Goal: Information Seeking & Learning: Learn about a topic

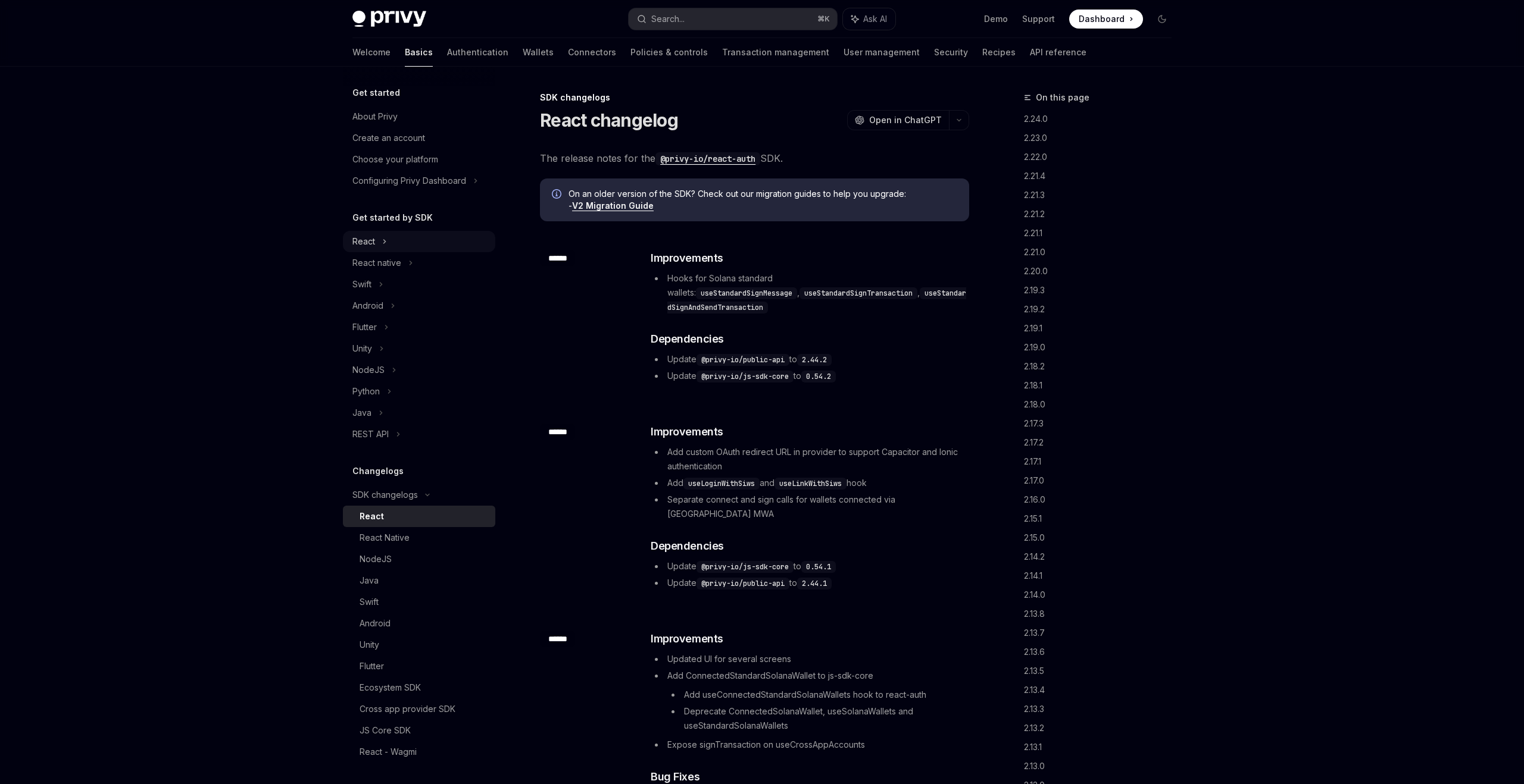
click at [382, 247] on icon at bounding box center [384, 242] width 5 height 15
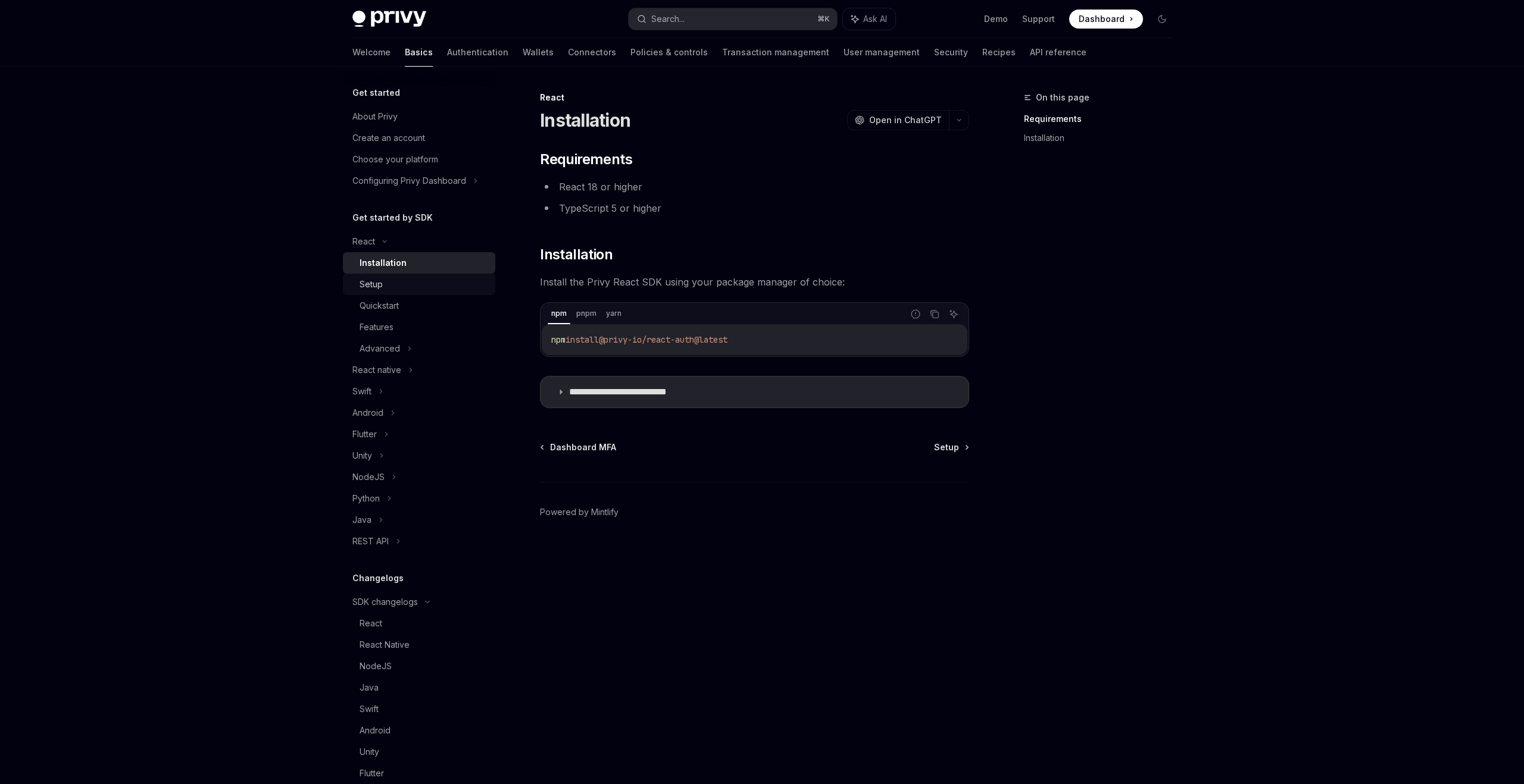
click at [435, 277] on div "Setup" at bounding box center [424, 284] width 128 height 15
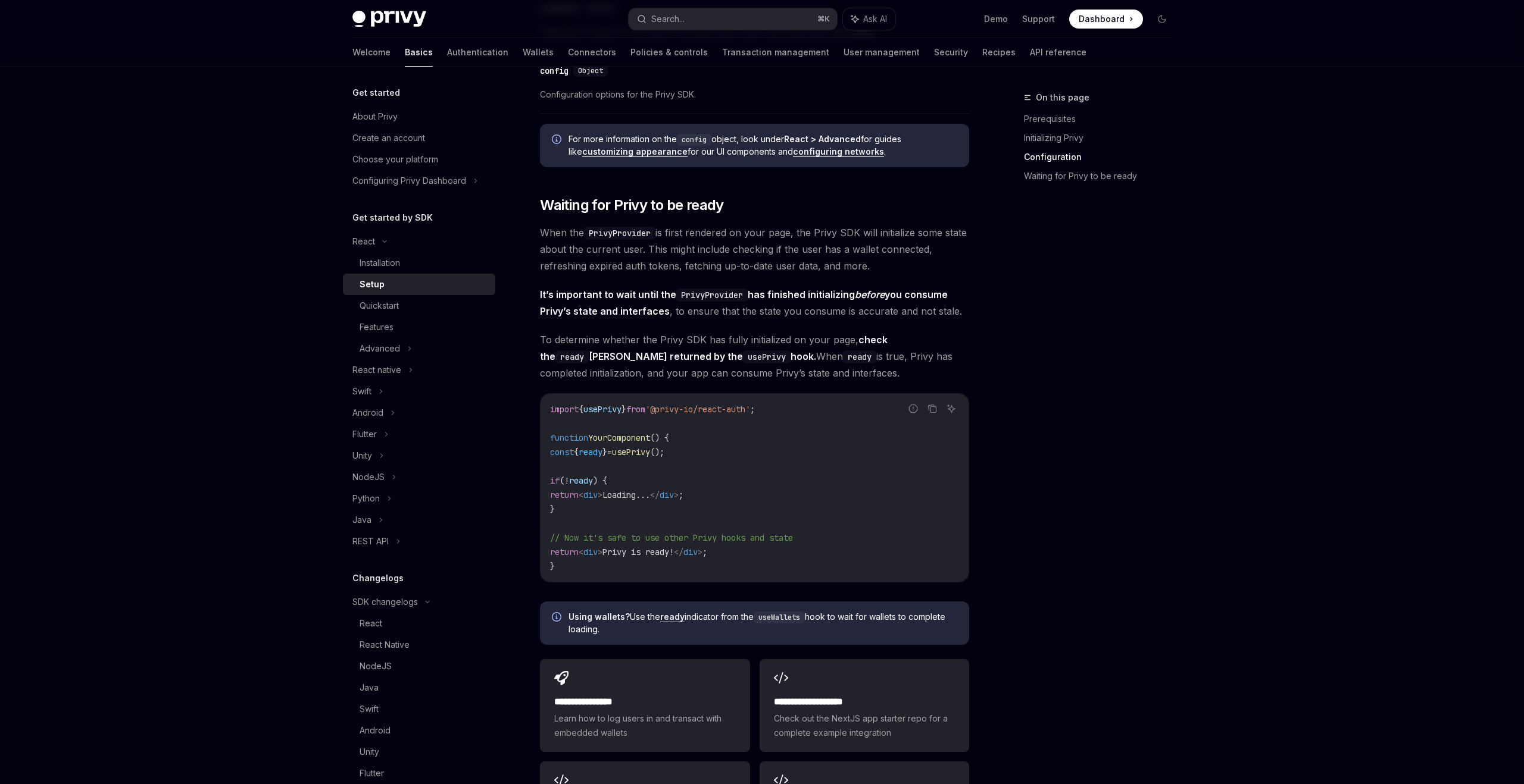
scroll to position [1027, 0]
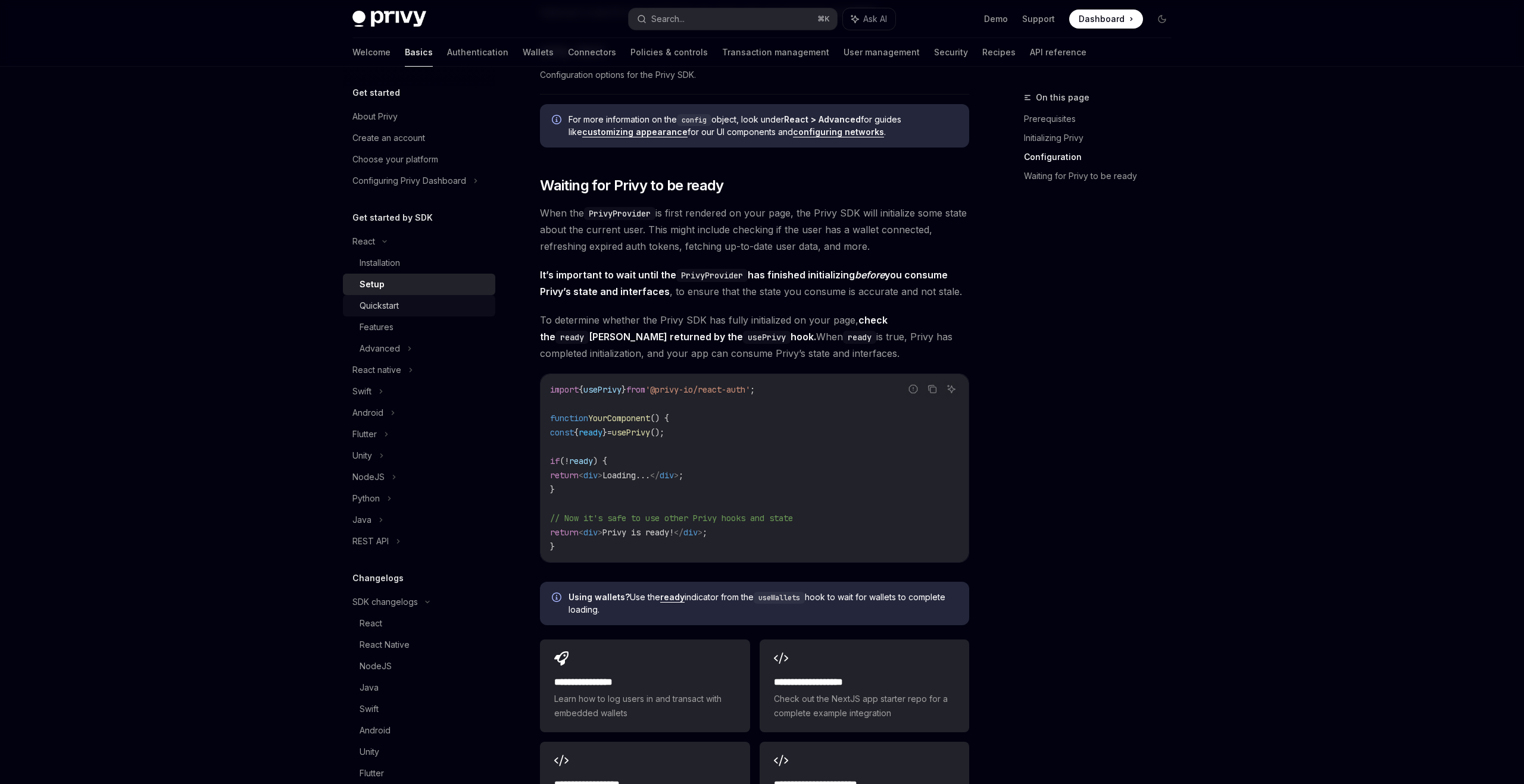
click at [455, 299] on div "Quickstart" at bounding box center [424, 306] width 128 height 15
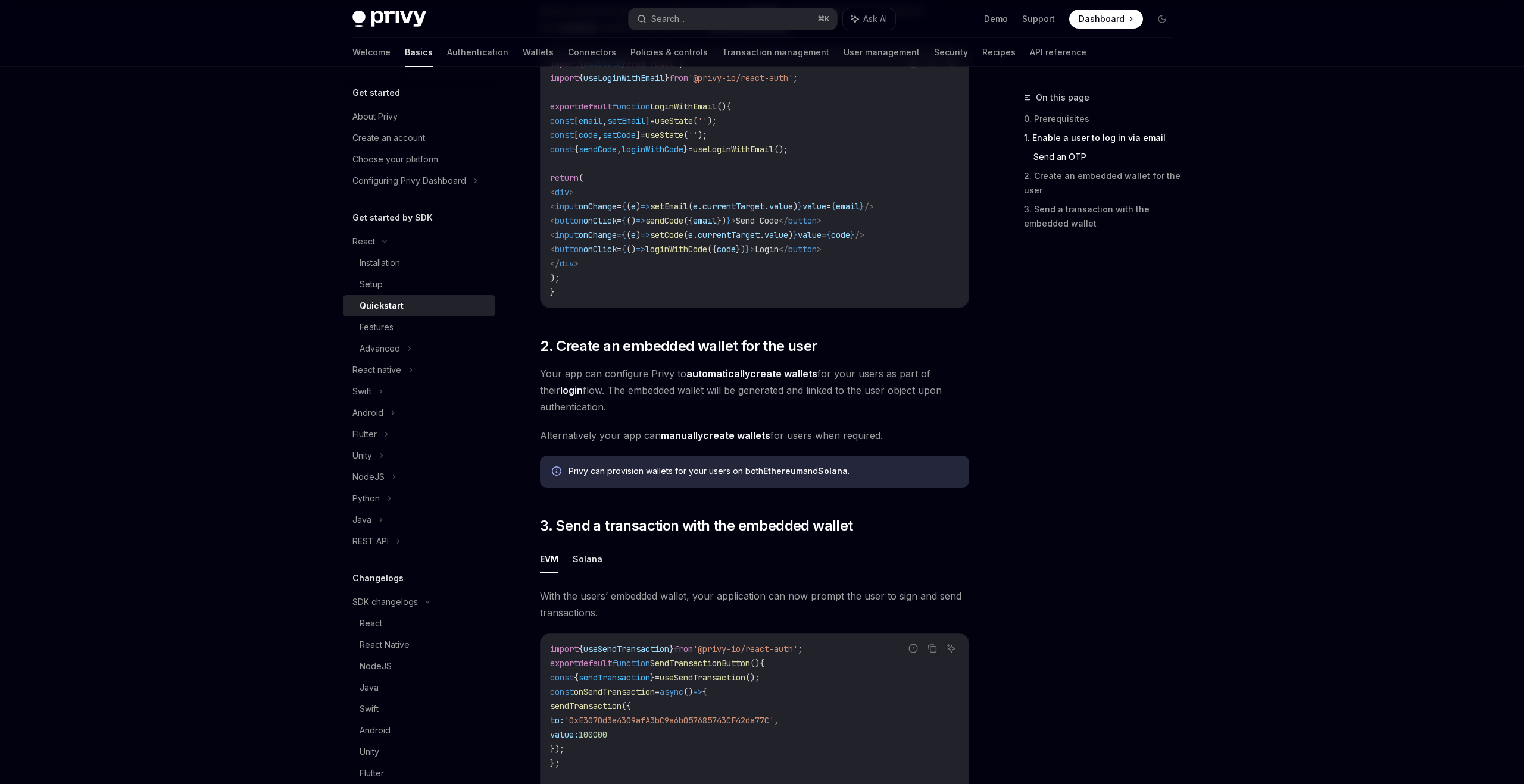
scroll to position [583, 0]
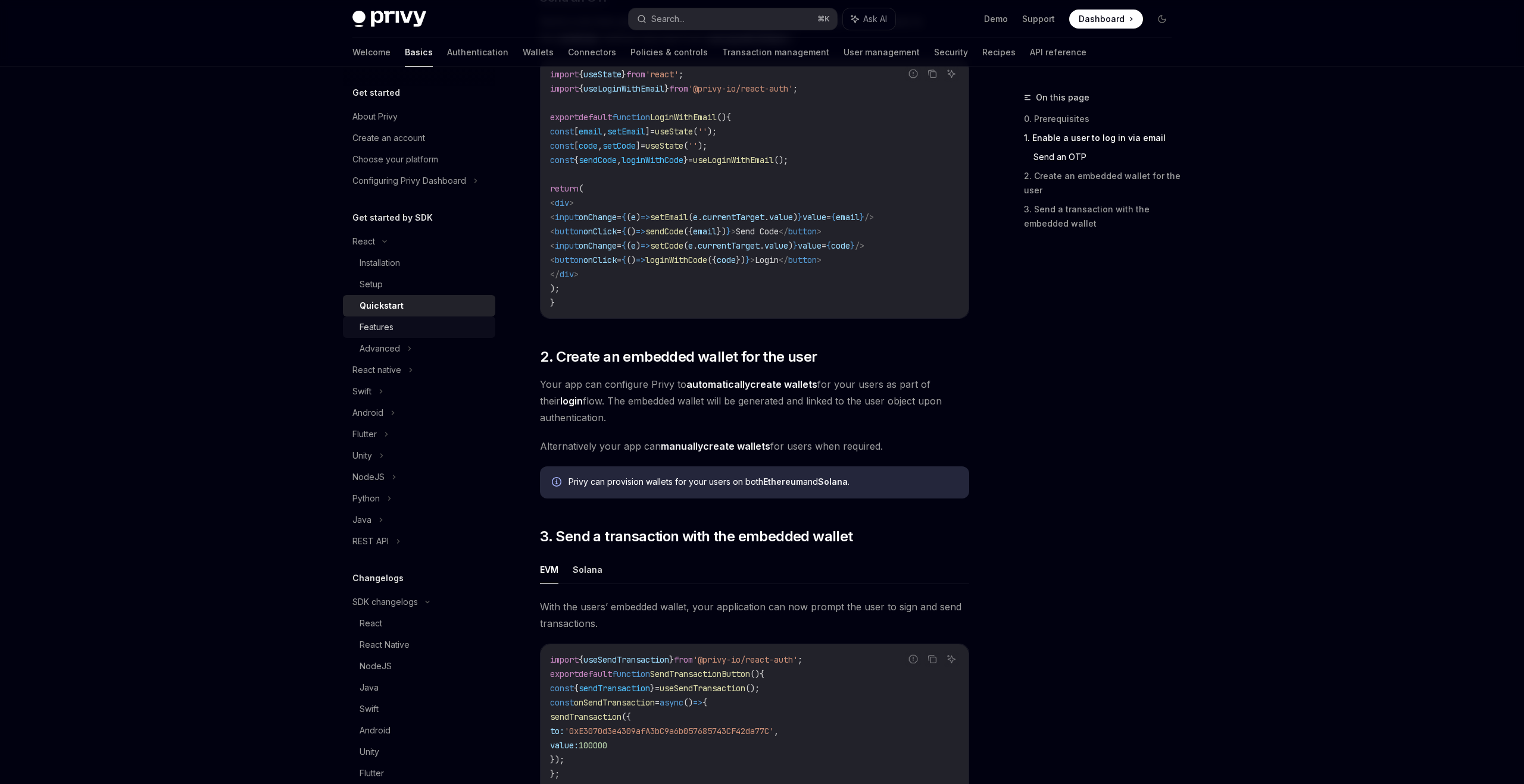
click at [395, 333] on div "Features" at bounding box center [424, 327] width 128 height 15
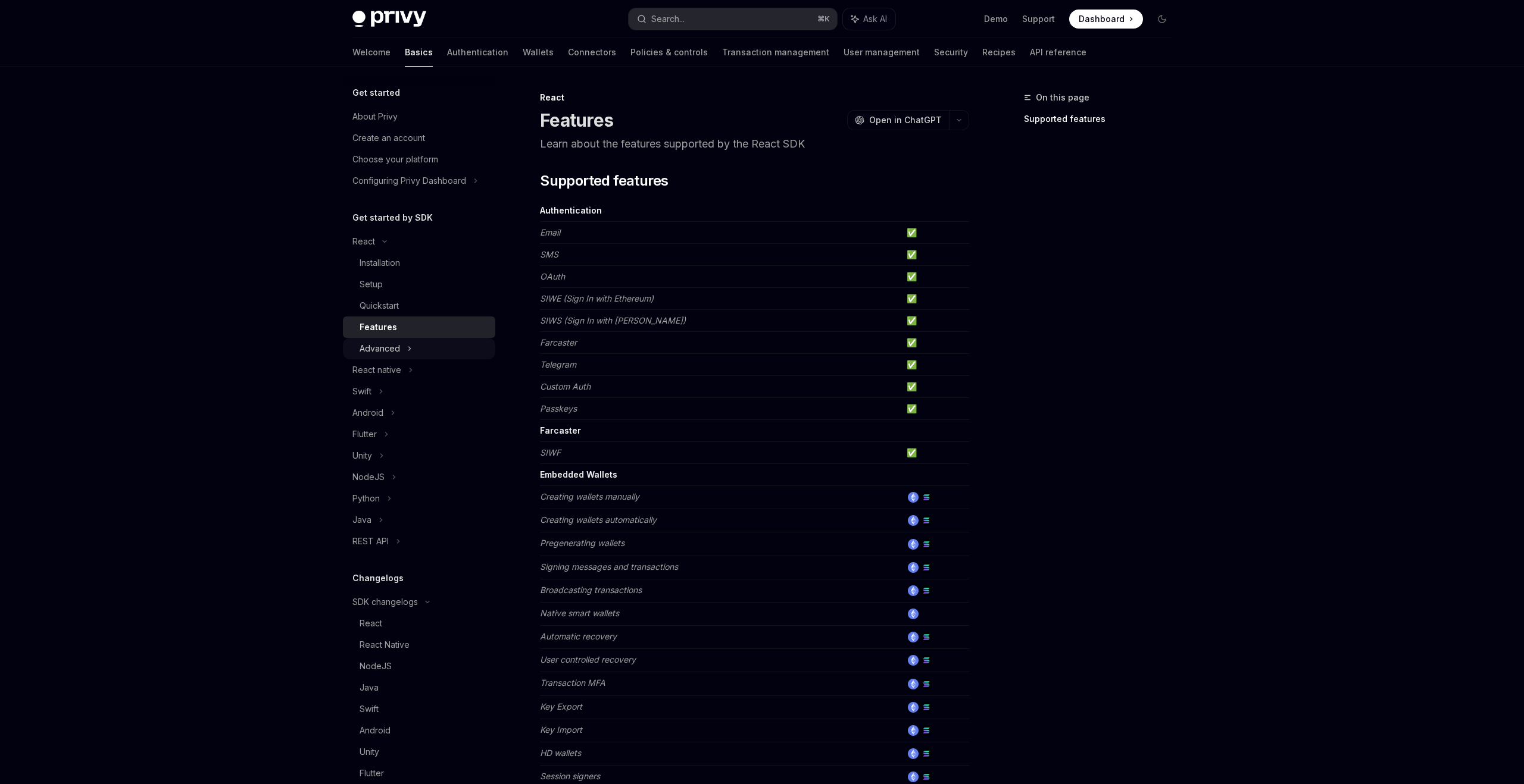
click at [432, 351] on div "Advanced" at bounding box center [419, 348] width 152 height 21
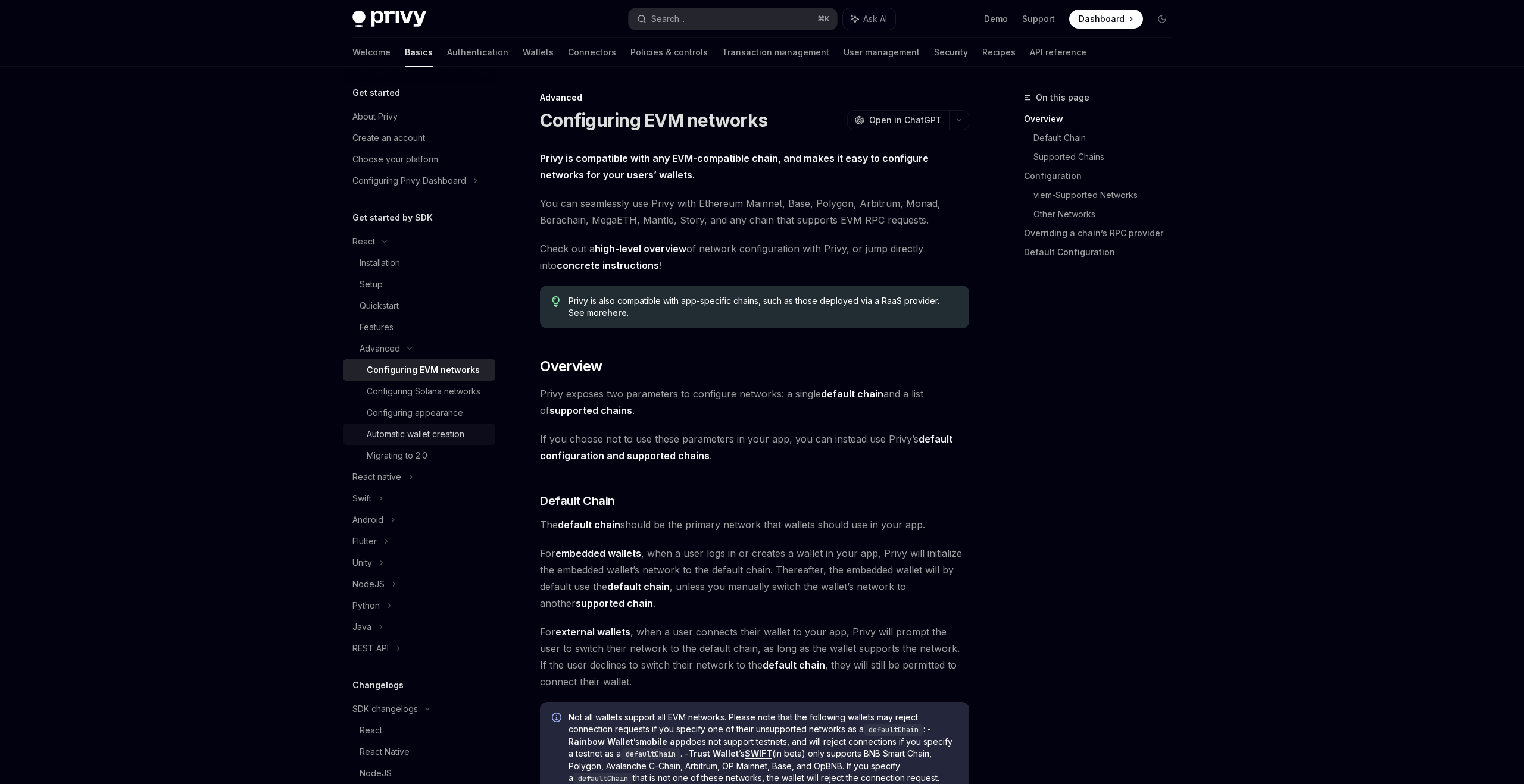
click at [452, 430] on div "Automatic wallet creation" at bounding box center [416, 435] width 97 height 15
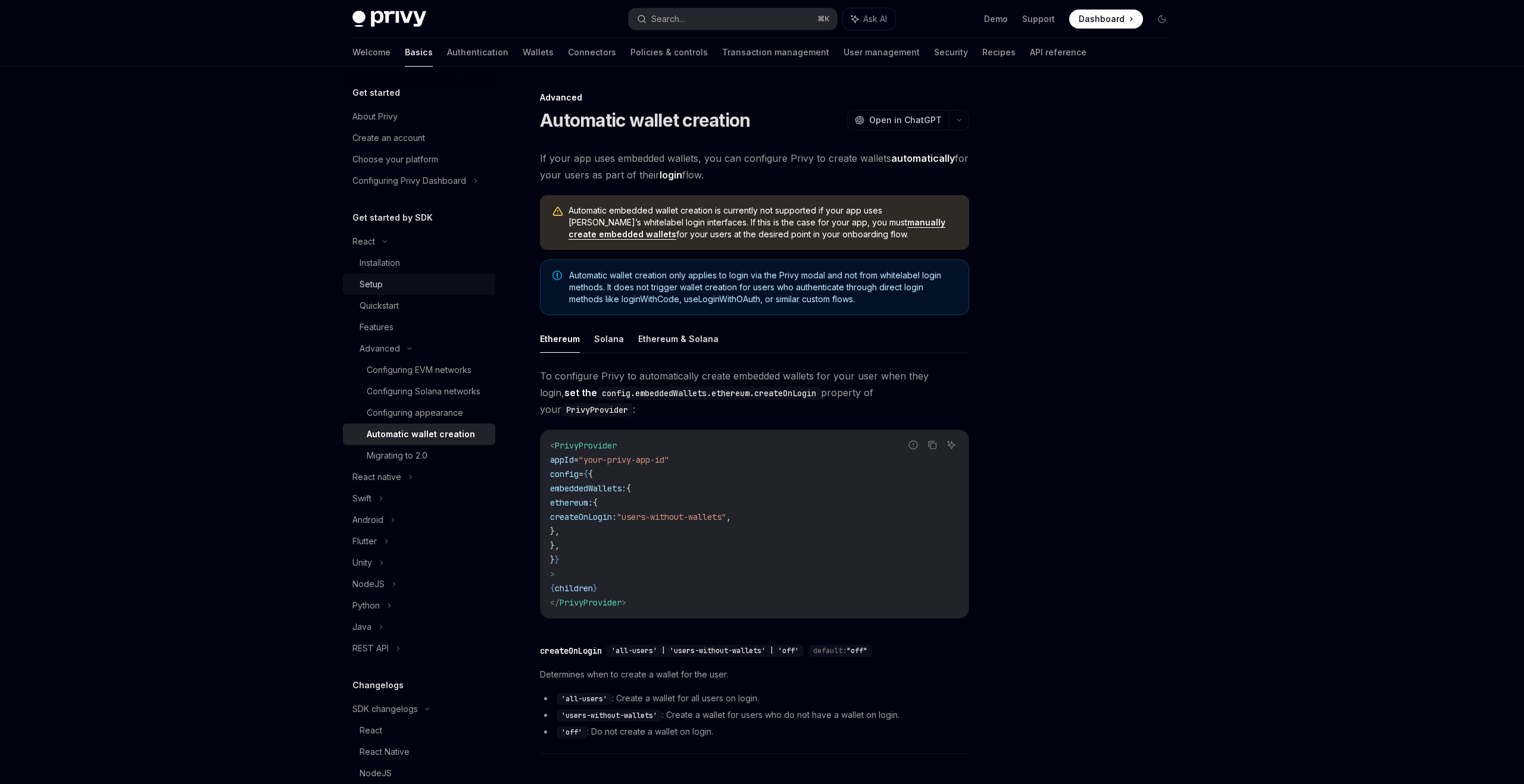
click at [414, 286] on div "Setup" at bounding box center [424, 284] width 128 height 15
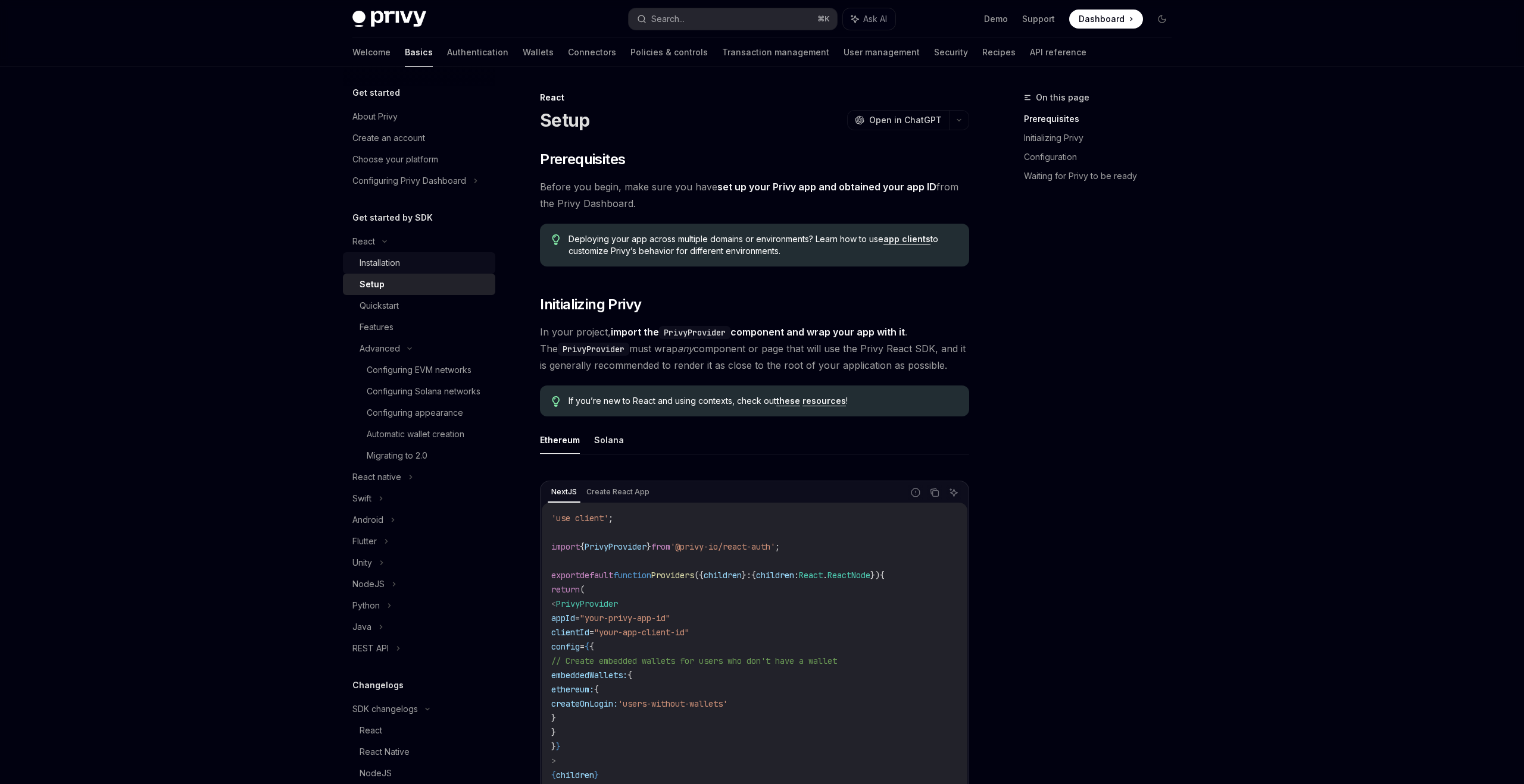
click at [411, 266] on div "Installation" at bounding box center [424, 263] width 128 height 15
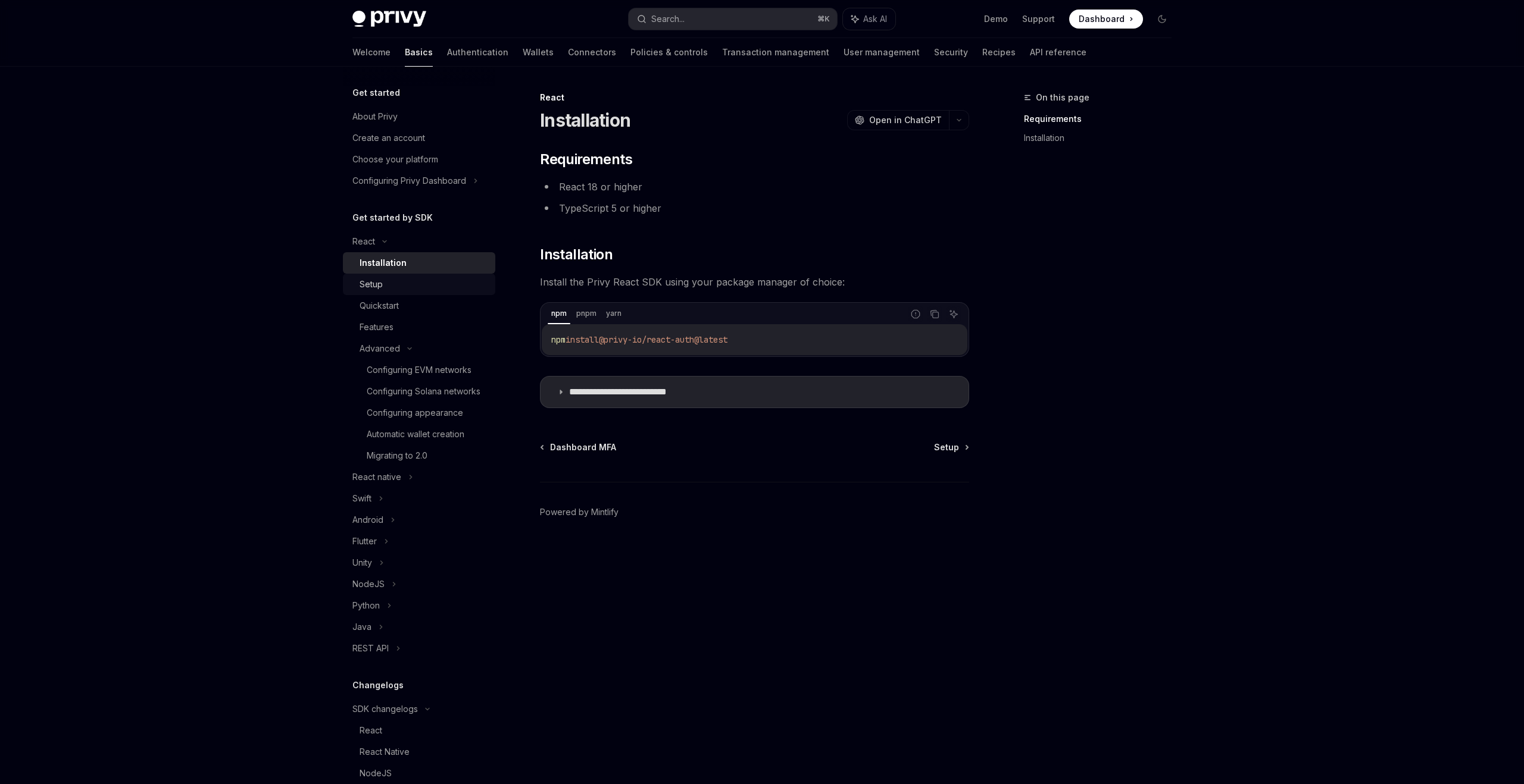
click at [439, 291] on div "Setup" at bounding box center [424, 284] width 128 height 15
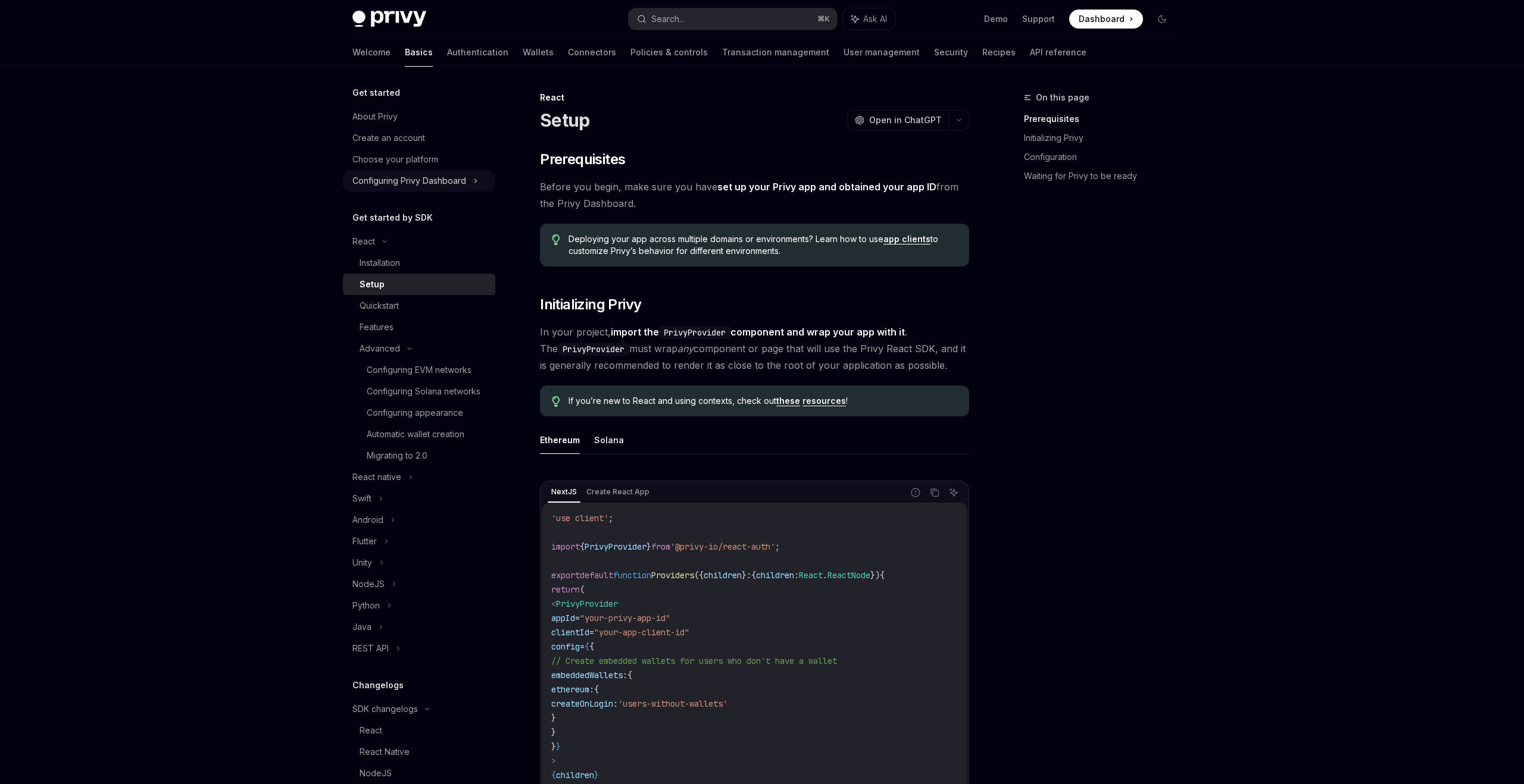
click at [462, 182] on div "Configuring Privy Dashboard" at bounding box center [409, 181] width 114 height 15
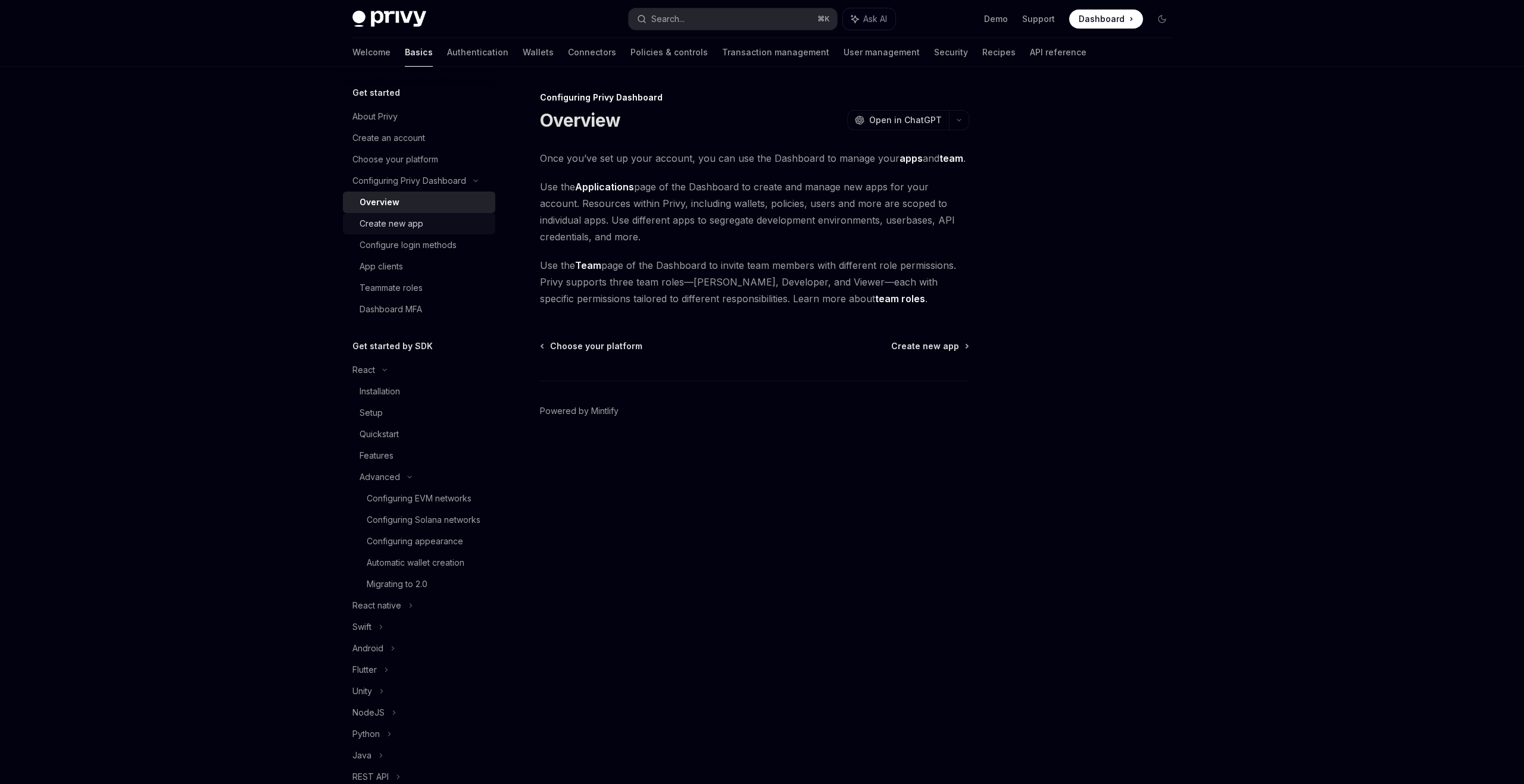
click at [444, 216] on div "Create new app" at bounding box center [424, 224] width 128 height 15
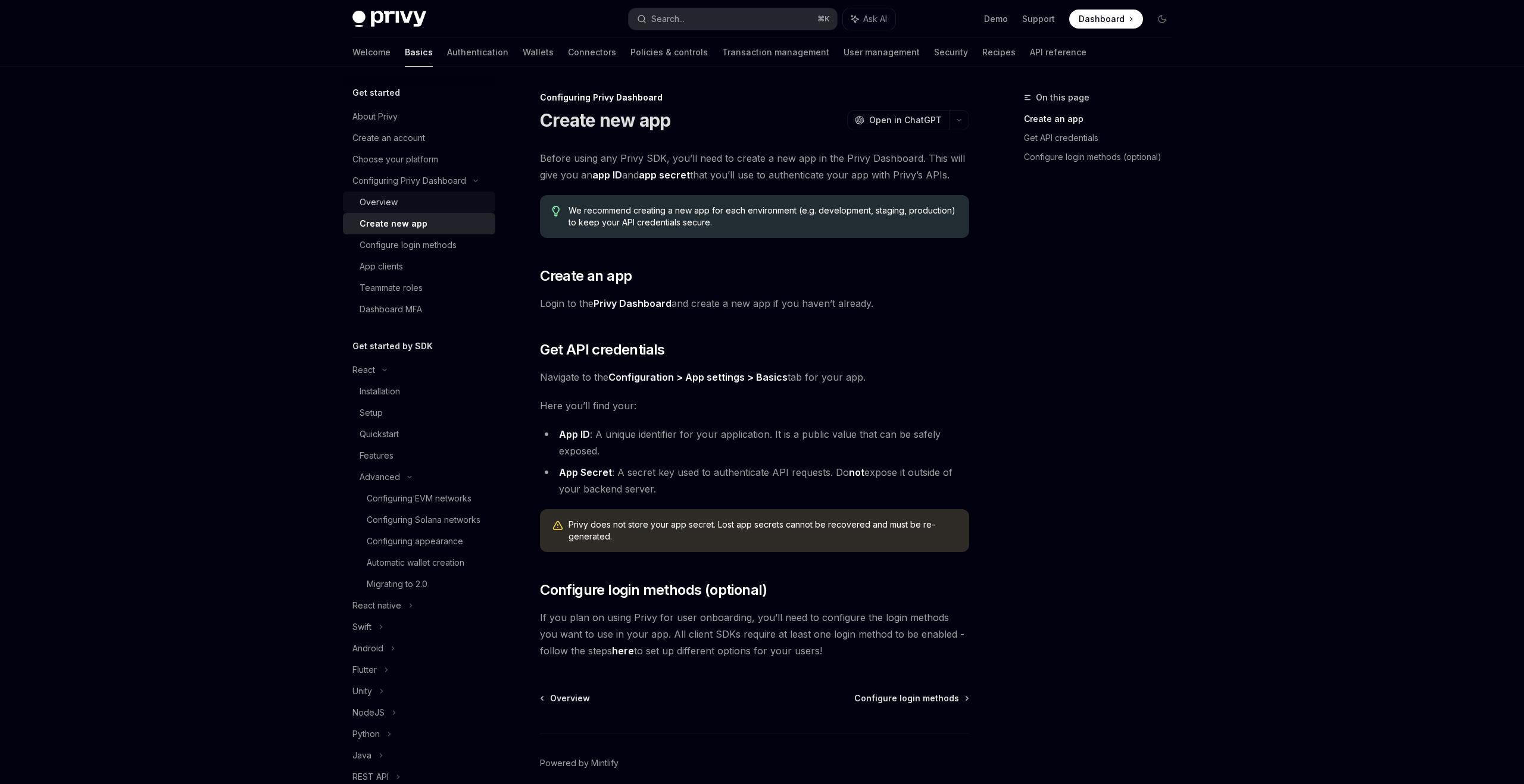
click at [457, 204] on div "Overview" at bounding box center [424, 203] width 128 height 15
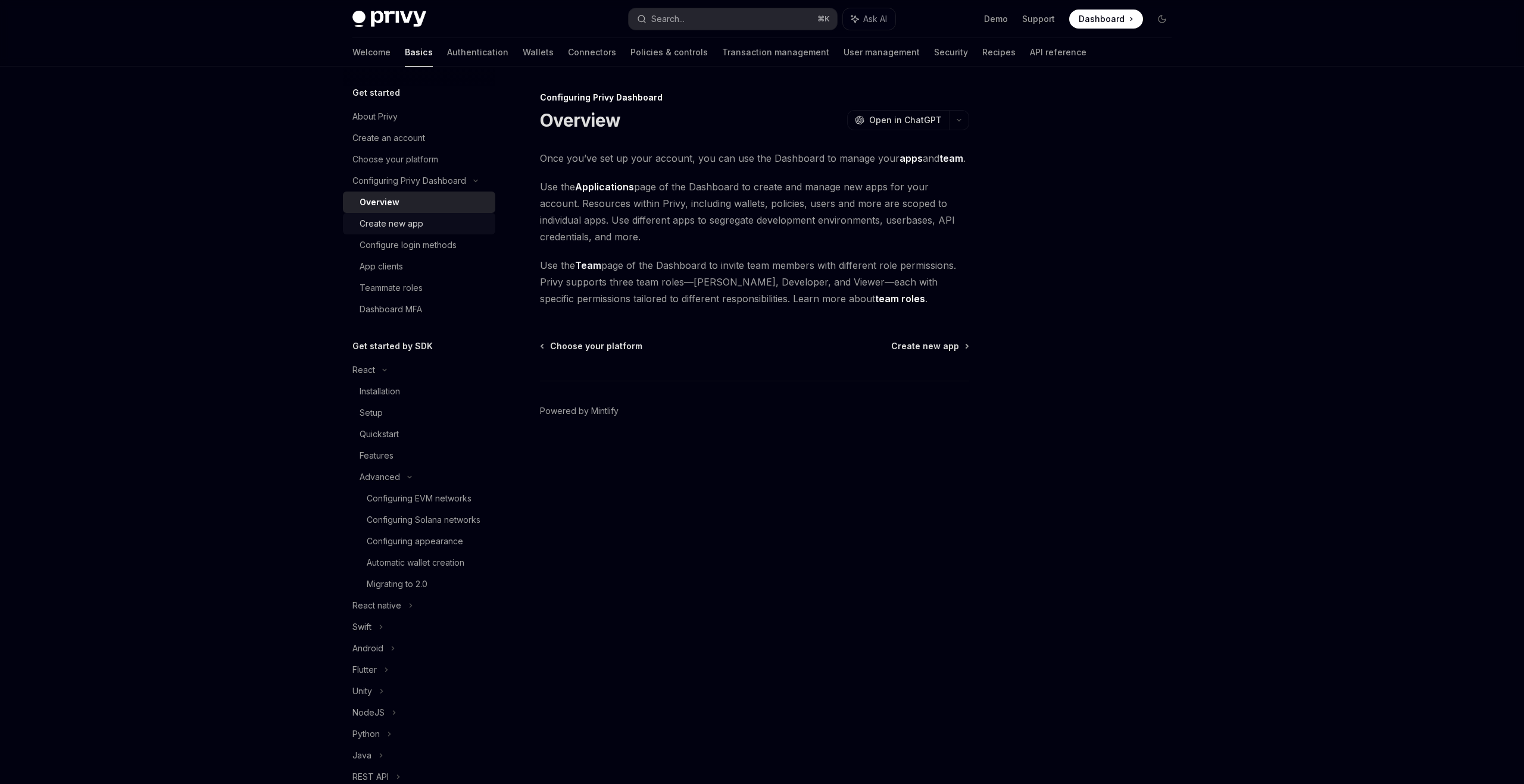
click at [419, 226] on div "Create new app" at bounding box center [391, 224] width 63 height 15
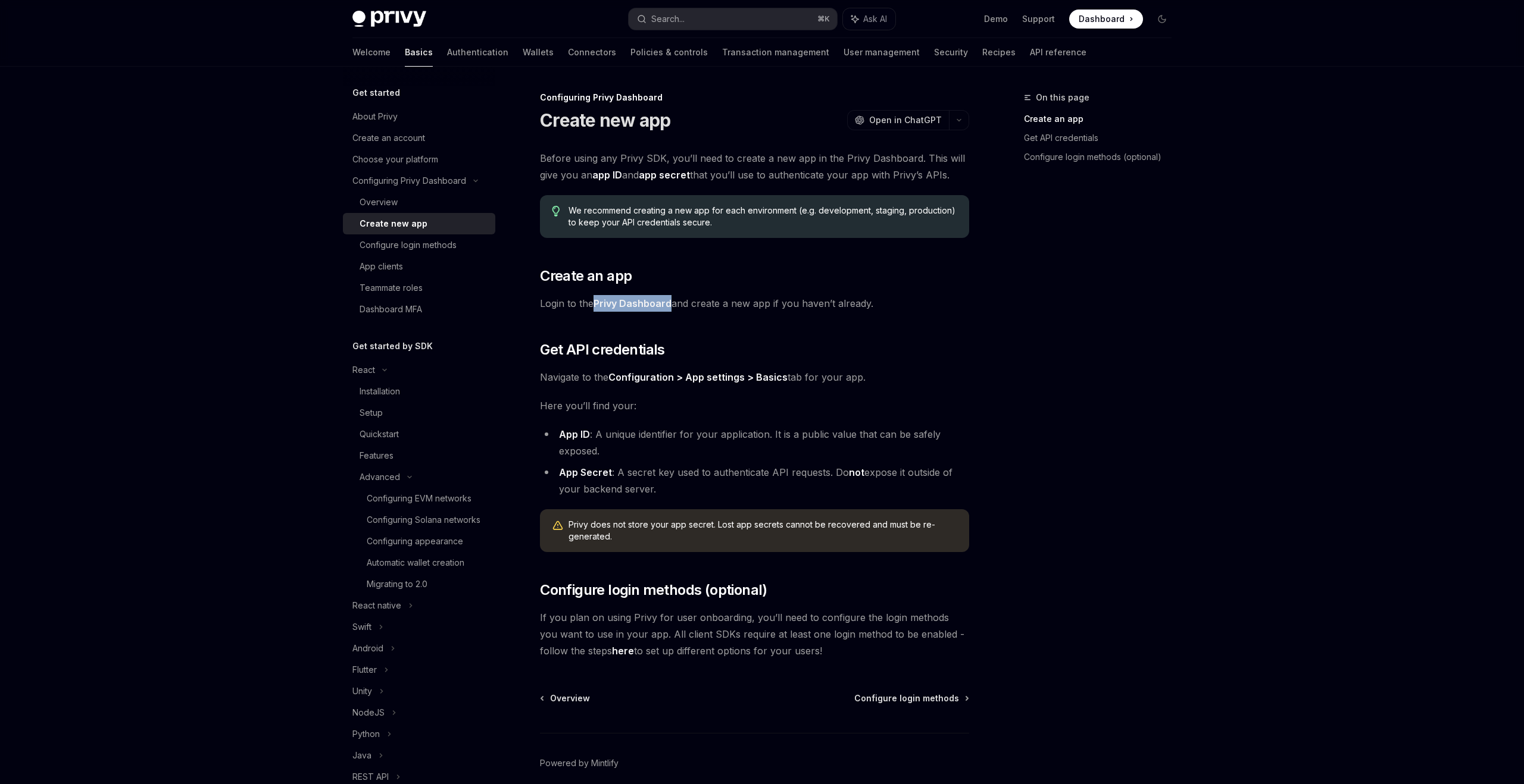
click at [707, 452] on li "App ID : A unique identifier for your application. It is a public value that ca…" at bounding box center [754, 442] width 429 height 33
click at [477, 250] on div "Configure login methods" at bounding box center [424, 245] width 128 height 15
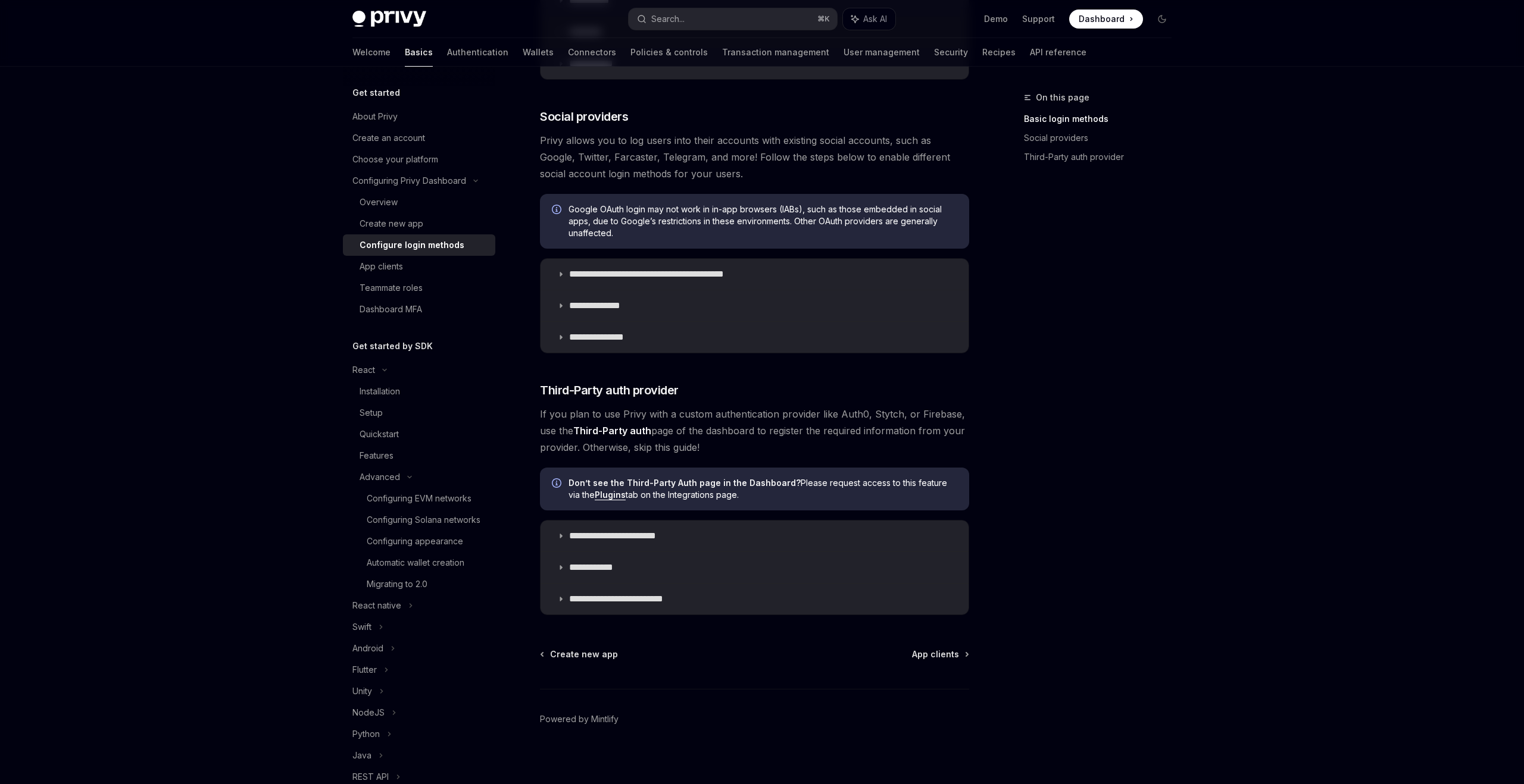
scroll to position [354, 0]
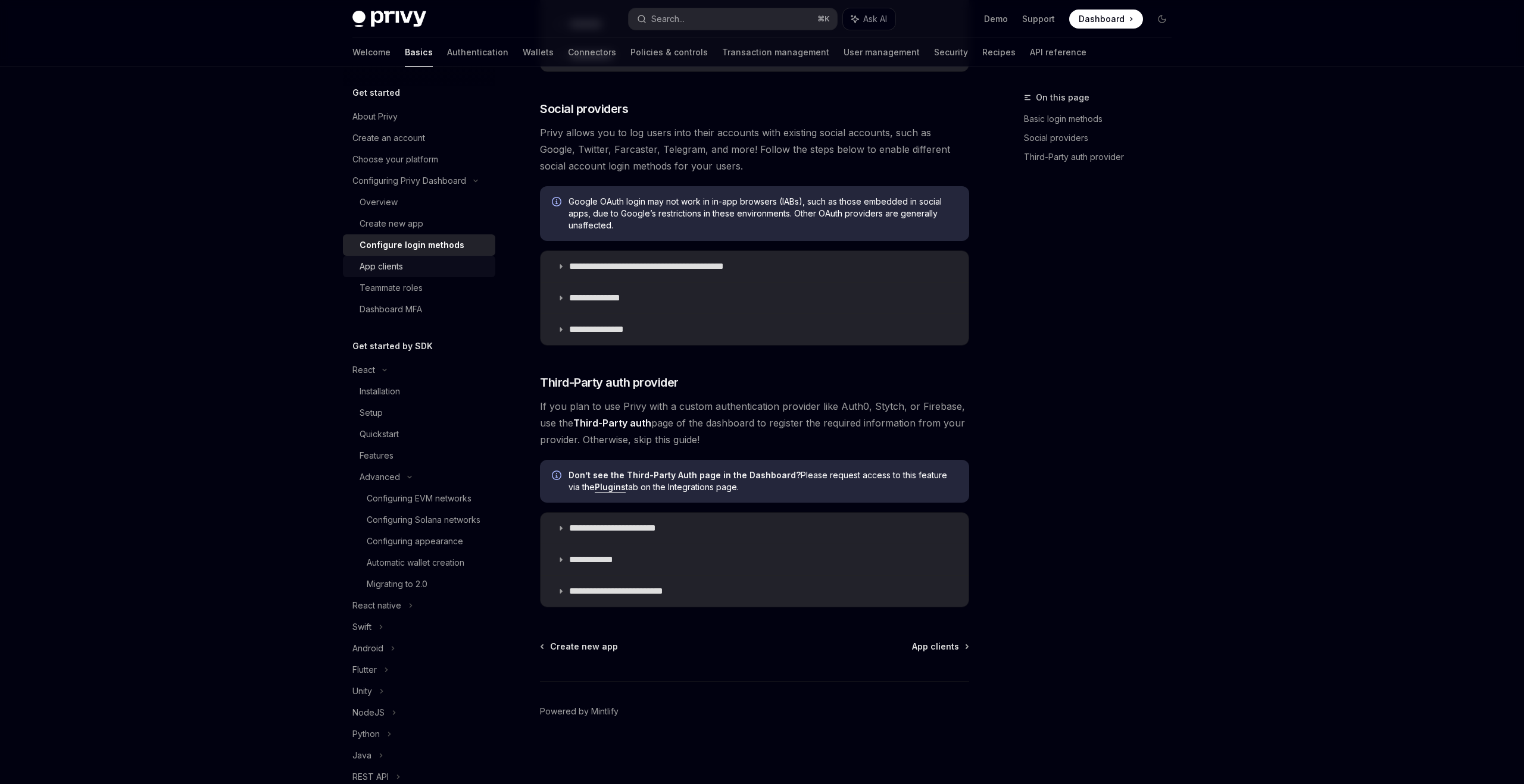
click at [448, 268] on div "App clients" at bounding box center [424, 267] width 128 height 15
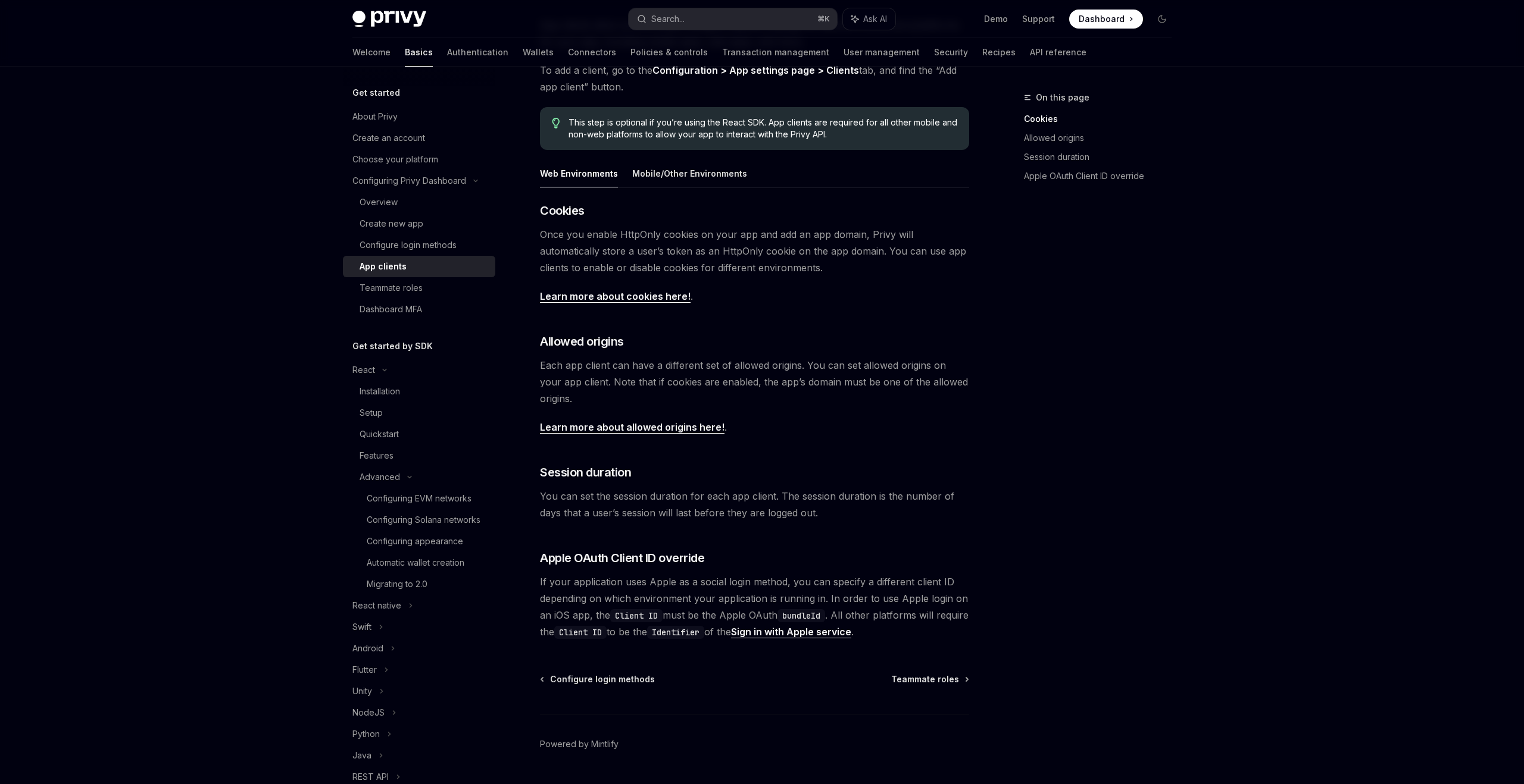
scroll to position [131, 0]
click at [450, 291] on div "Teammate roles" at bounding box center [424, 288] width 128 height 15
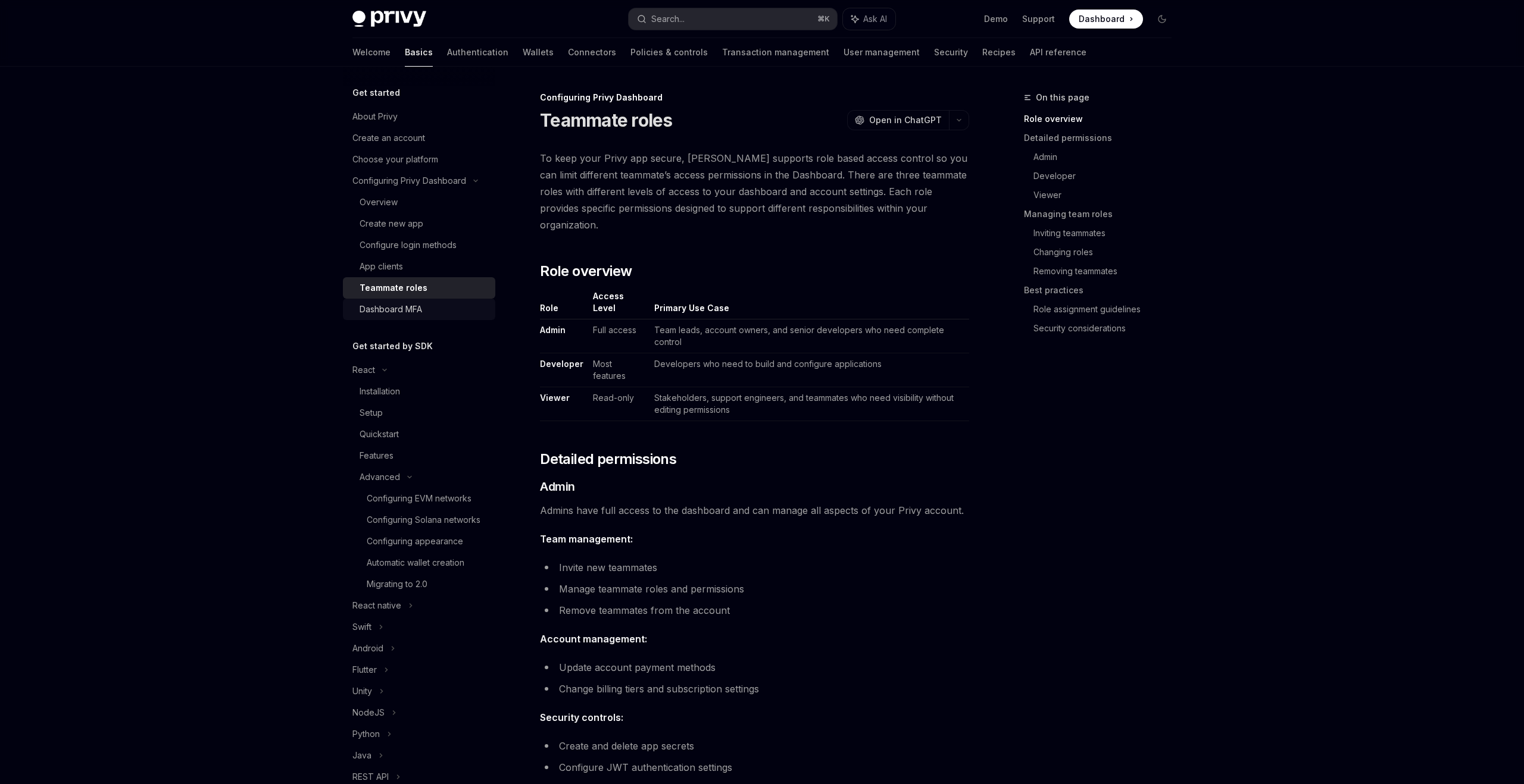
click at [434, 304] on div "Dashboard MFA" at bounding box center [424, 310] width 128 height 15
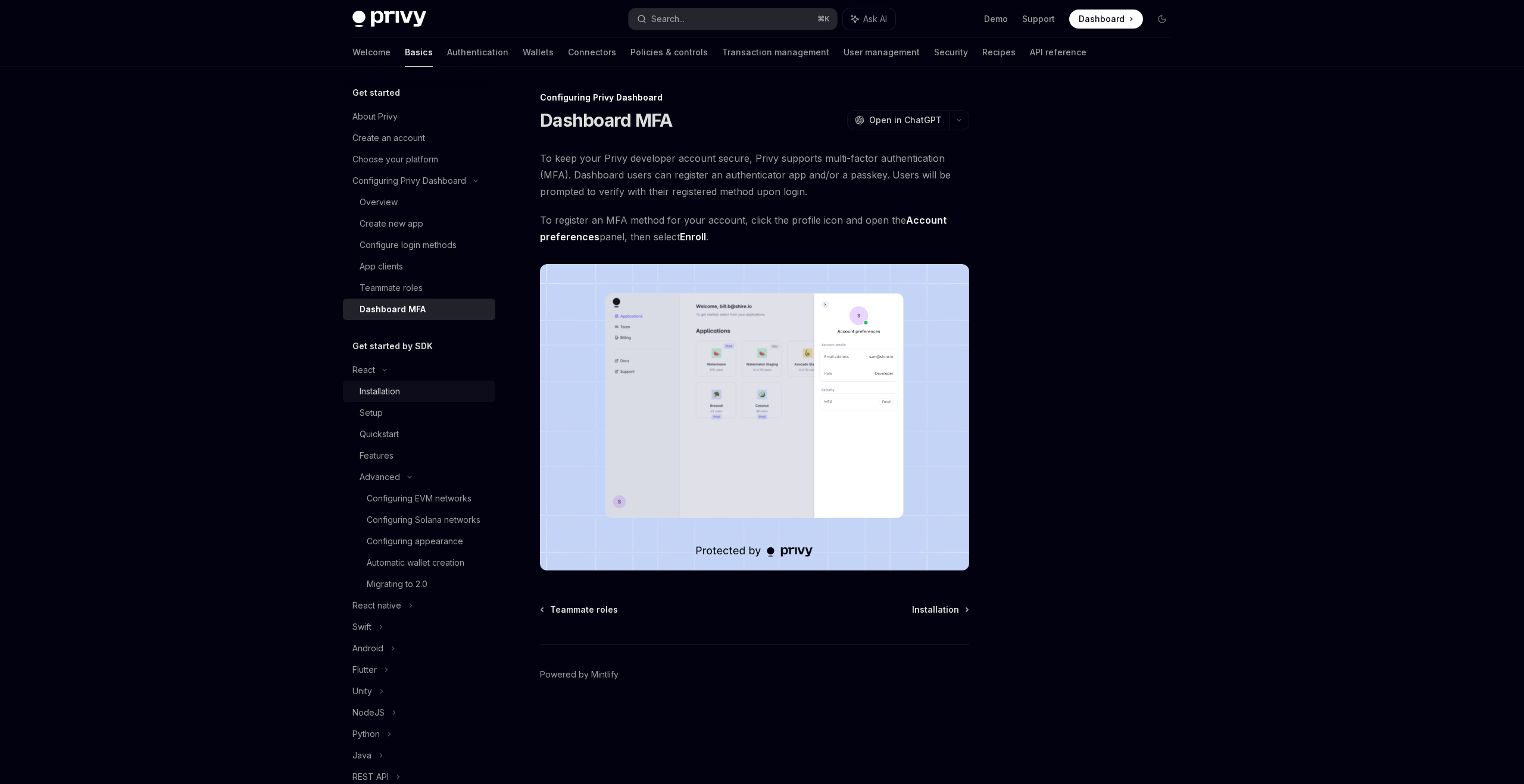
click at [384, 397] on div "Installation" at bounding box center [380, 392] width 40 height 15
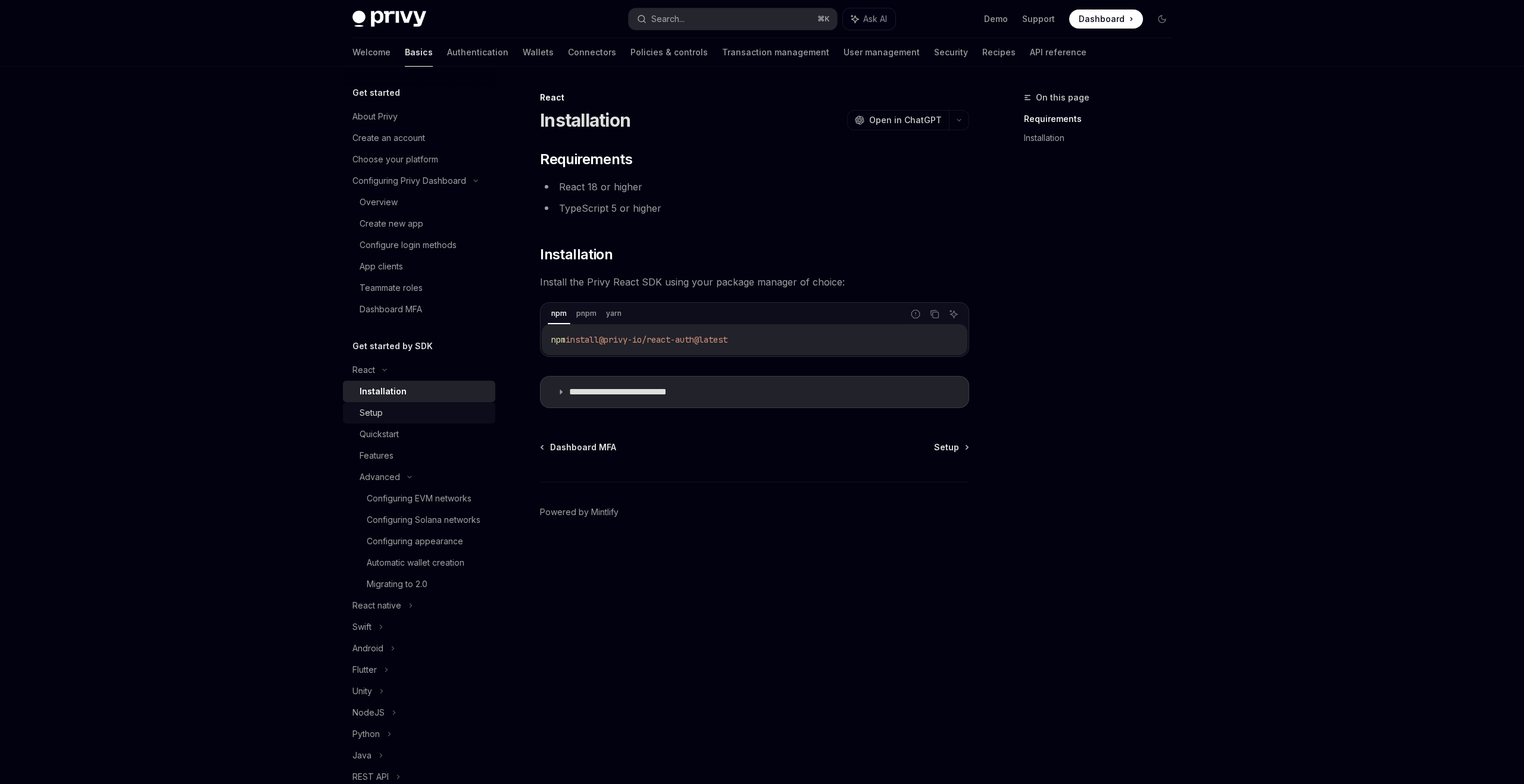
click at [384, 404] on link "Setup" at bounding box center [419, 413] width 152 height 21
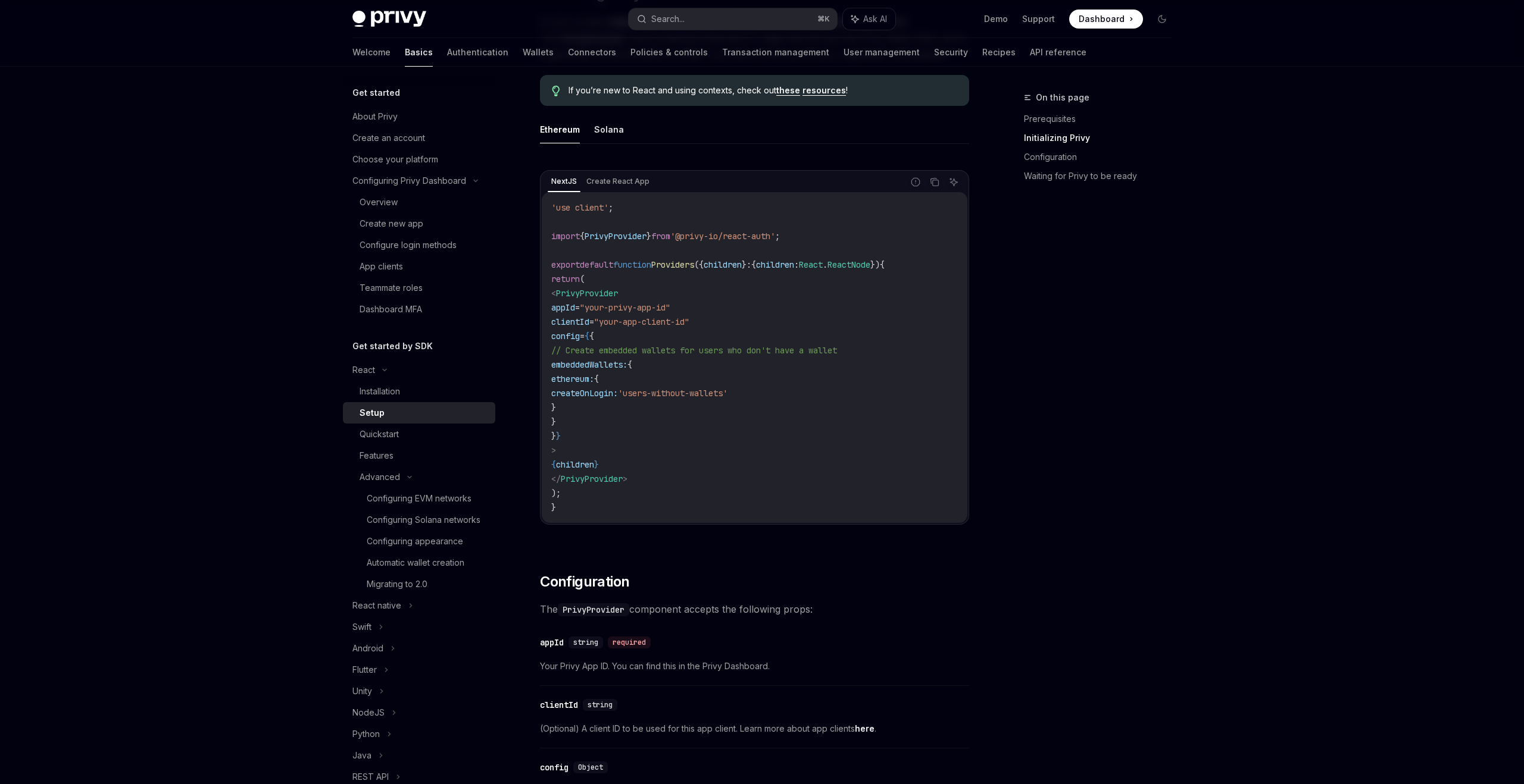
scroll to position [310, 0]
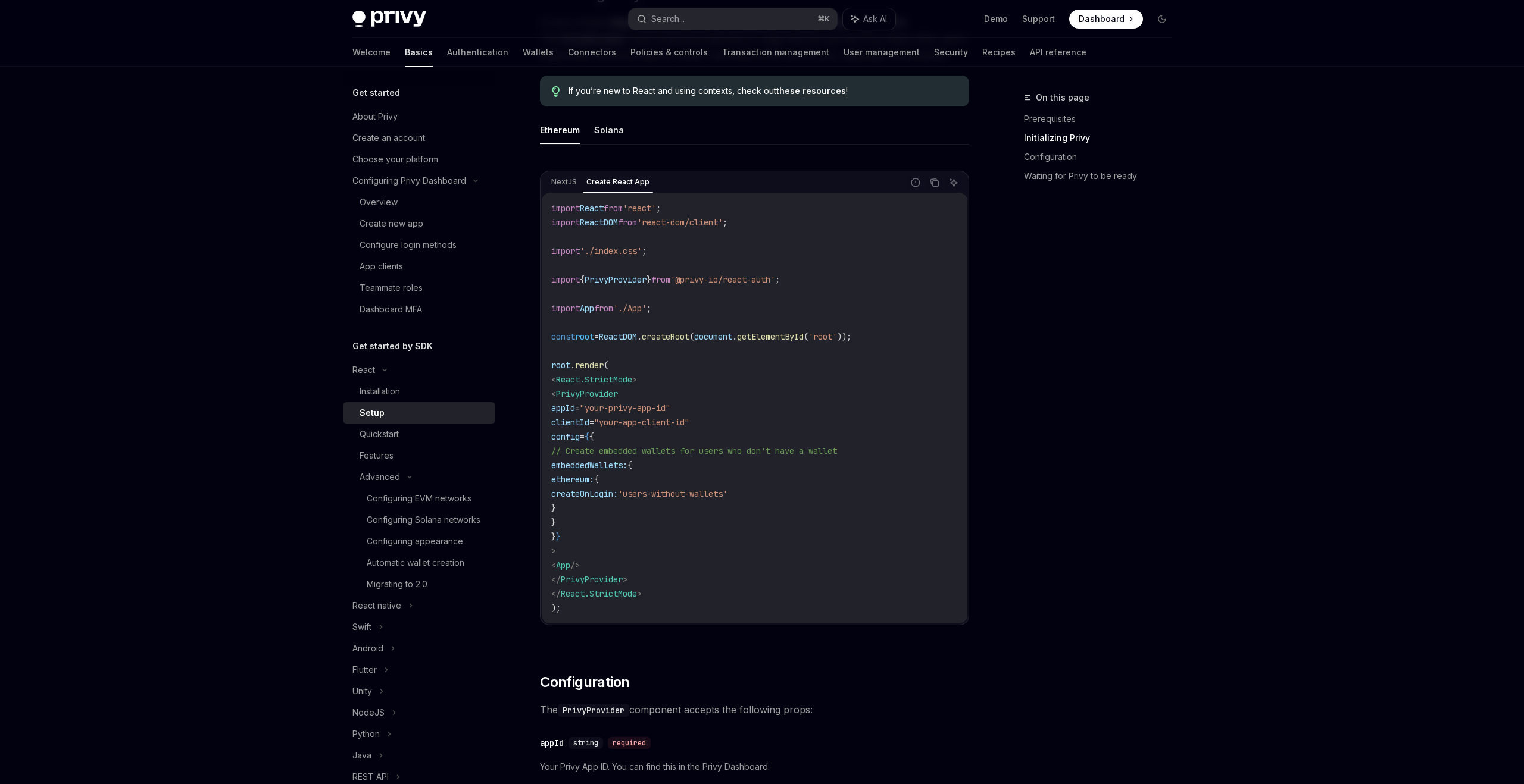
click at [820, 287] on code "import React from 'react' ; import ReactDOM from 'react-dom/client' ; import '.…" at bounding box center [754, 408] width 406 height 414
click at [936, 185] on icon "Copy the contents from the code block" at bounding box center [934, 182] width 9 height 9
click at [772, 401] on code "import React from 'react' ; import ReactDOM from 'react-dom/client' ; import '.…" at bounding box center [754, 408] width 406 height 414
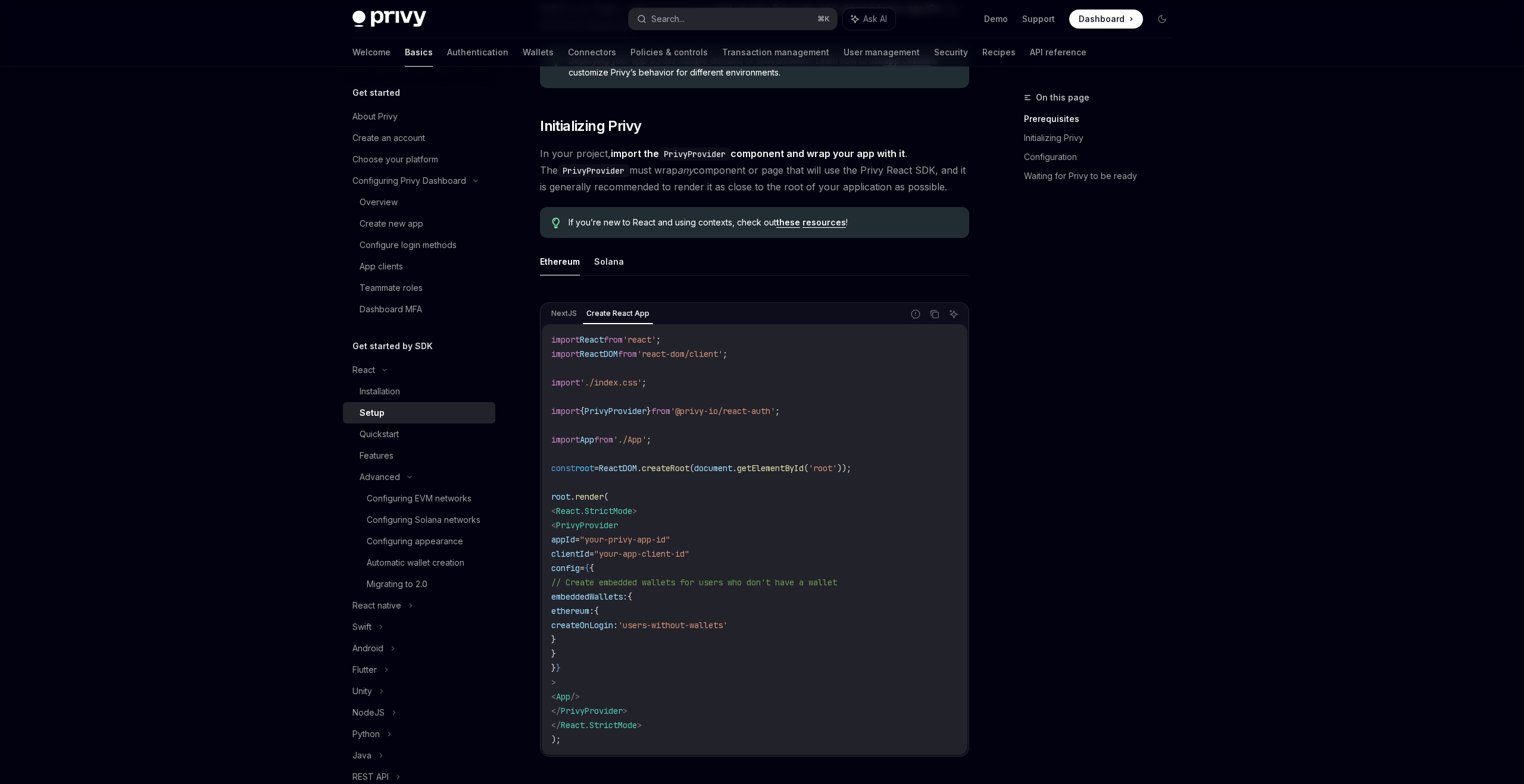
scroll to position [181, 0]
click at [723, 348] on span "'react-dom/client'" at bounding box center [679, 352] width 85 height 11
click at [935, 315] on icon "Copy the contents from the code block" at bounding box center [934, 312] width 9 height 9
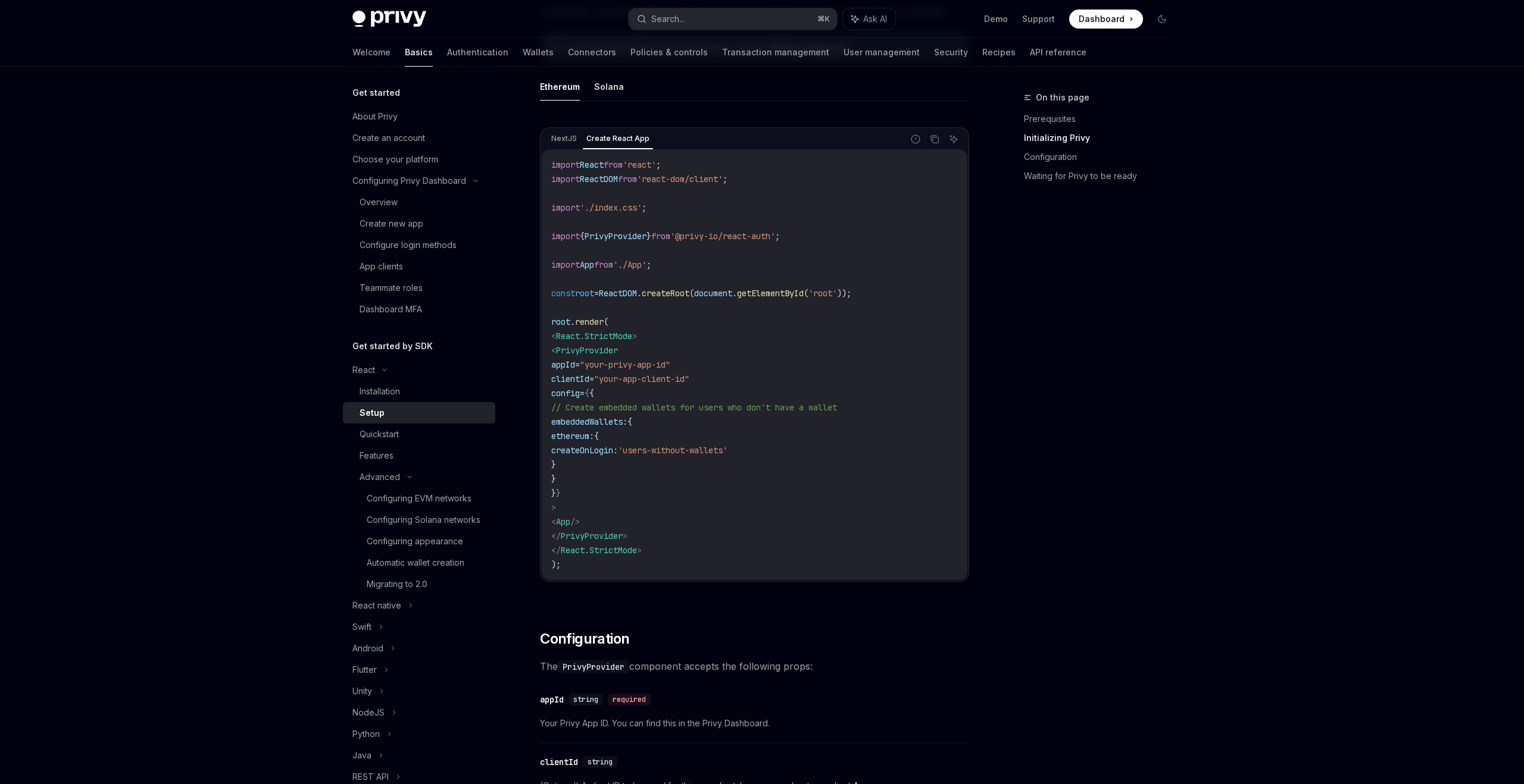
scroll to position [362, 0]
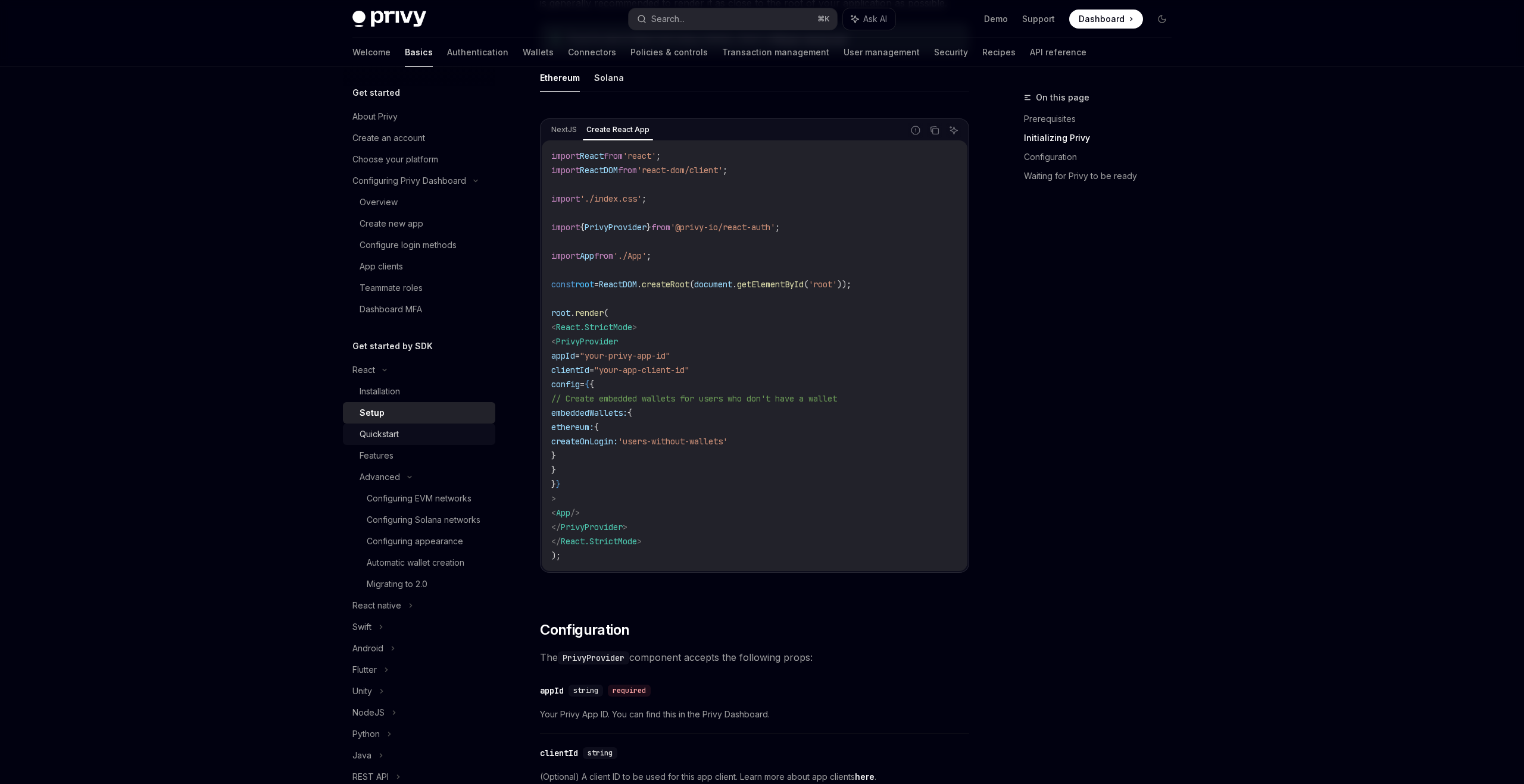
click at [445, 434] on div "Quickstart" at bounding box center [424, 435] width 128 height 15
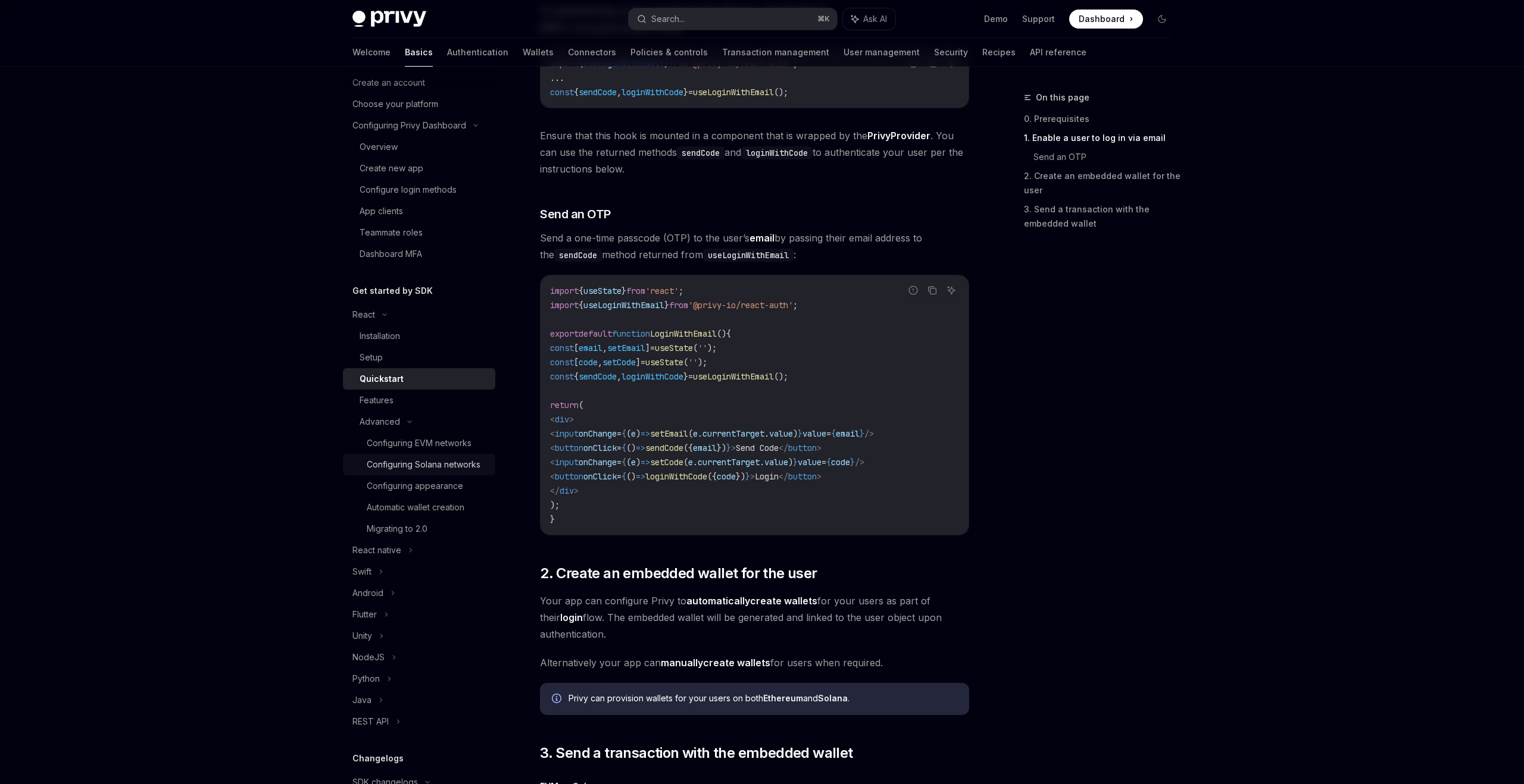
scroll to position [56, 0]
click at [388, 653] on div "NodeJS" at bounding box center [419, 657] width 152 height 21
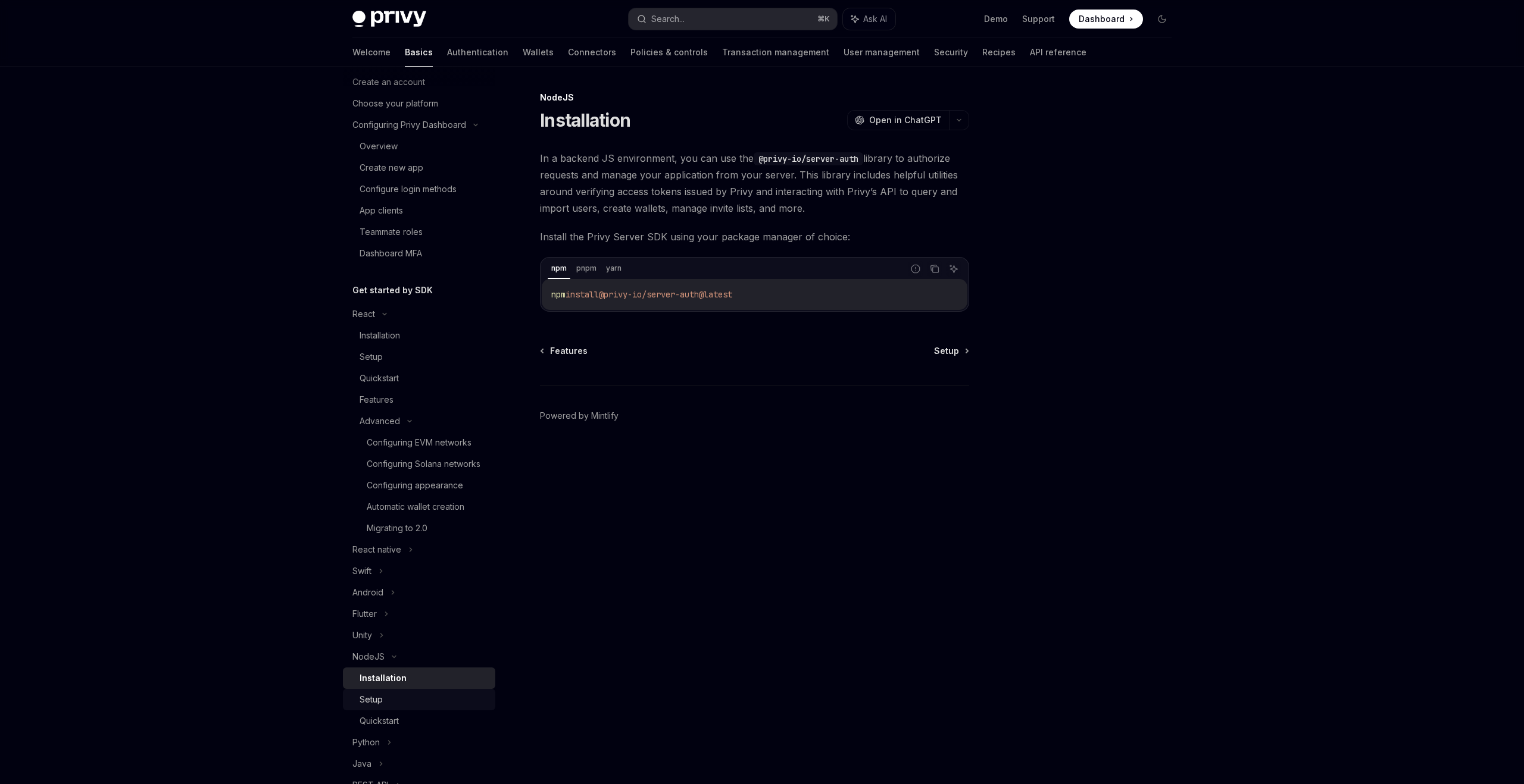
click at [406, 701] on div "Setup" at bounding box center [424, 700] width 128 height 15
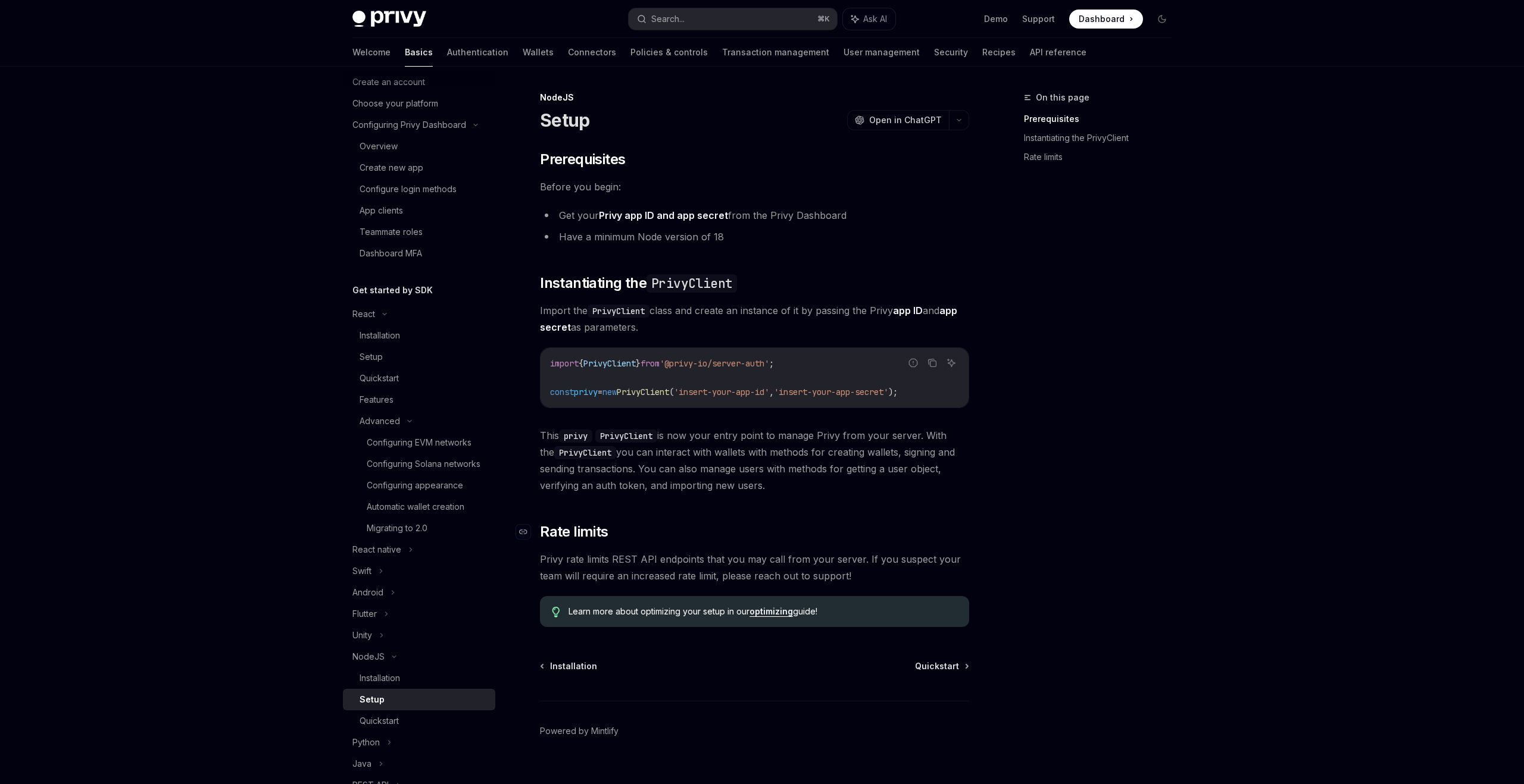
scroll to position [19, 0]
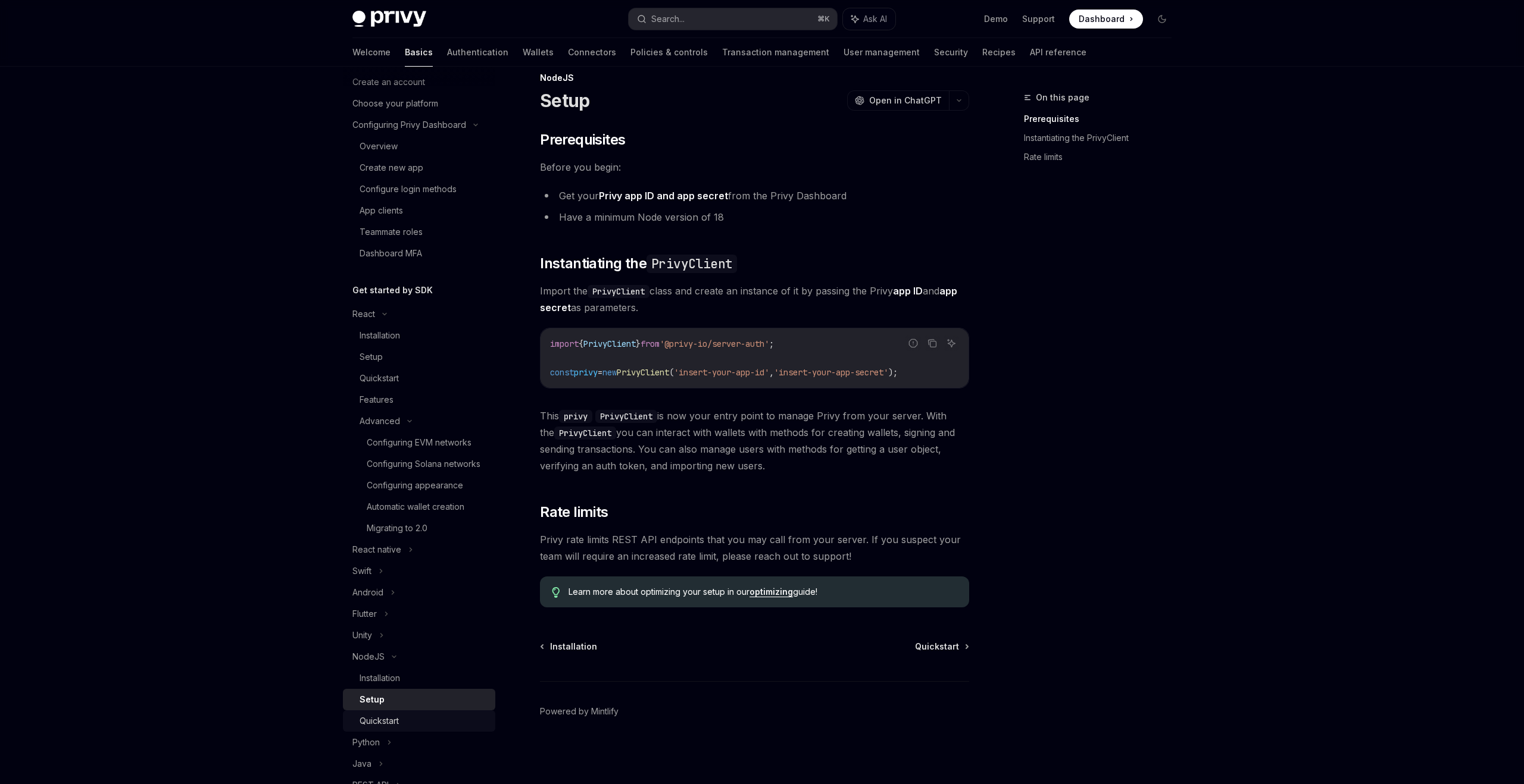
click at [411, 721] on div "Quickstart" at bounding box center [424, 721] width 128 height 15
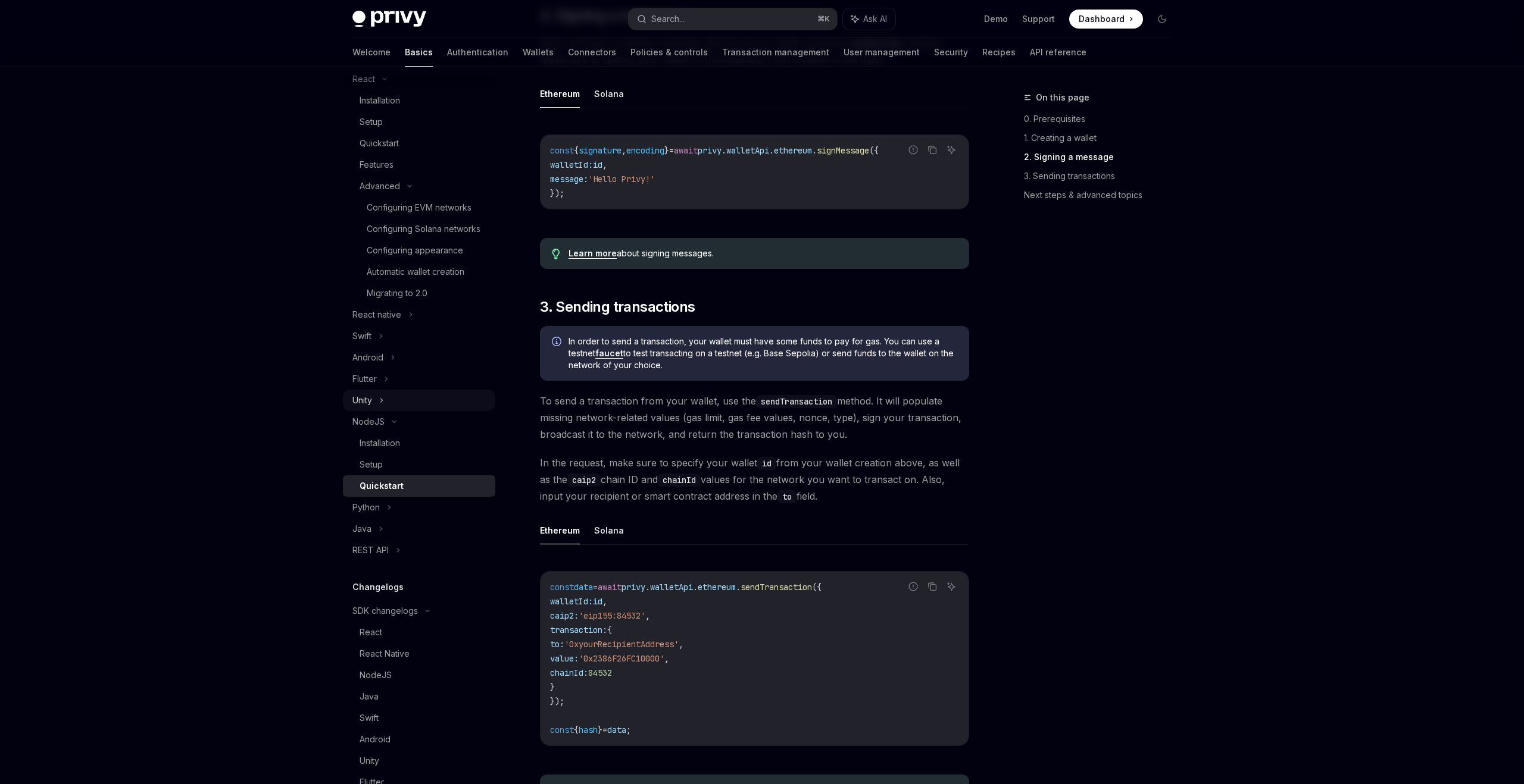
scroll to position [269, 0]
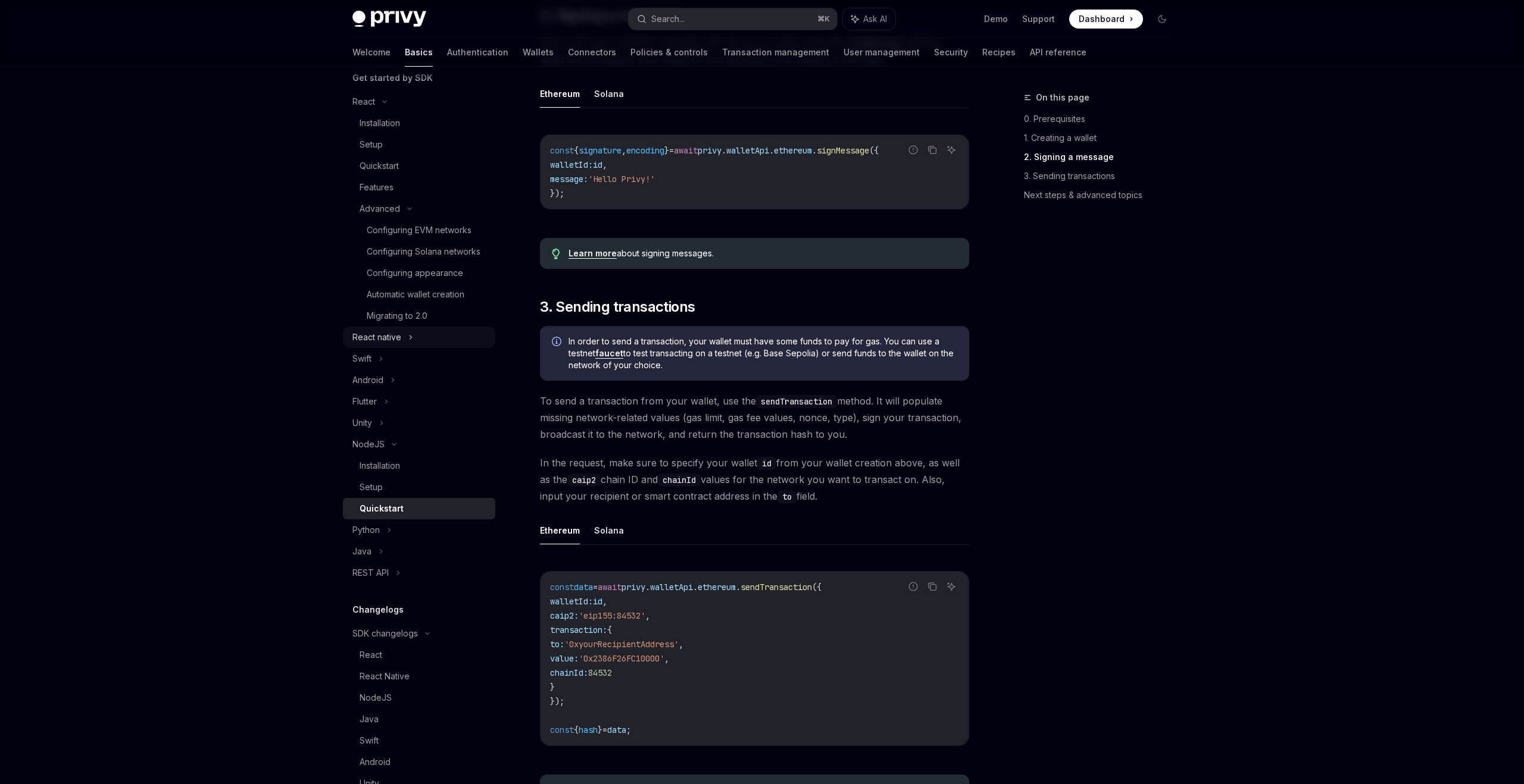
click at [403, 341] on div "React native" at bounding box center [419, 337] width 152 height 21
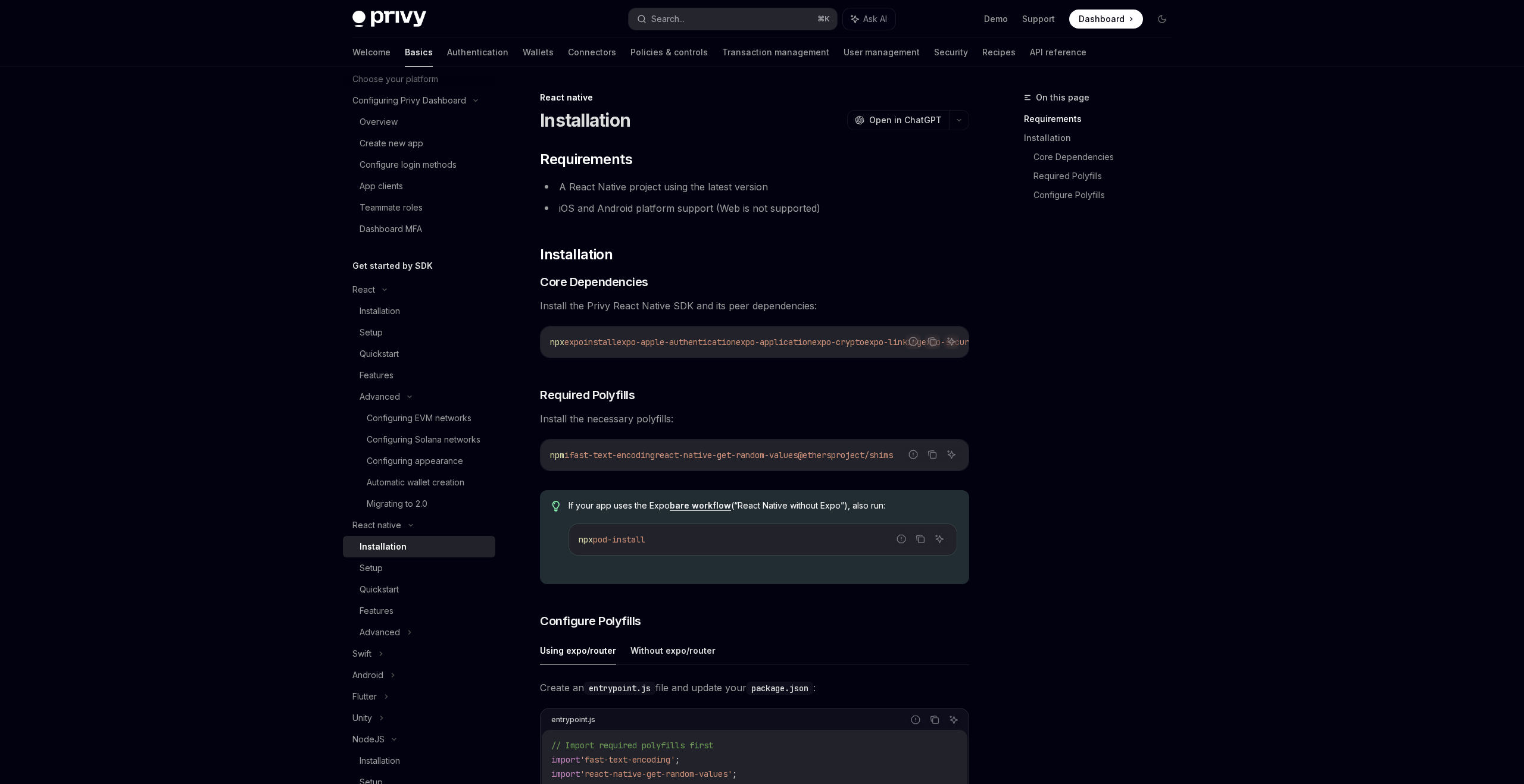
scroll to position [73, 0]
click at [411, 319] on div "Installation" at bounding box center [424, 318] width 128 height 15
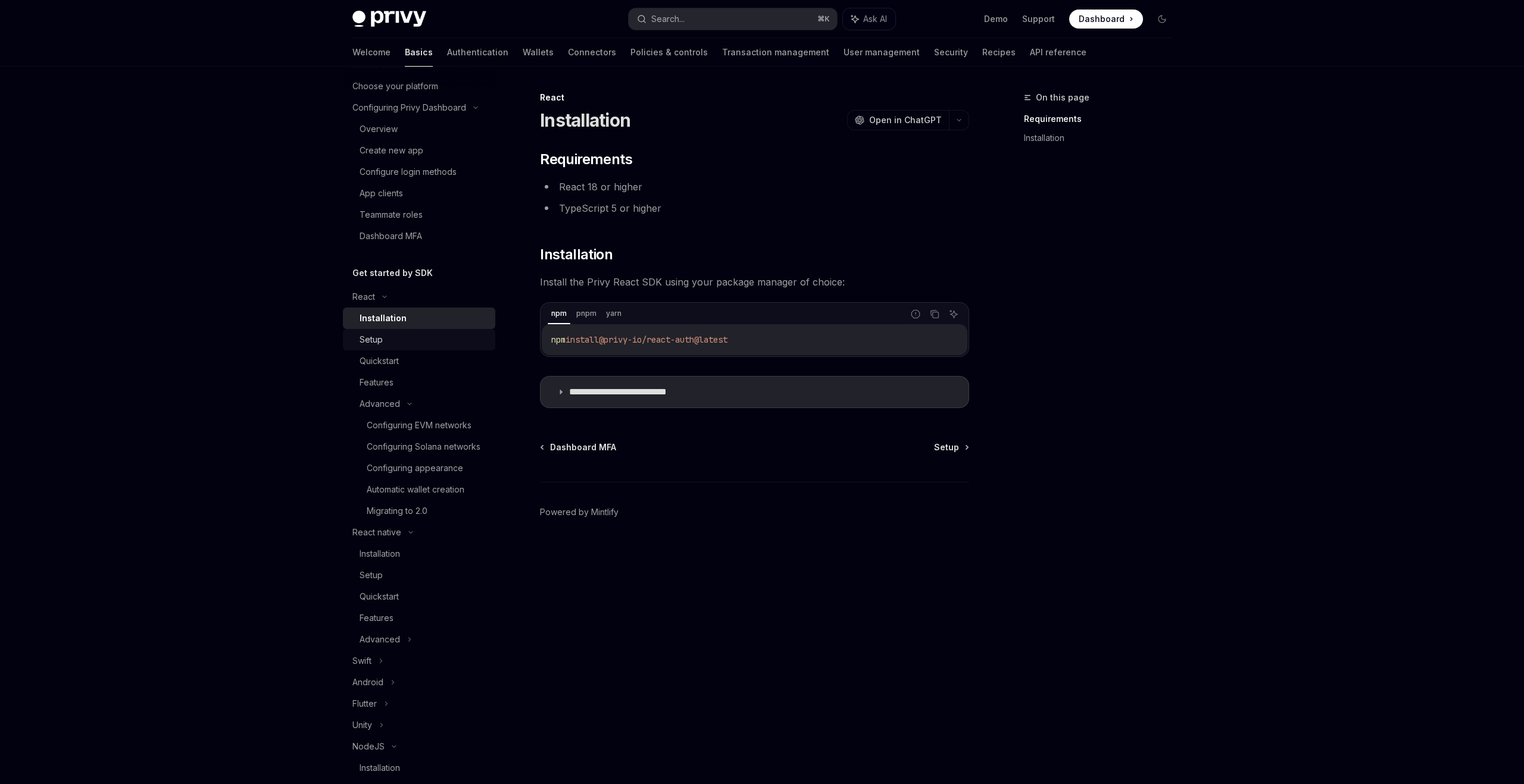
click at [411, 341] on div "Setup" at bounding box center [424, 340] width 128 height 15
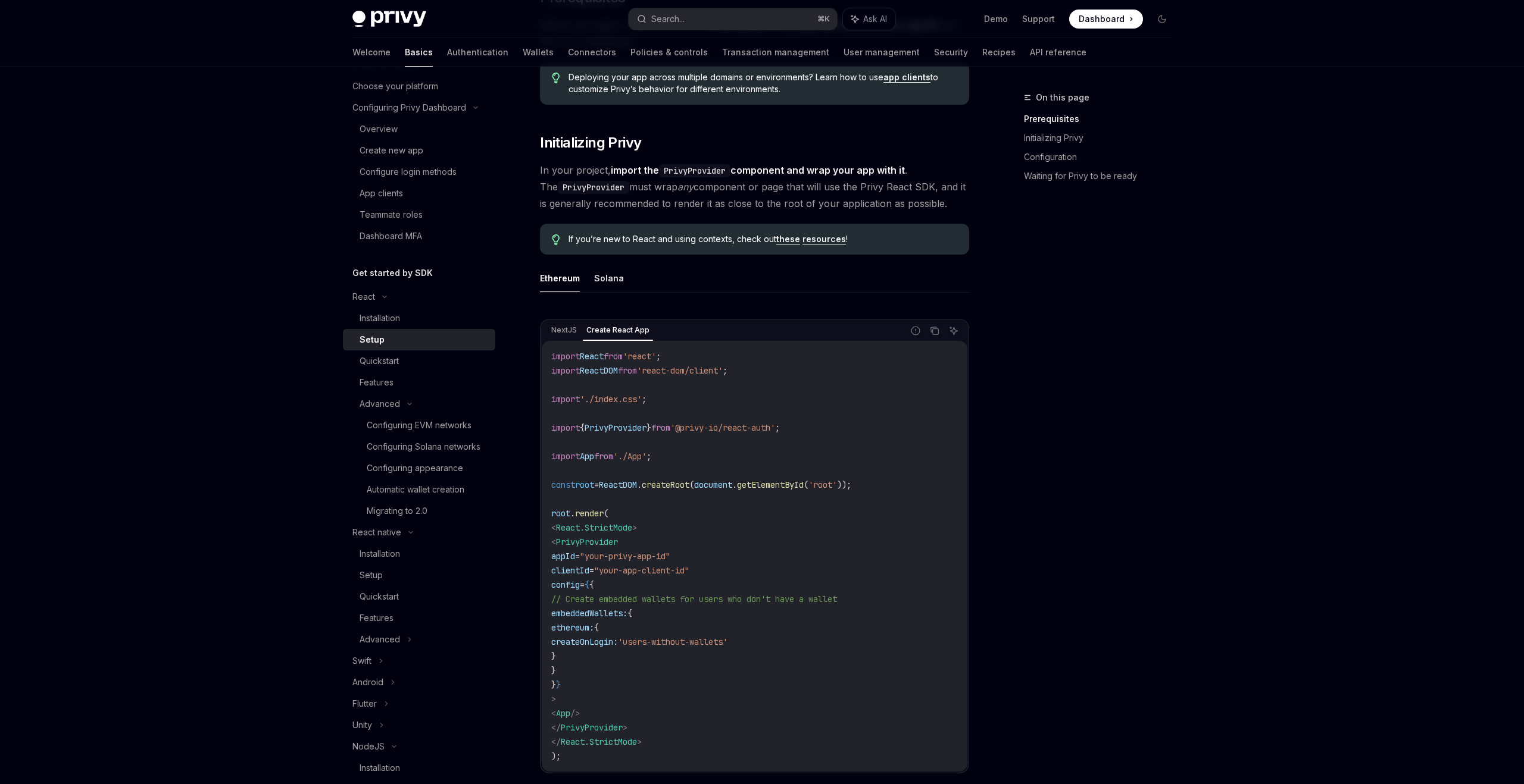
scroll to position [227, 0]
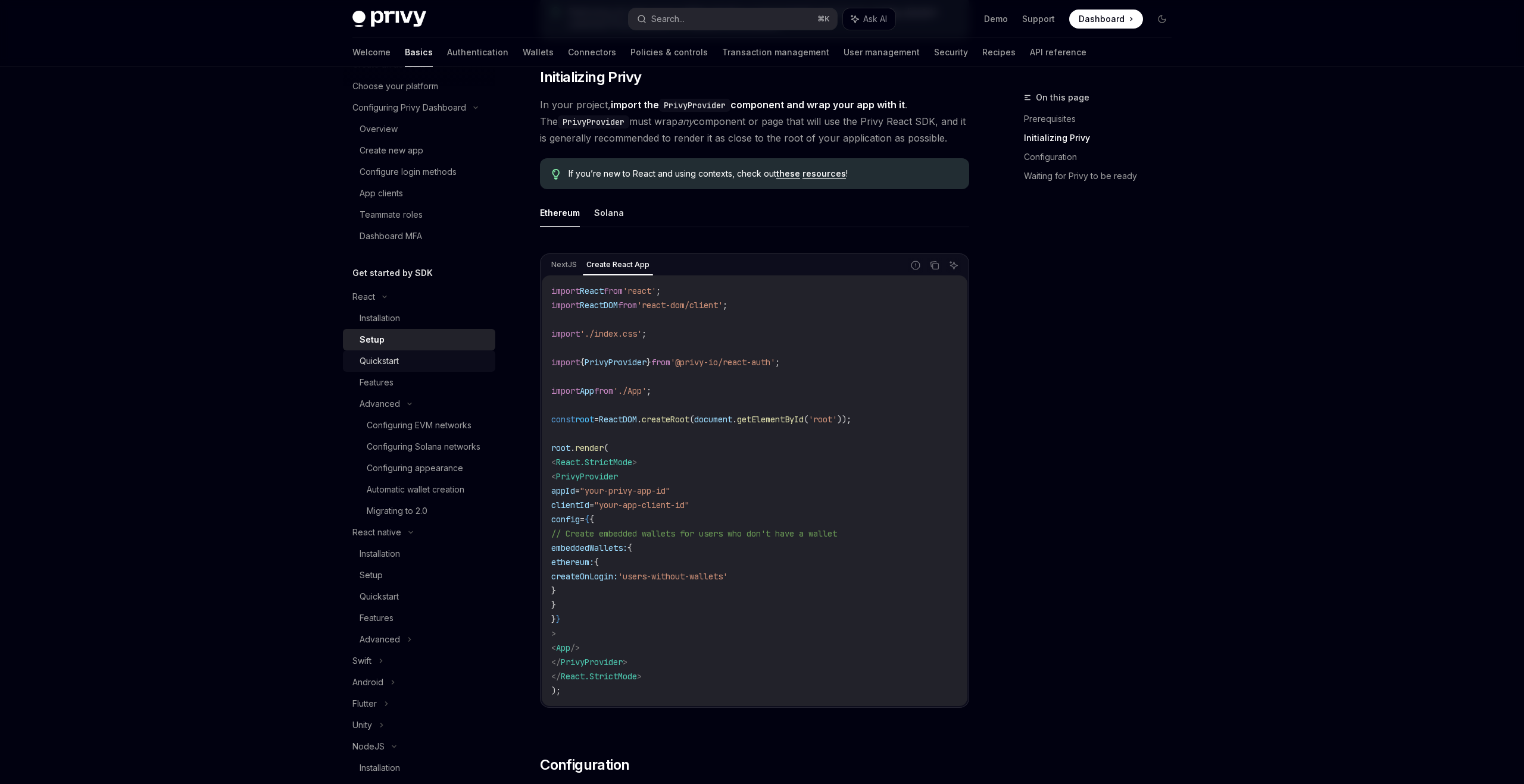
click at [413, 355] on div "Quickstart" at bounding box center [424, 361] width 128 height 15
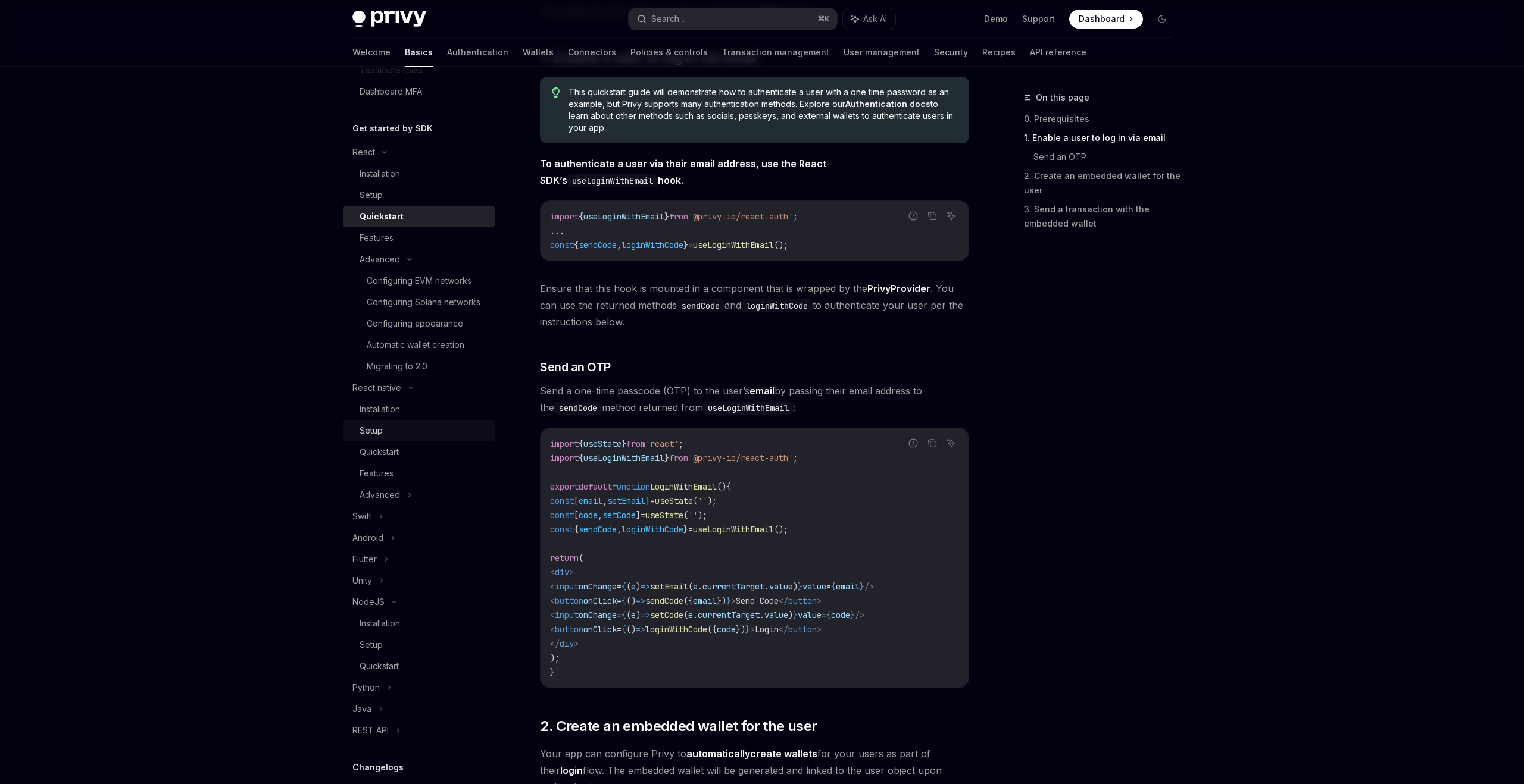
scroll to position [234, 0]
click at [429, 523] on div "Android" at bounding box center [419, 521] width 152 height 21
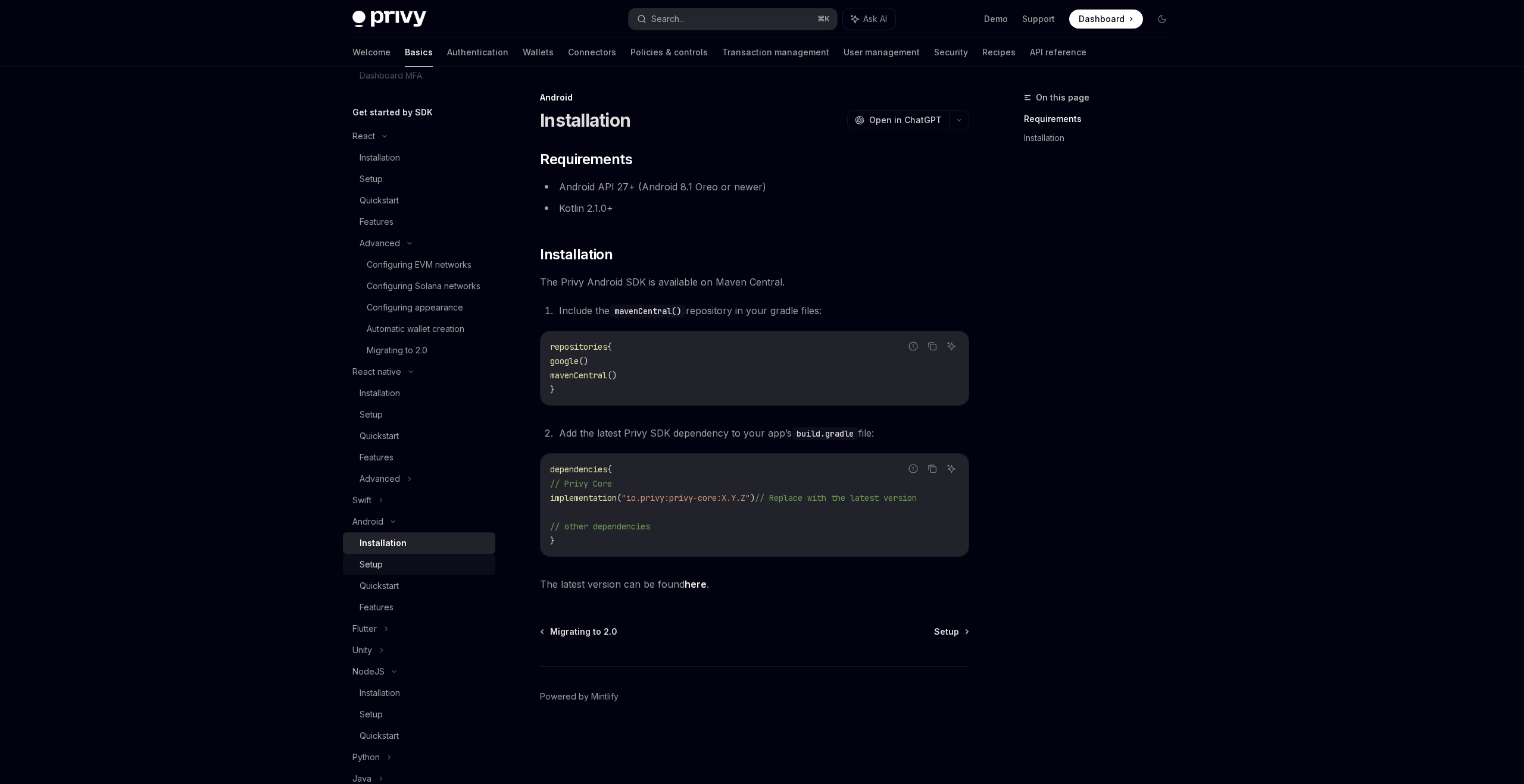
click at [408, 559] on div "Setup" at bounding box center [424, 565] width 128 height 15
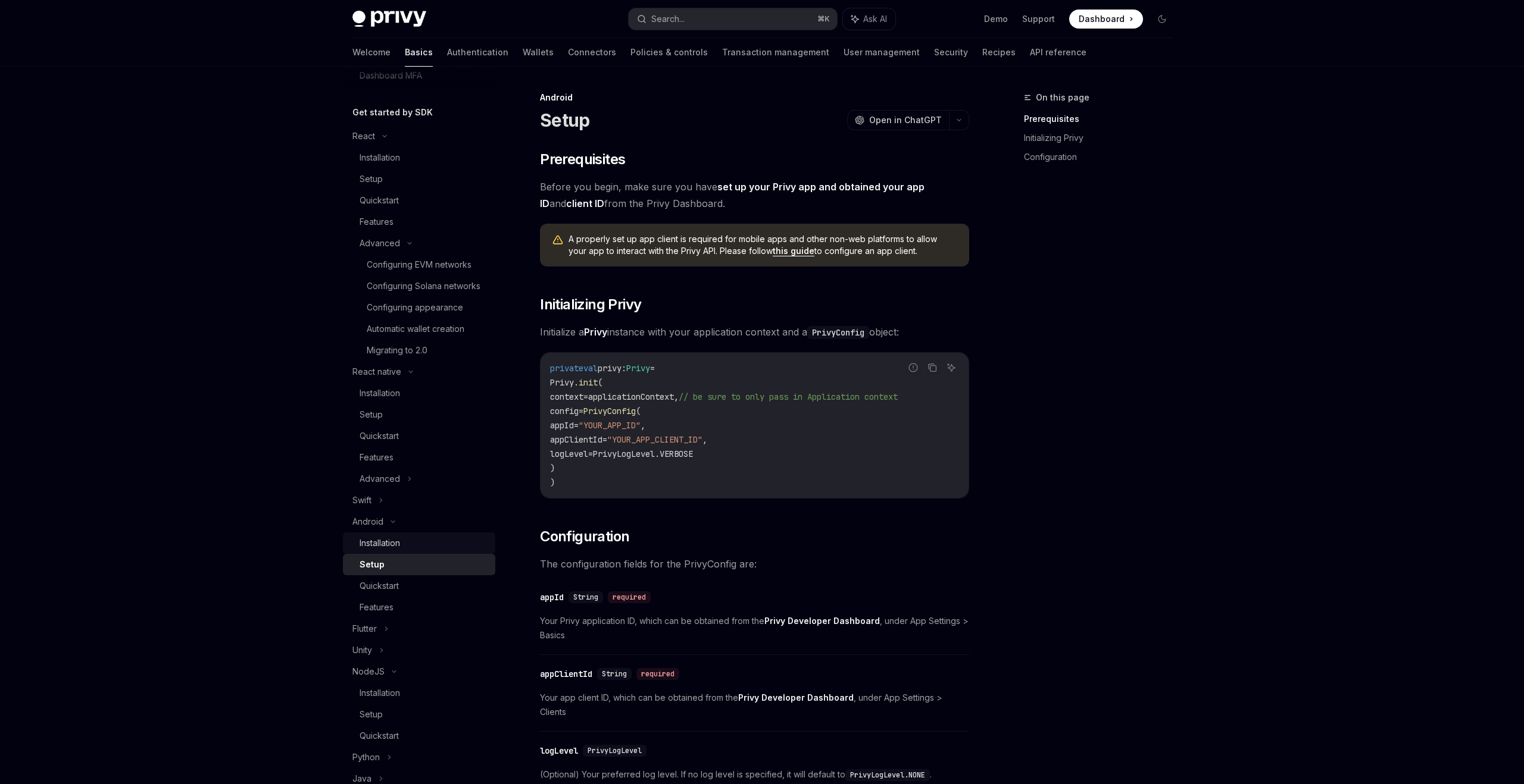
click at [406, 544] on div "Installation" at bounding box center [424, 544] width 128 height 15
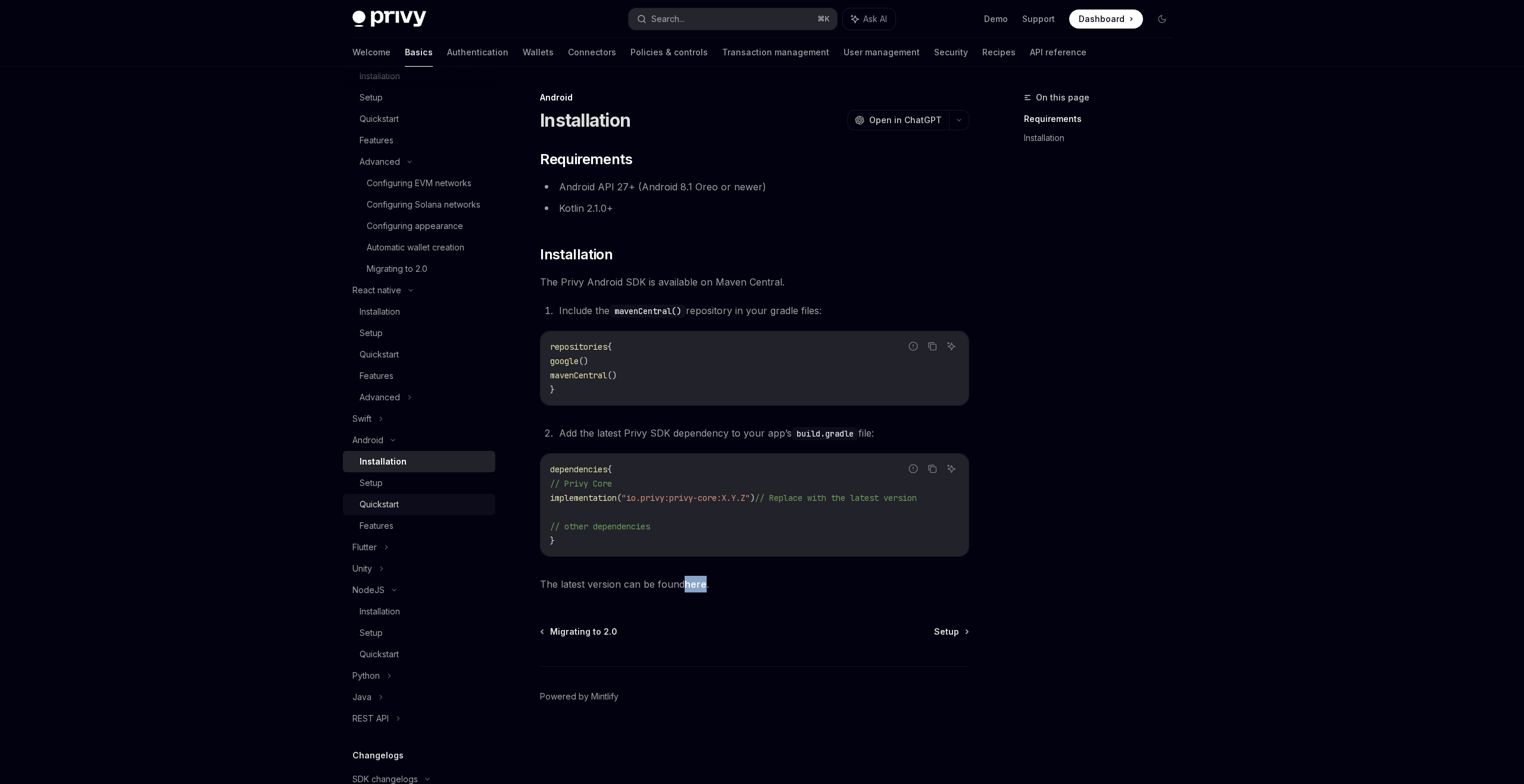
scroll to position [322, 0]
click at [410, 545] on div "Flutter" at bounding box center [419, 540] width 152 height 21
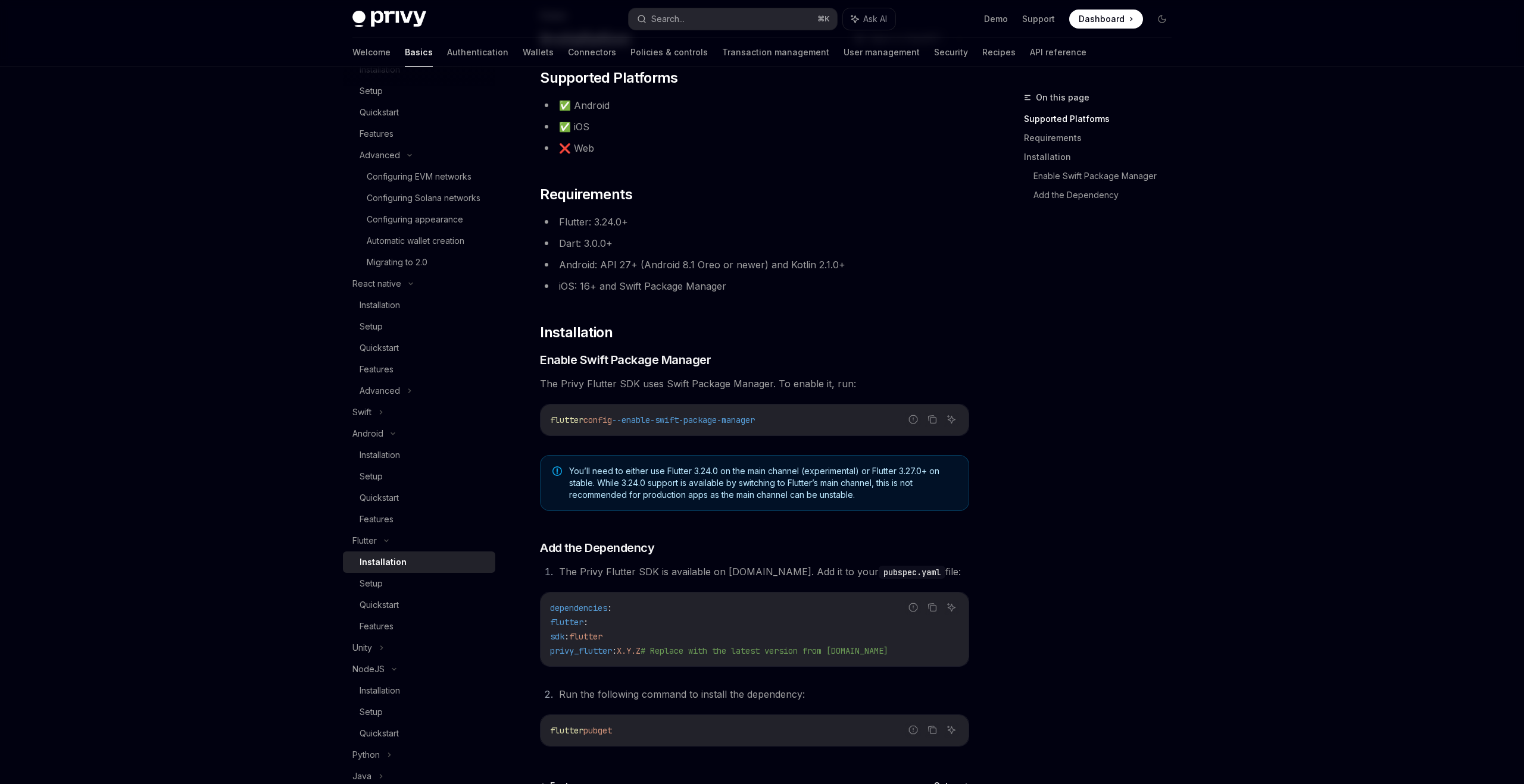
scroll to position [140, 0]
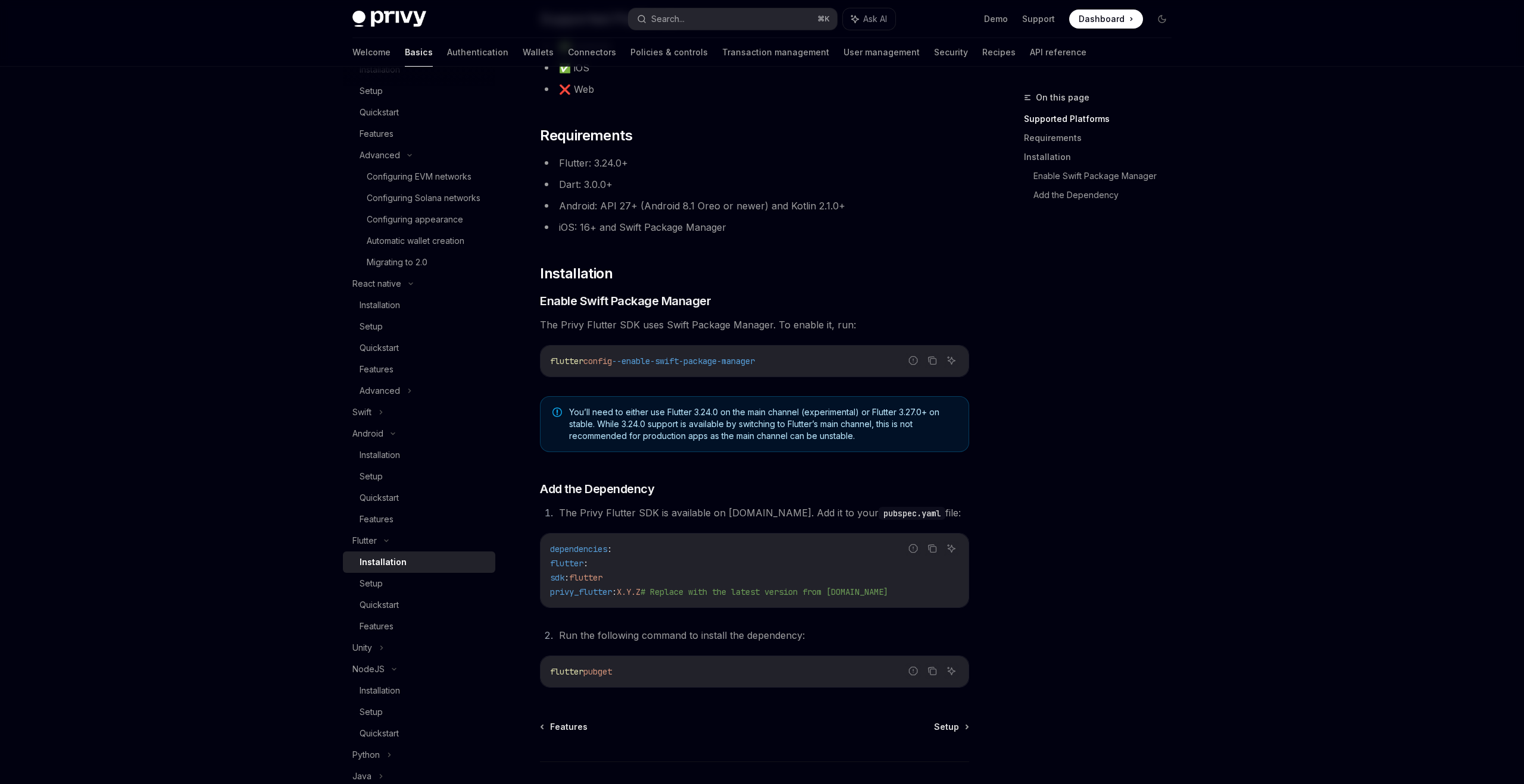
click at [607, 591] on span "privy_flutter" at bounding box center [580, 592] width 61 height 11
copy span "privy_flutter"
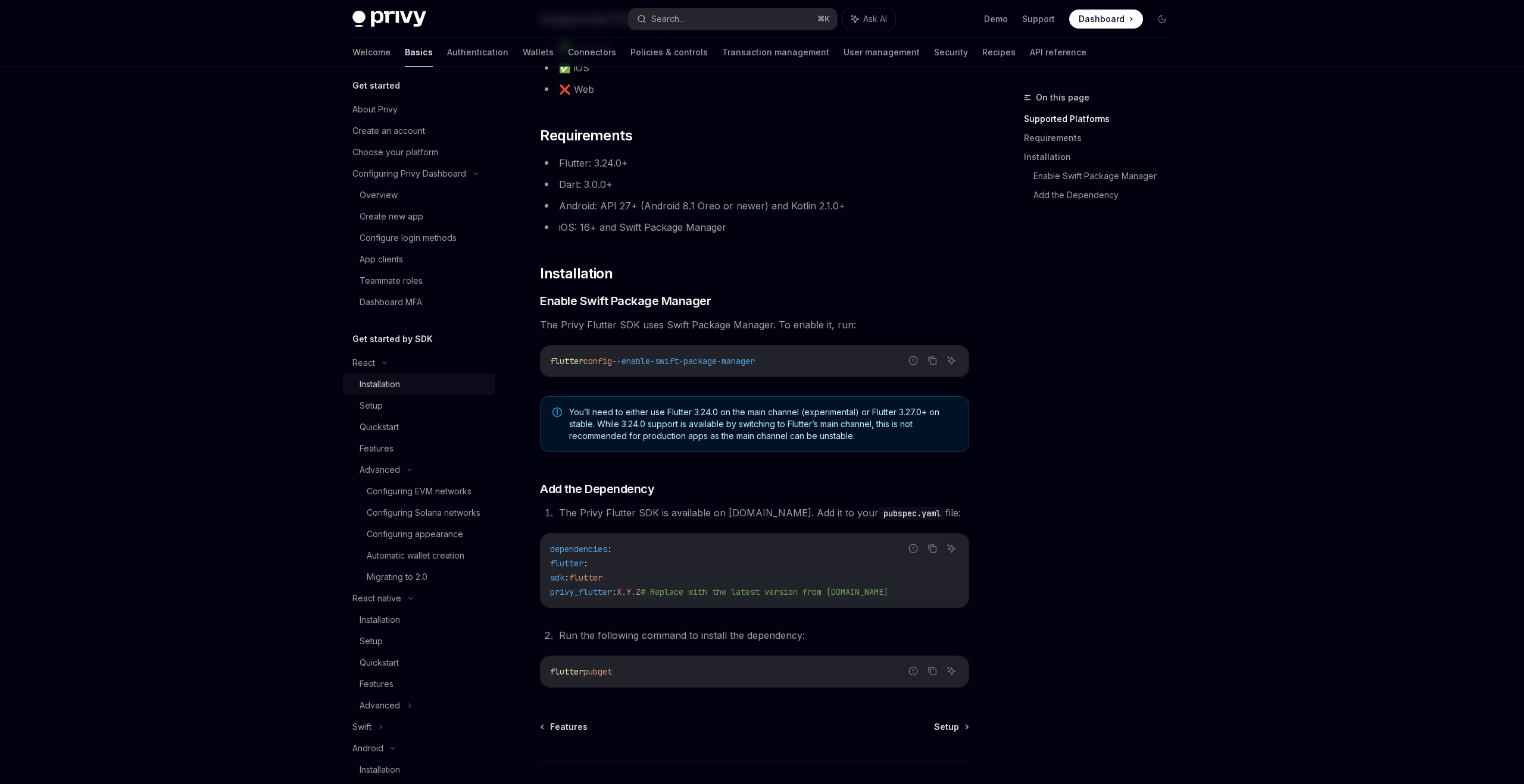
click at [387, 391] on div "Installation" at bounding box center [380, 384] width 40 height 15
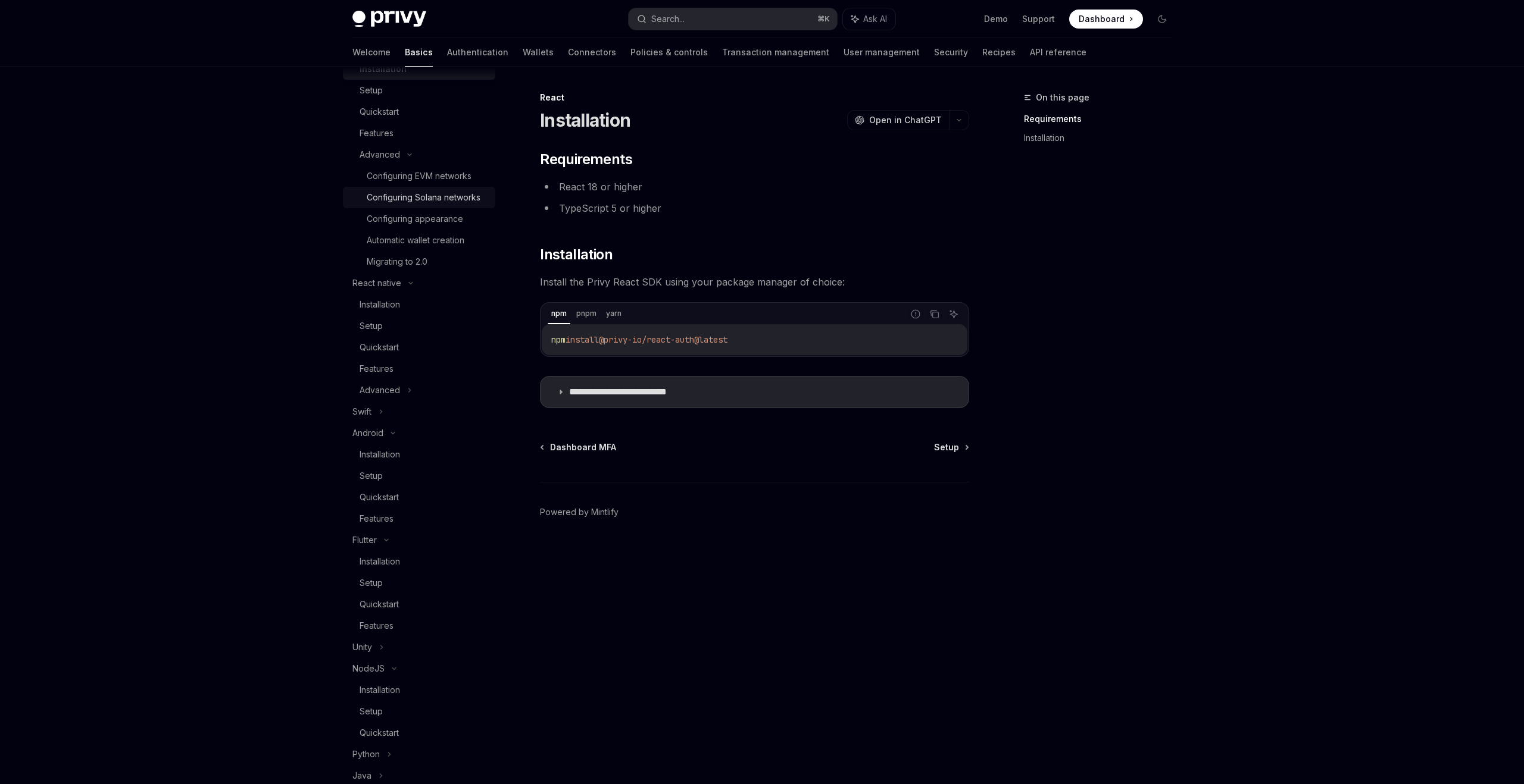
scroll to position [361, 0]
click at [395, 514] on link "Installation" at bounding box center [419, 522] width 152 height 21
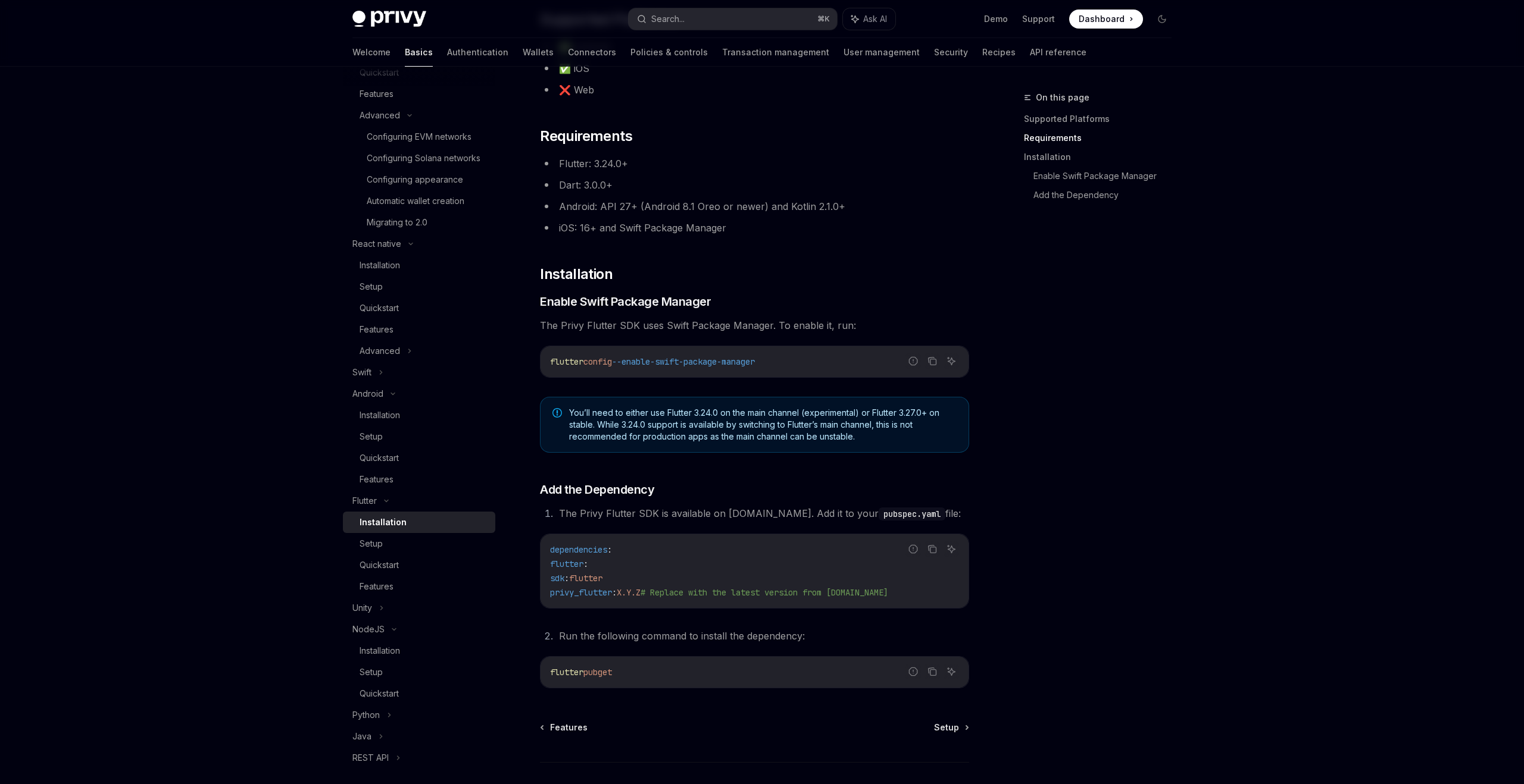
scroll to position [221, 0]
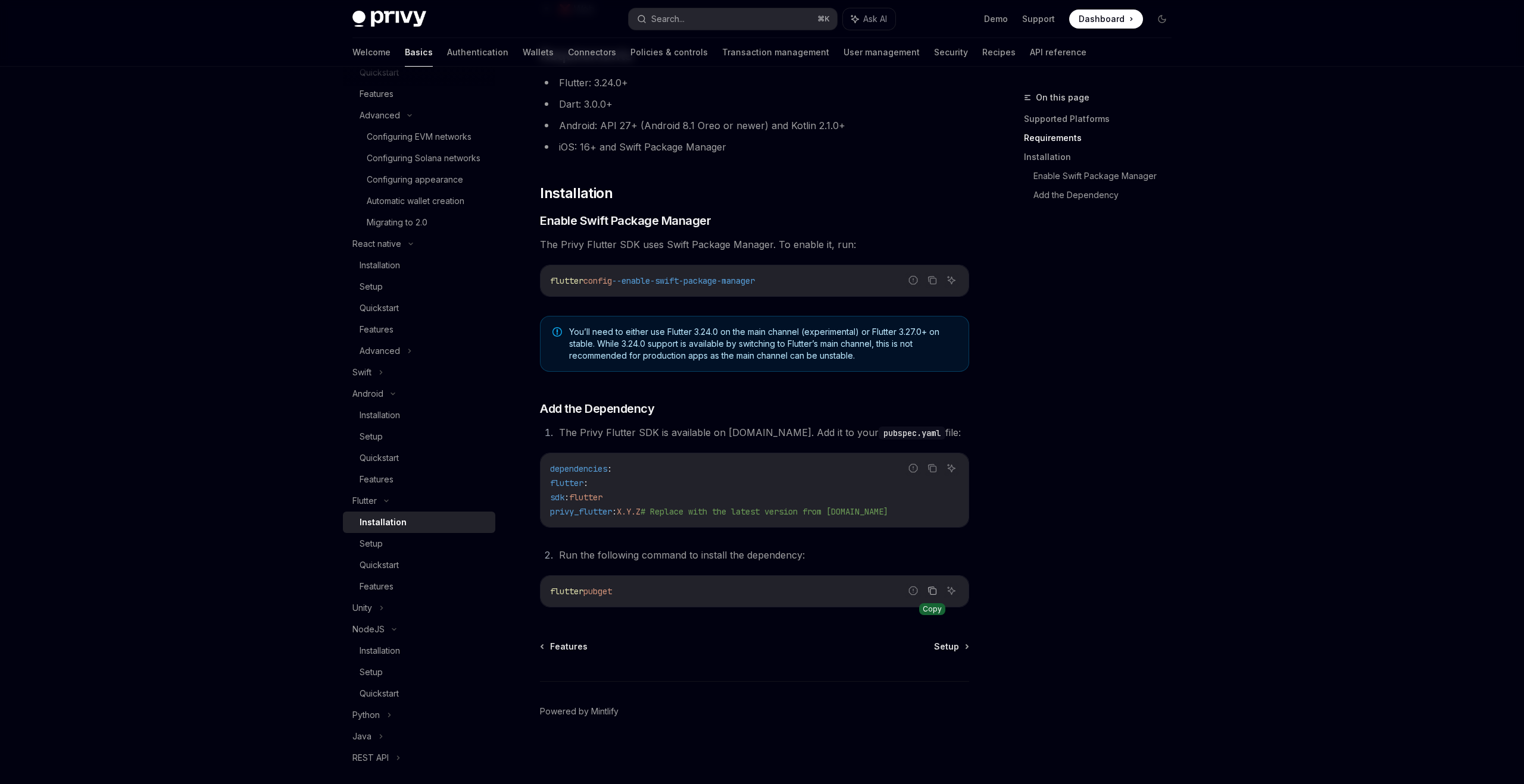
click at [933, 586] on icon "Copy the contents from the code block" at bounding box center [932, 591] width 9 height 9
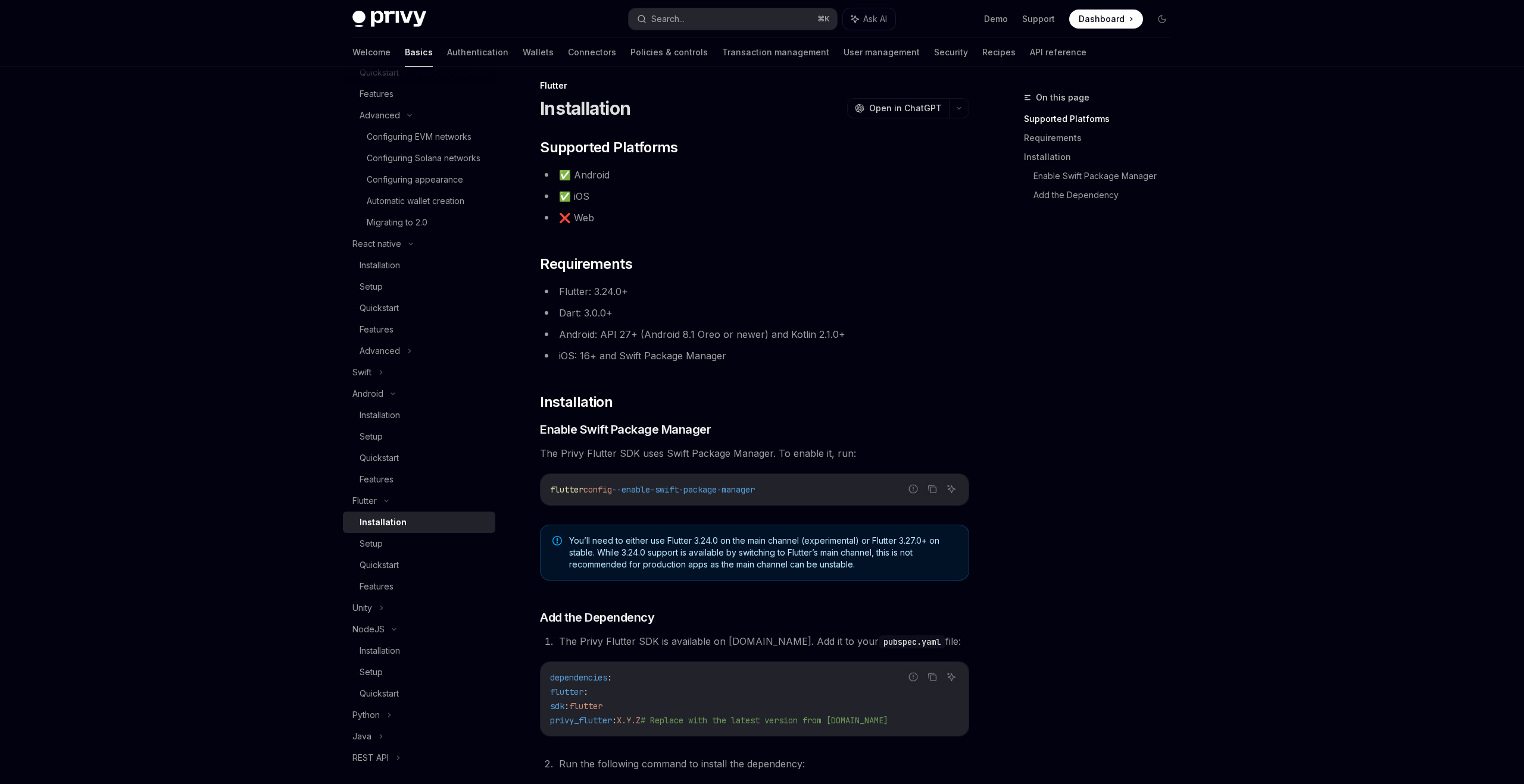
scroll to position [0, 0]
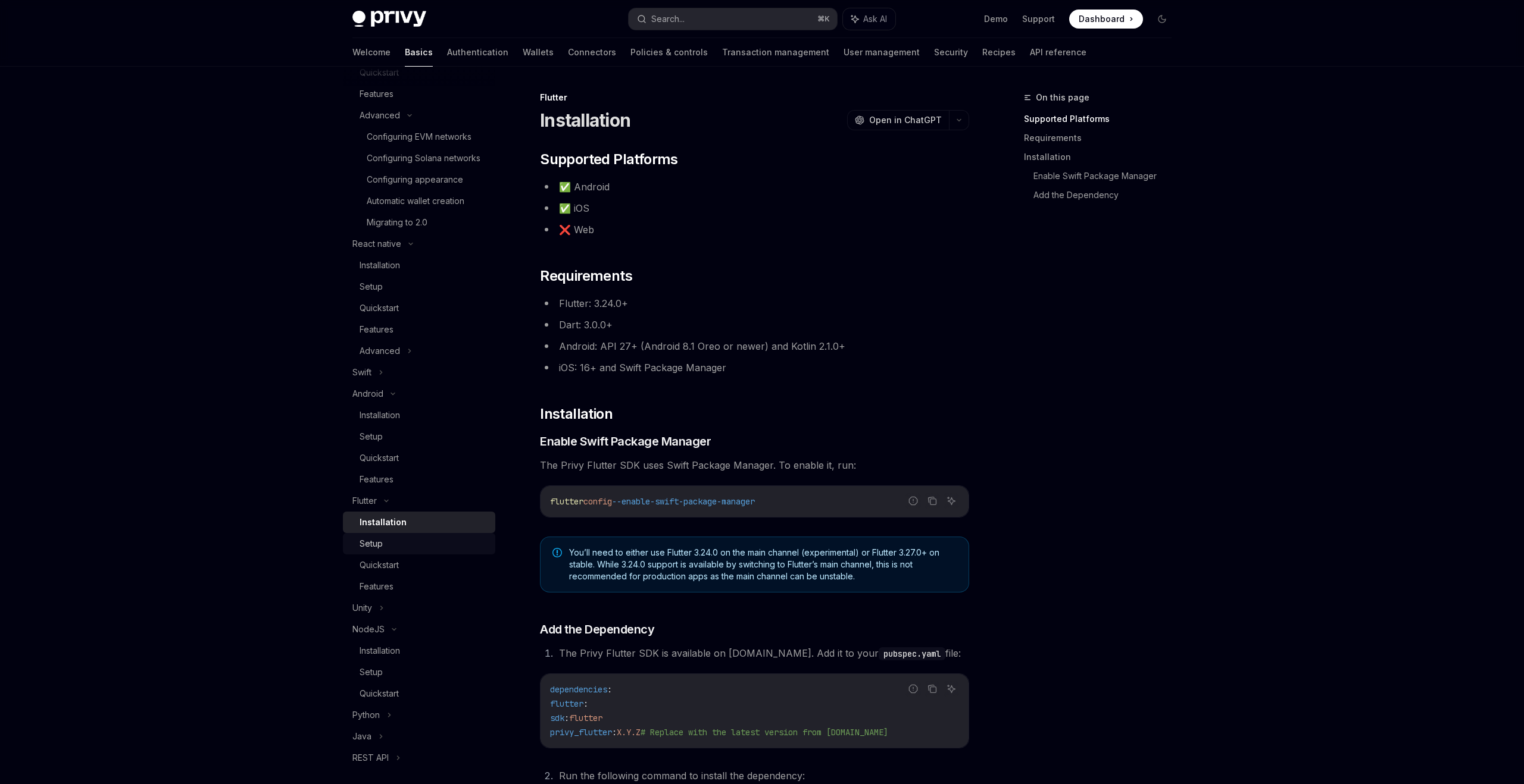
click at [463, 541] on div "Setup" at bounding box center [424, 544] width 128 height 15
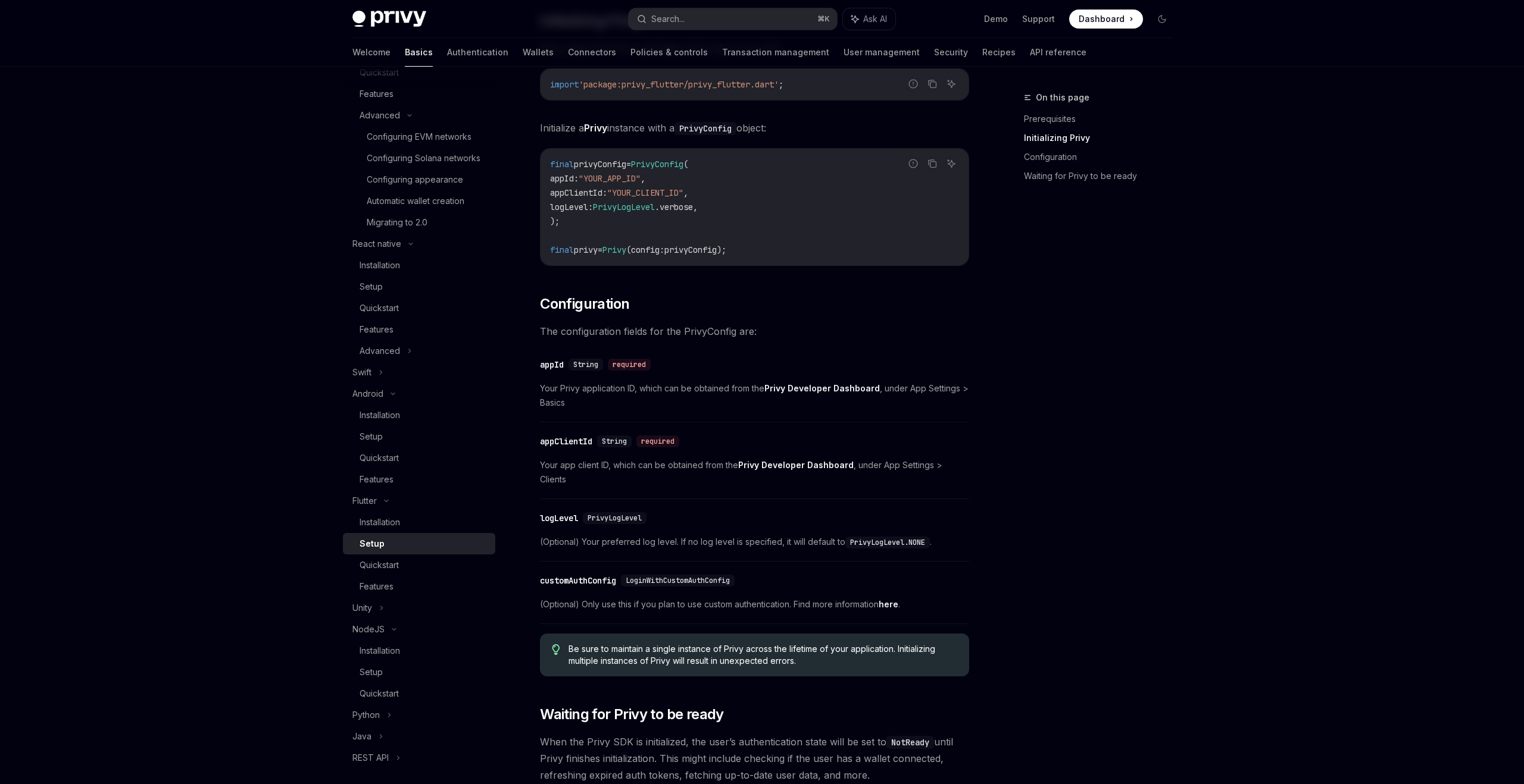
scroll to position [313, 0]
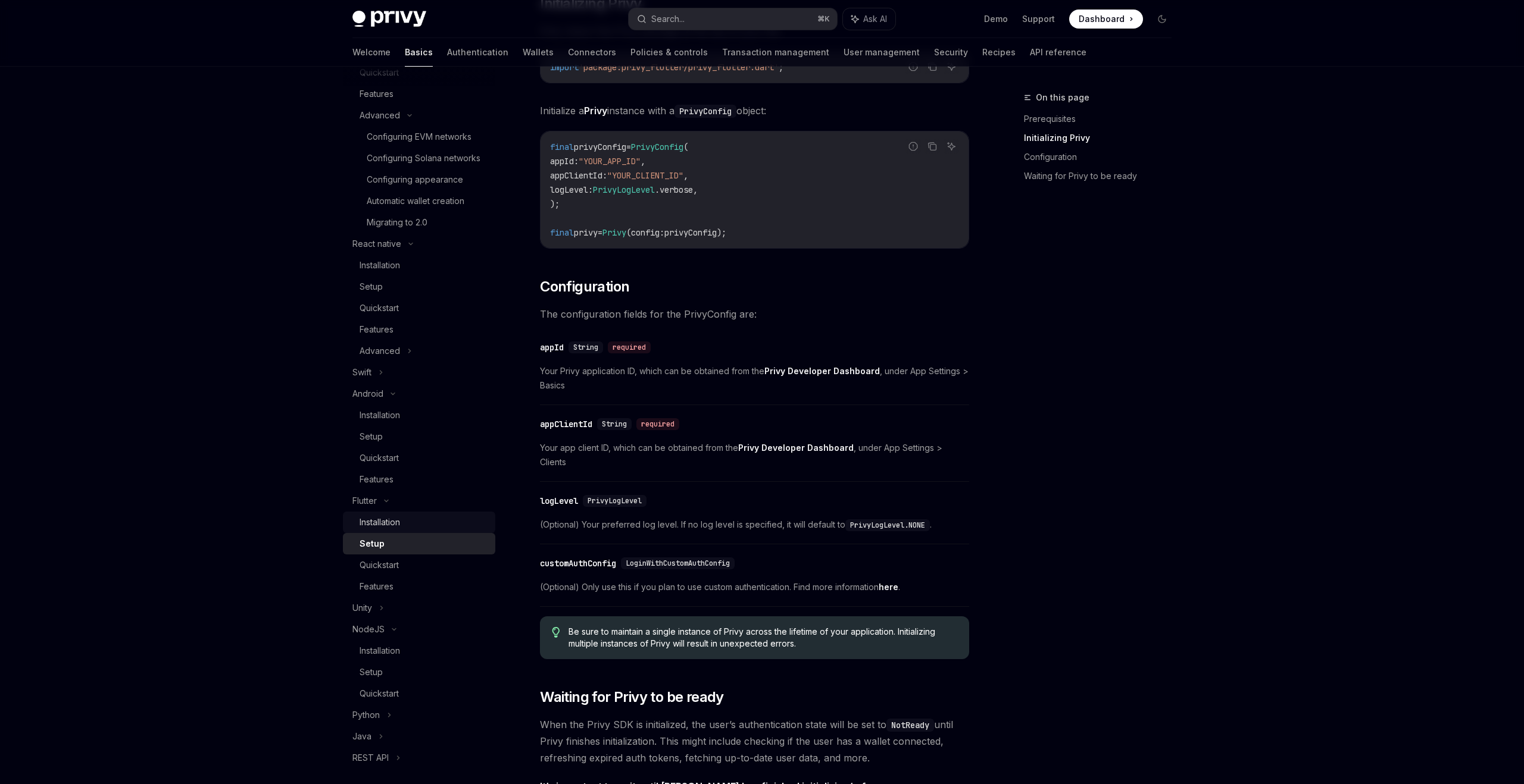
click at [451, 525] on div "Installation" at bounding box center [424, 523] width 128 height 15
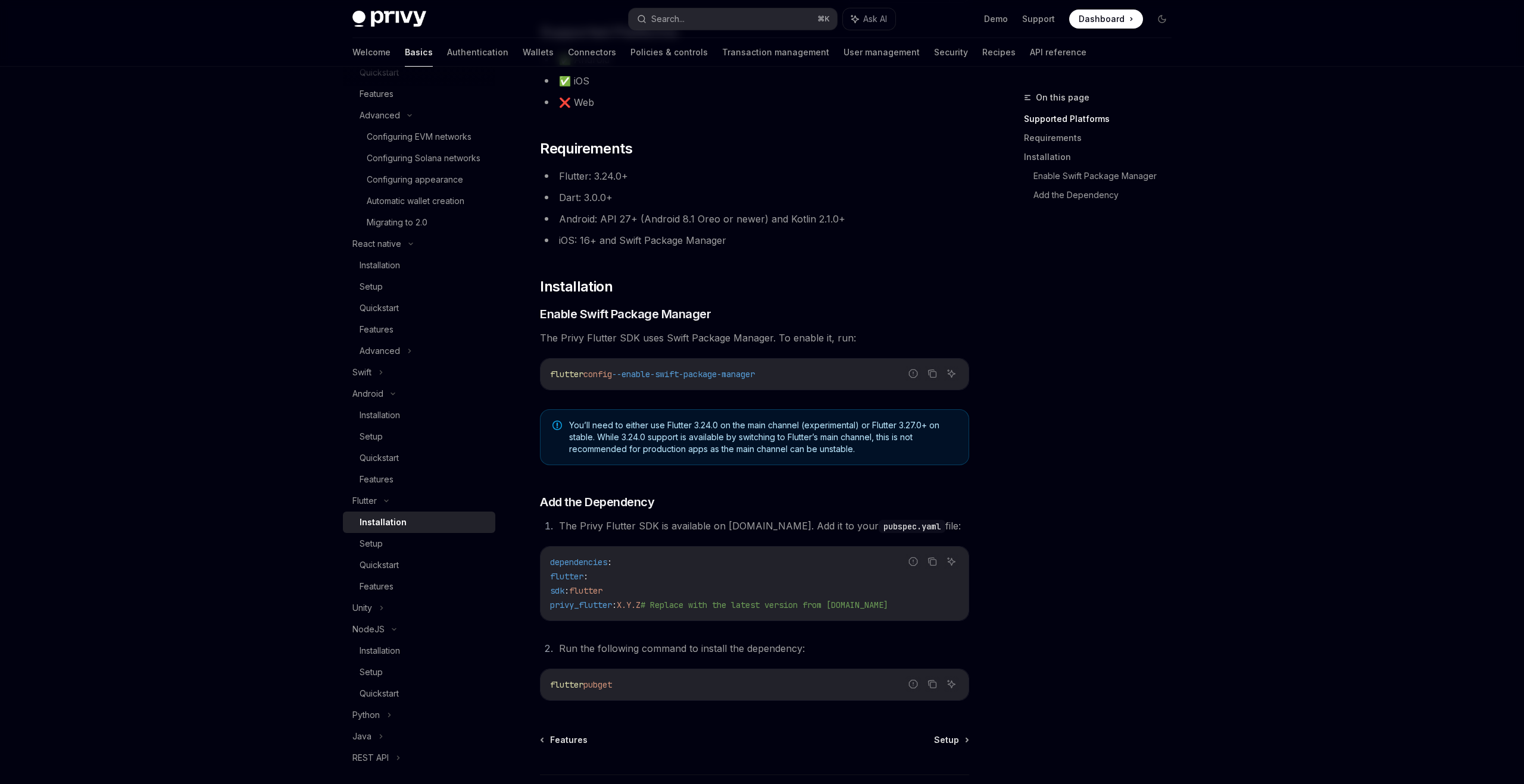
scroll to position [137, 0]
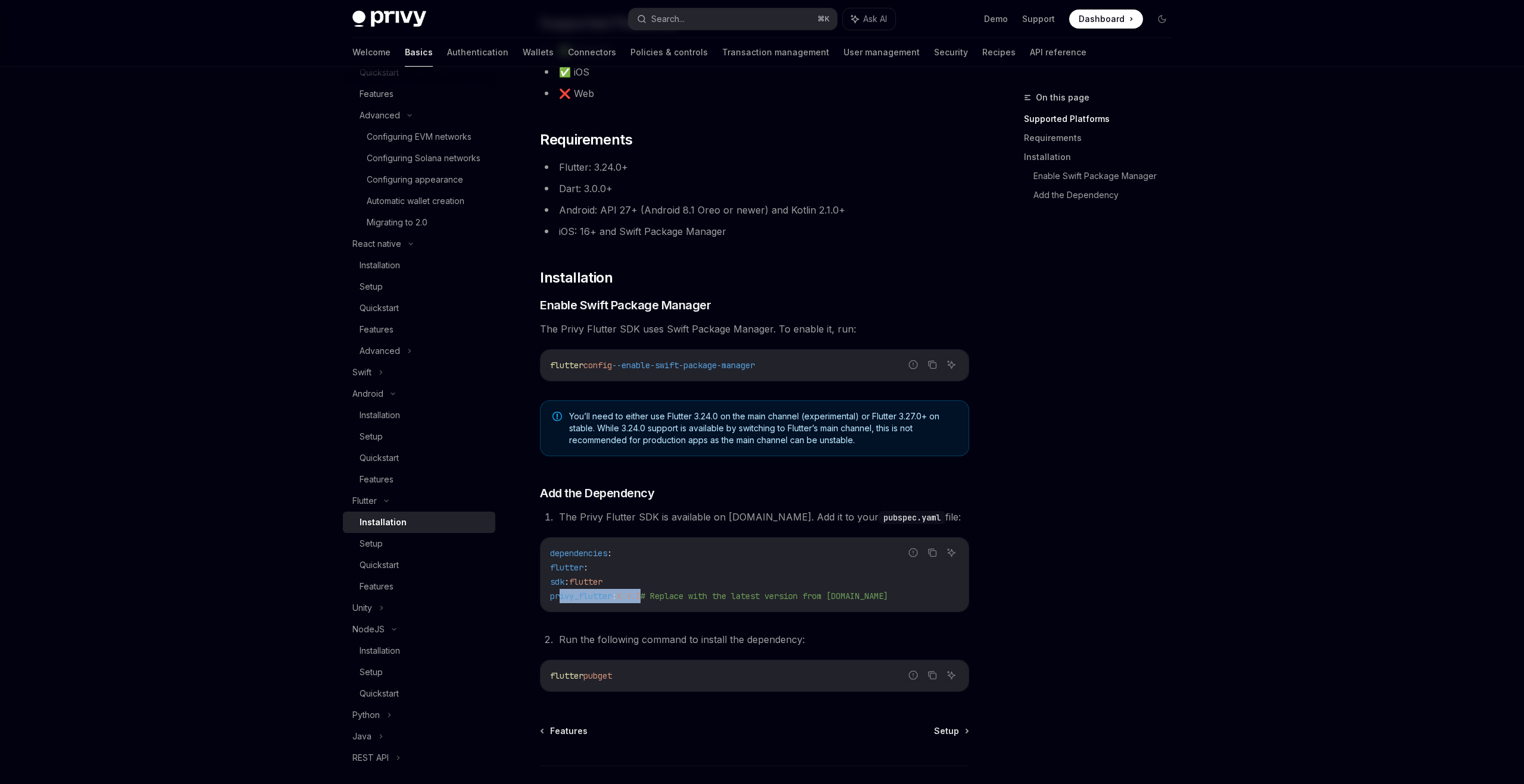
drag, startPoint x: 560, startPoint y: 599, endPoint x: 662, endPoint y: 592, distance: 102.2
click at [662, 592] on span "privy_flutter : X.Y.Z # Replace with the latest version from pub.dev" at bounding box center [718, 596] width 338 height 11
click at [811, 602] on code "dependencies : flutter : sdk : flutter privy_flutter : X.Y.Z # Replace with the…" at bounding box center [754, 575] width 409 height 57
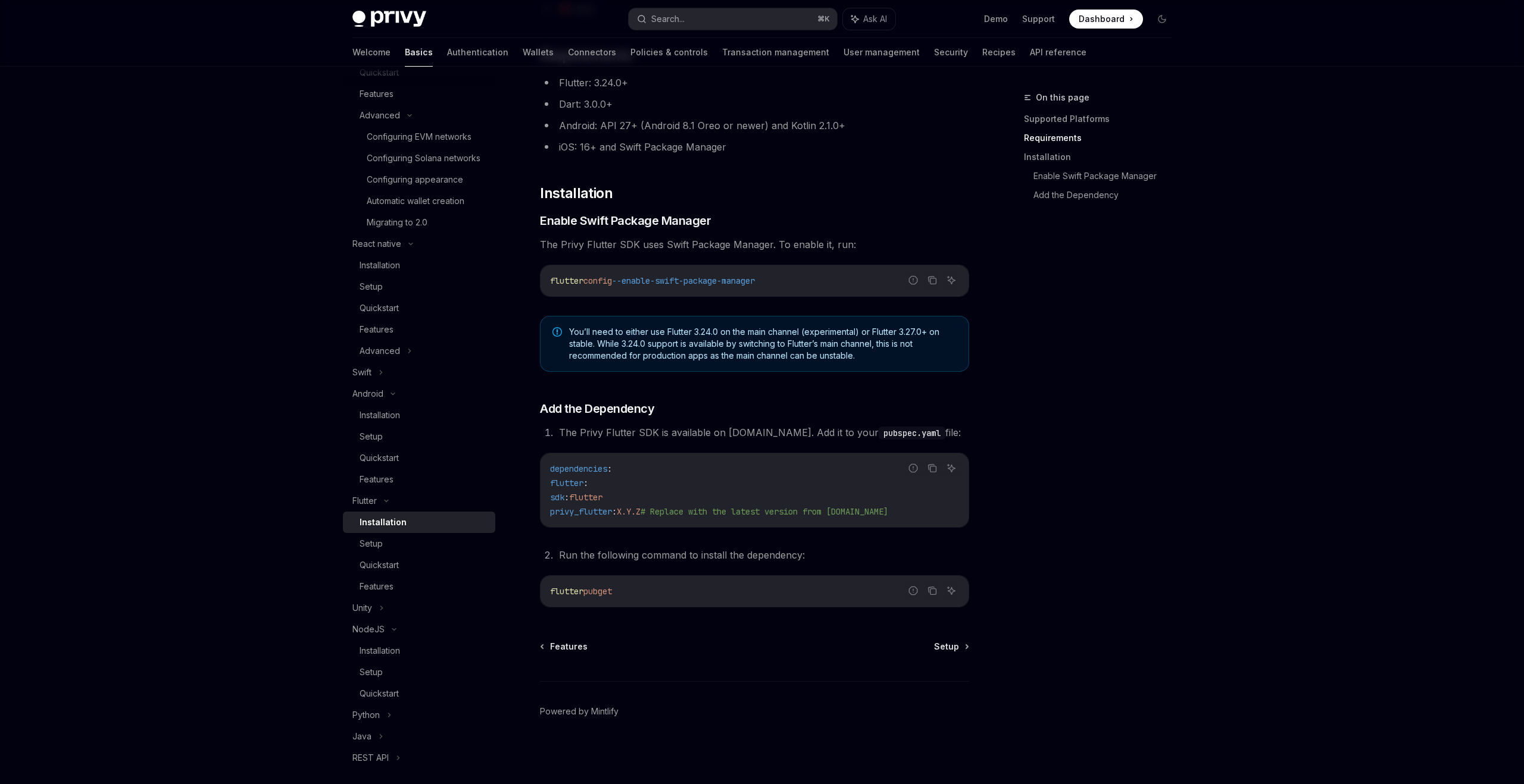
scroll to position [0, 0]
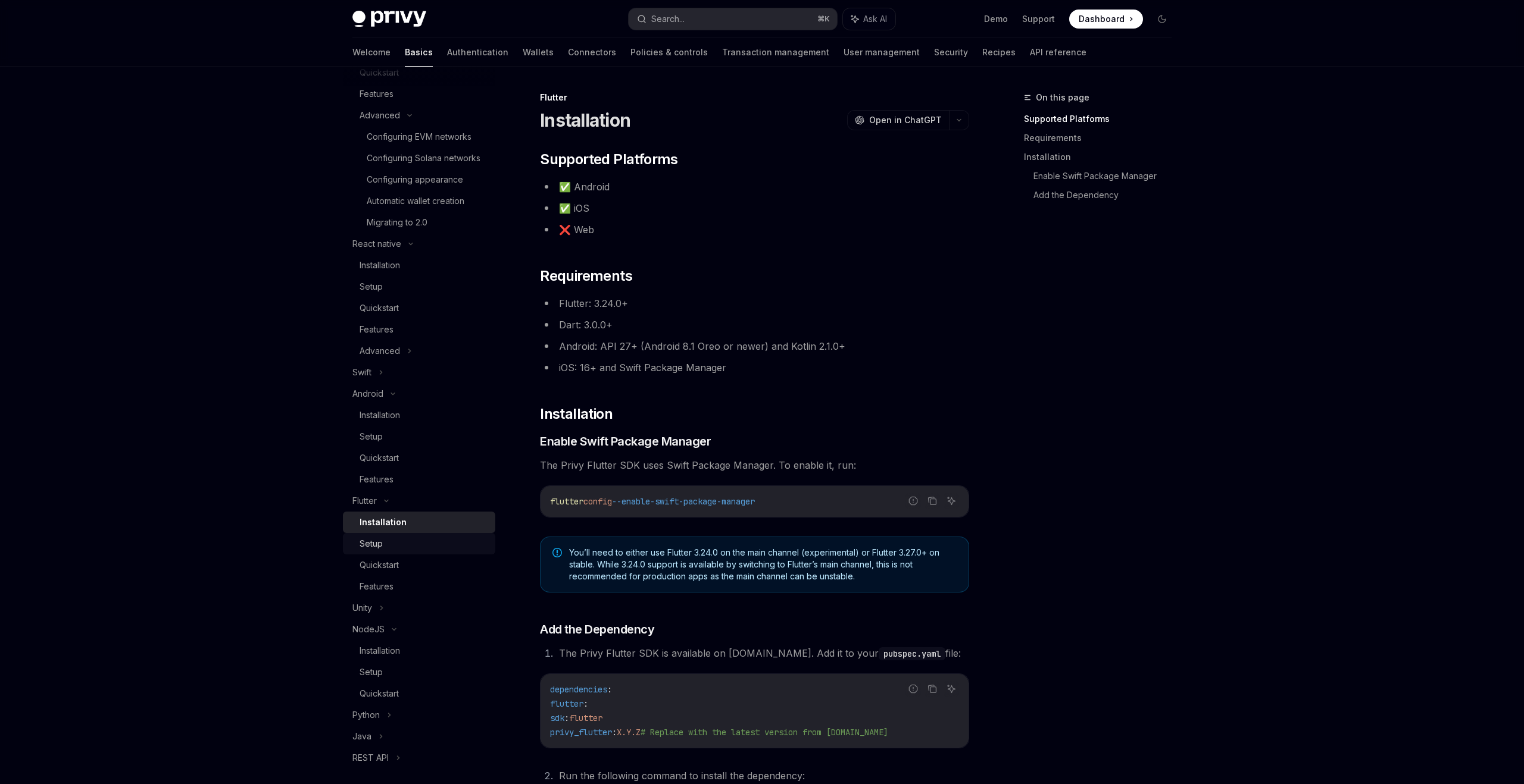
click at [409, 541] on div "Setup" at bounding box center [424, 544] width 128 height 15
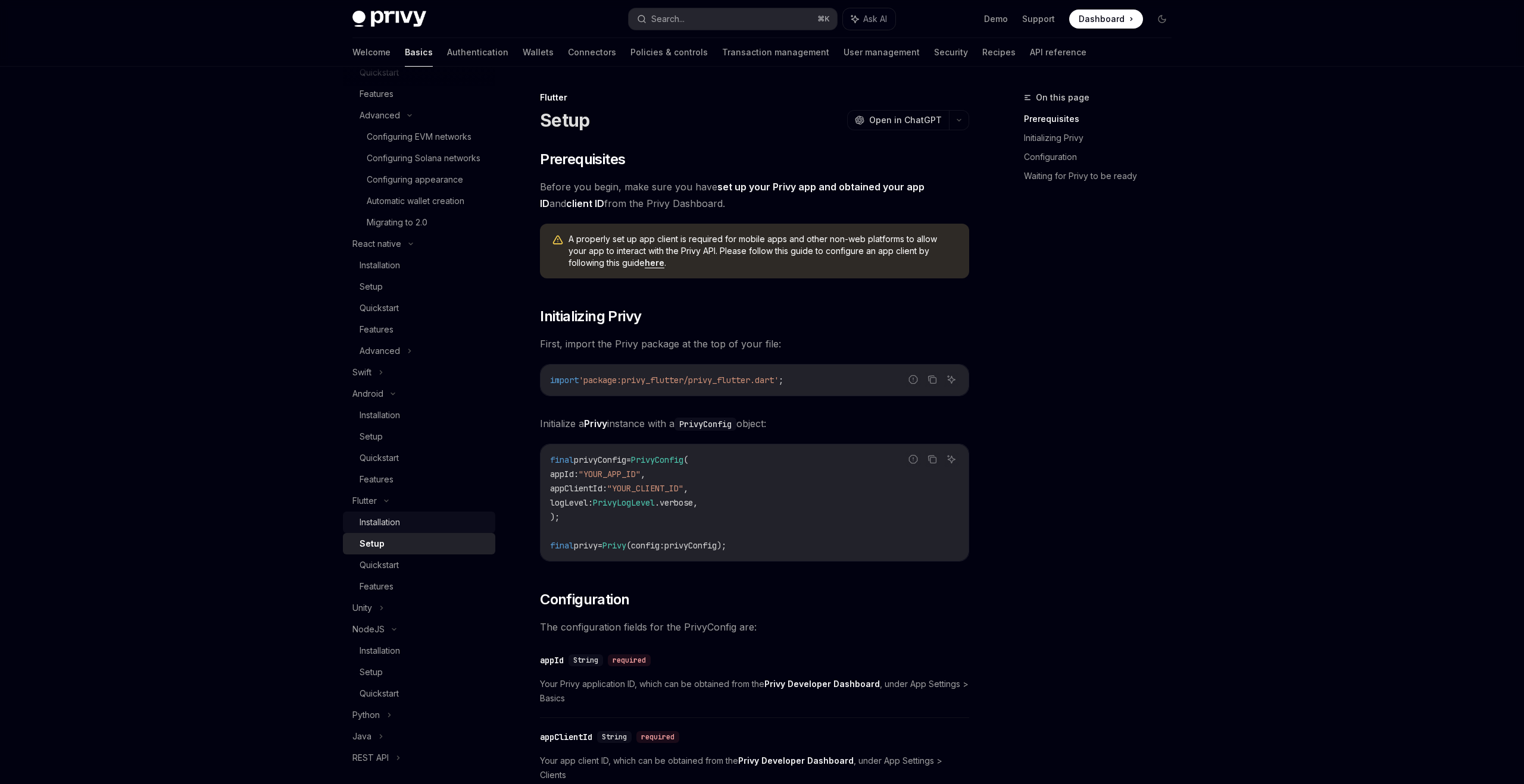
click at [414, 522] on div "Installation" at bounding box center [424, 523] width 128 height 15
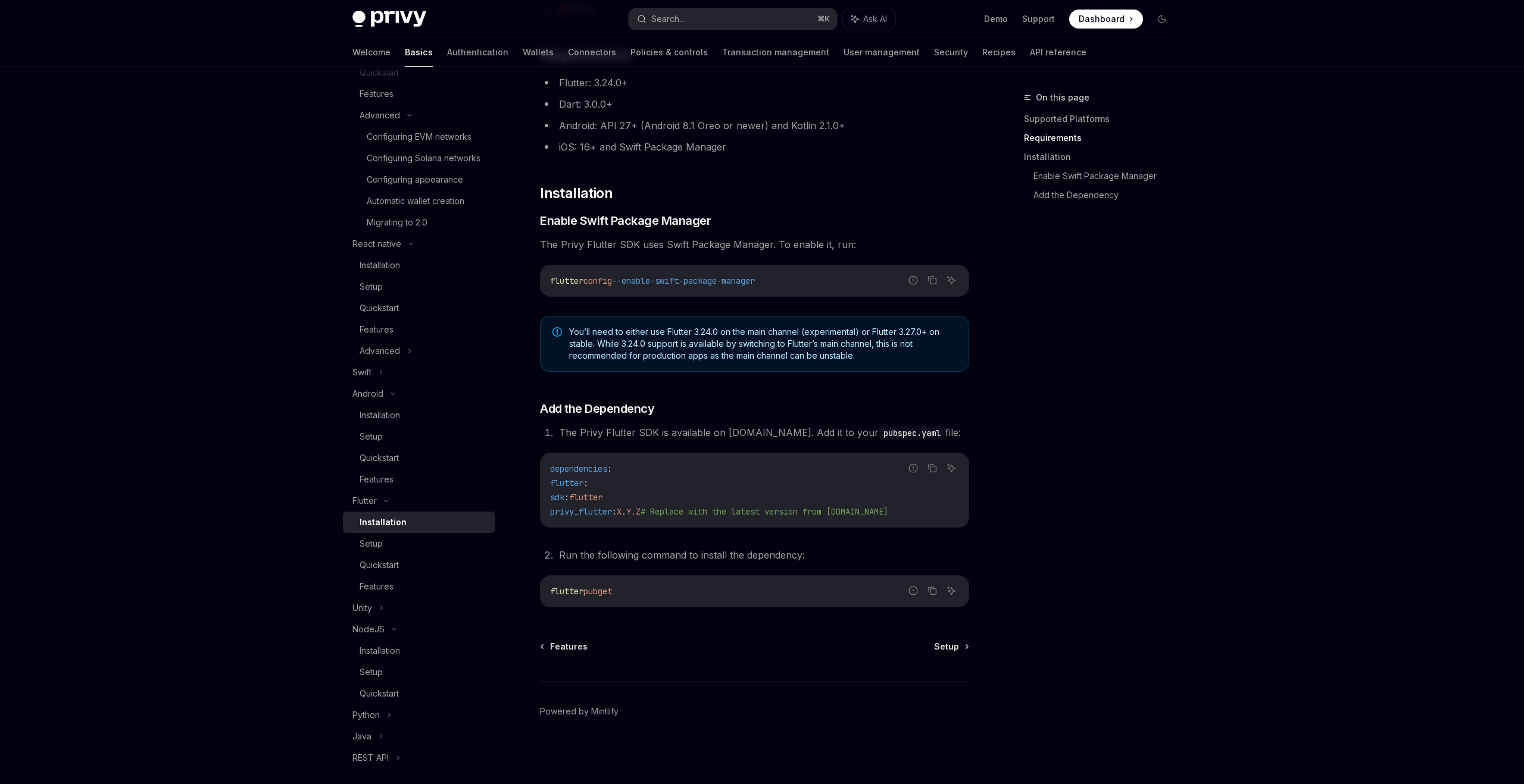
scroll to position [7, 0]
click at [932, 591] on icon "Copy the contents from the code block" at bounding box center [932, 591] width 9 height 9
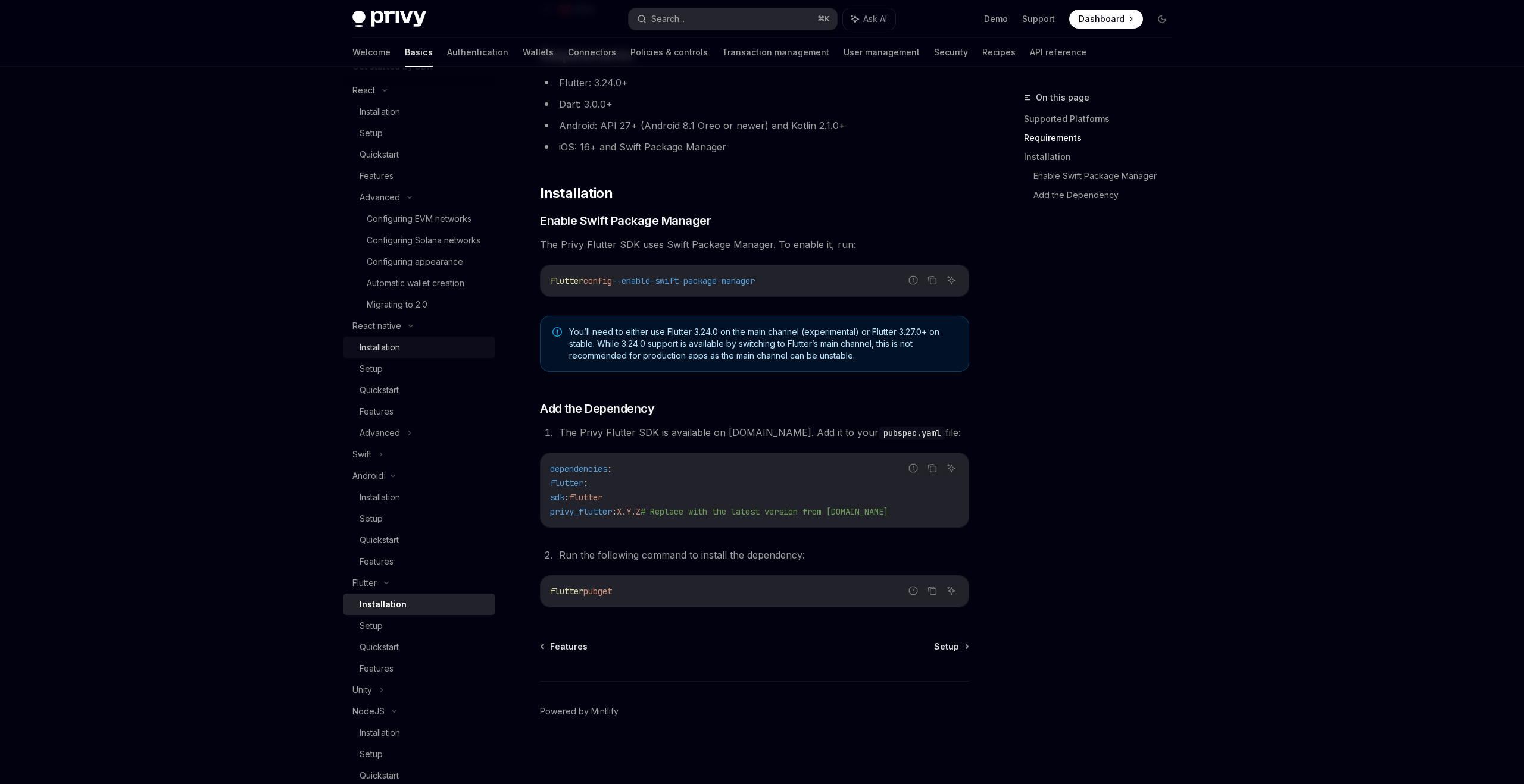
scroll to position [323, 0]
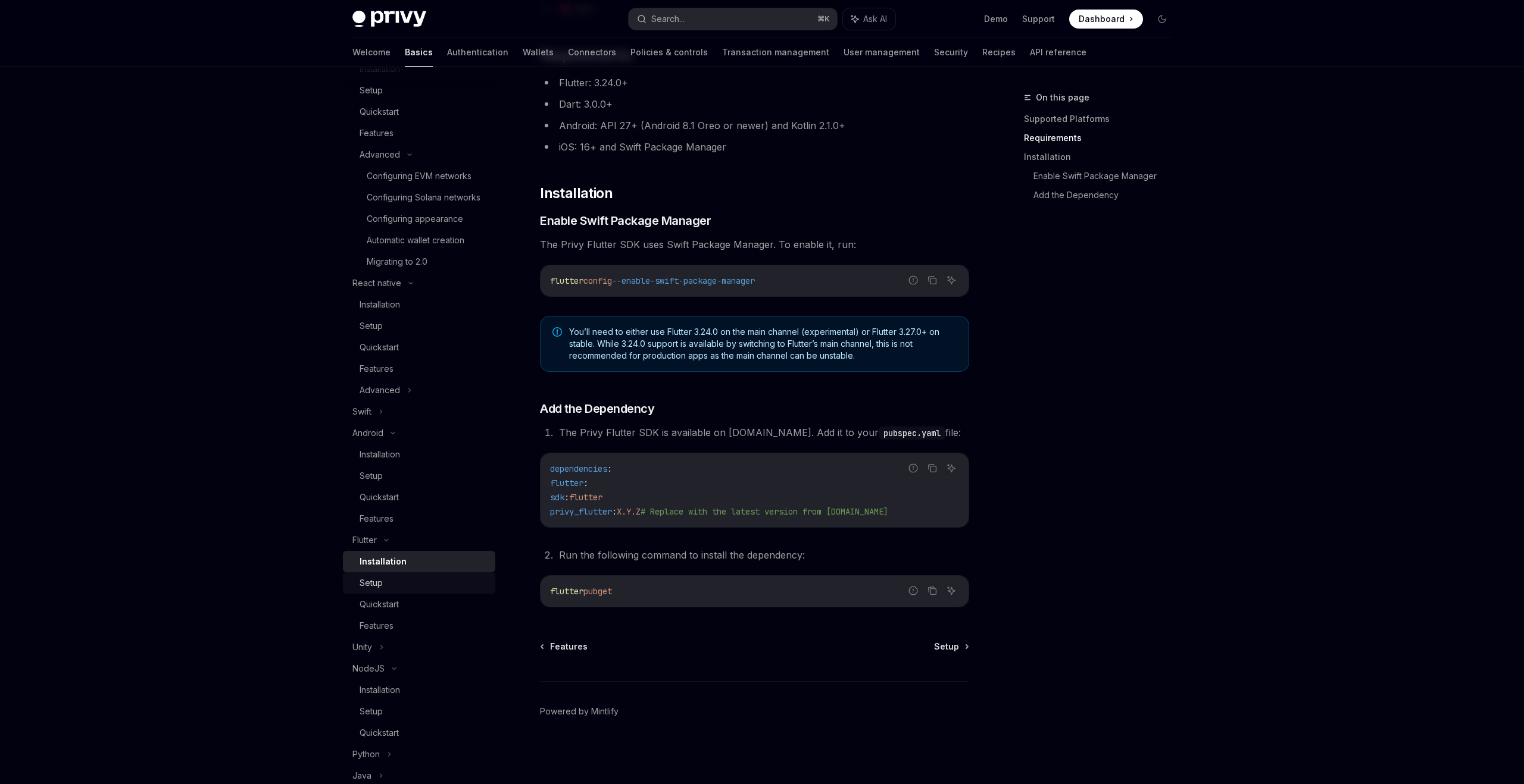
click at [420, 580] on div "Setup" at bounding box center [424, 583] width 128 height 15
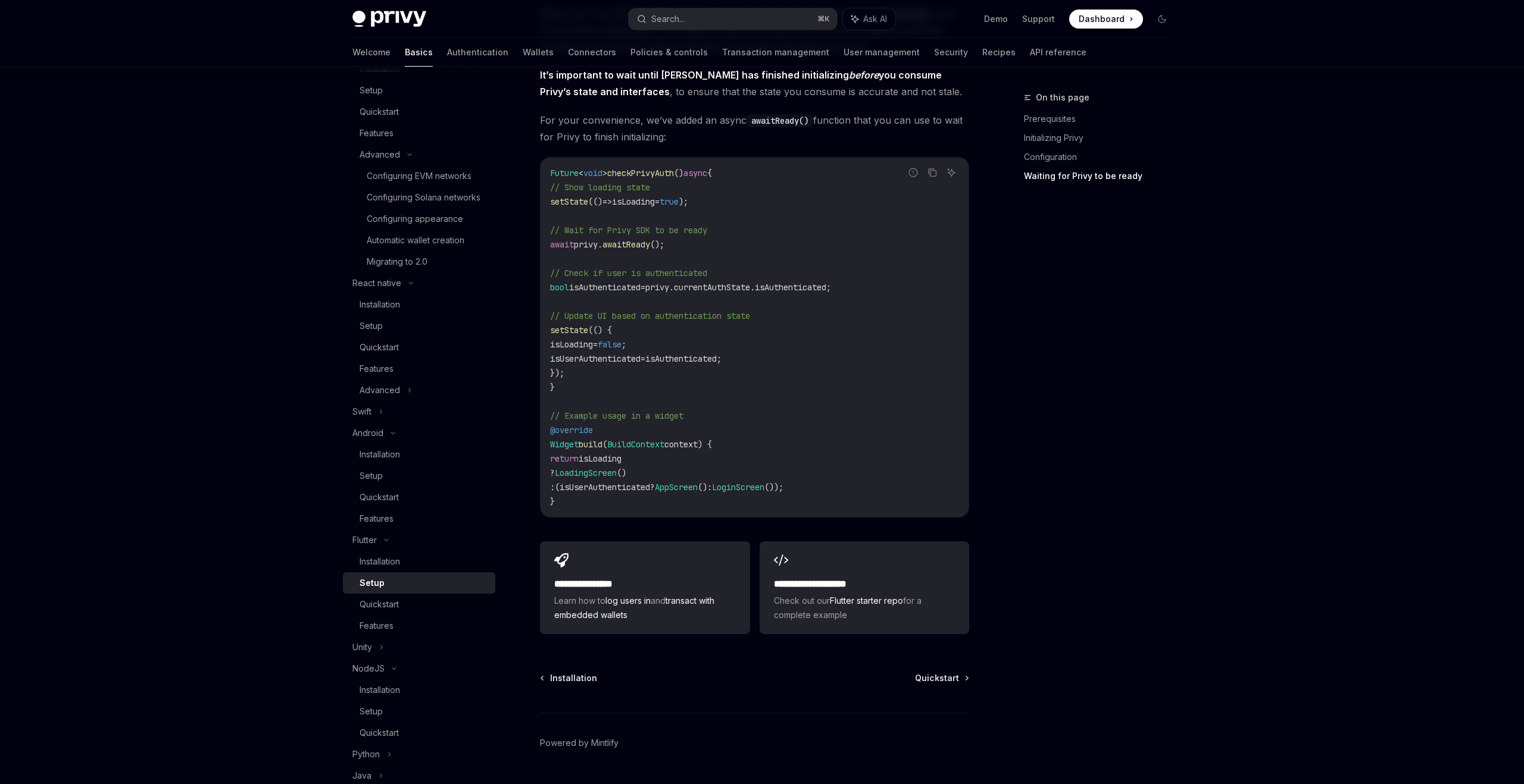
scroll to position [1039, 0]
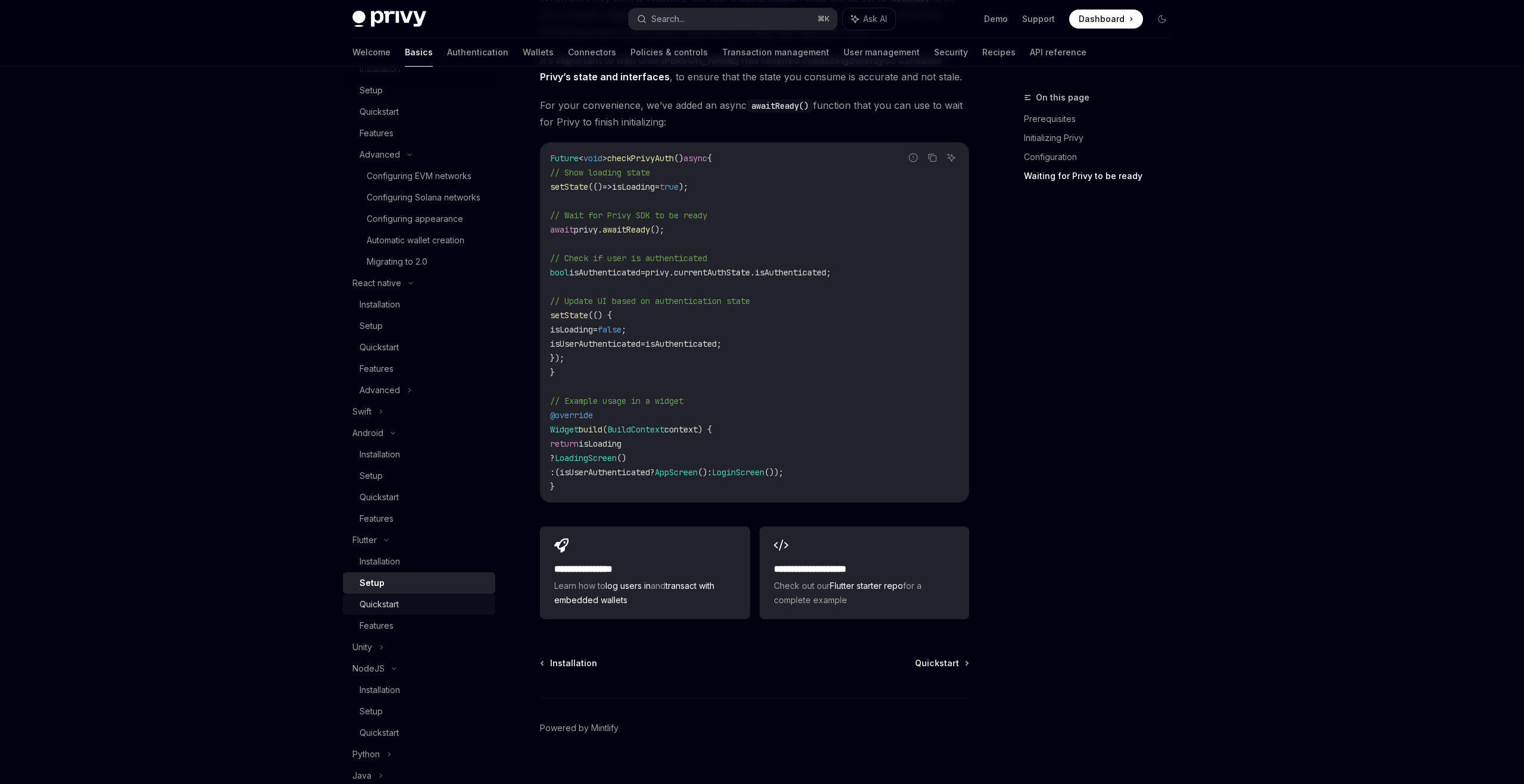
click at [394, 602] on div "Quickstart" at bounding box center [379, 604] width 39 height 15
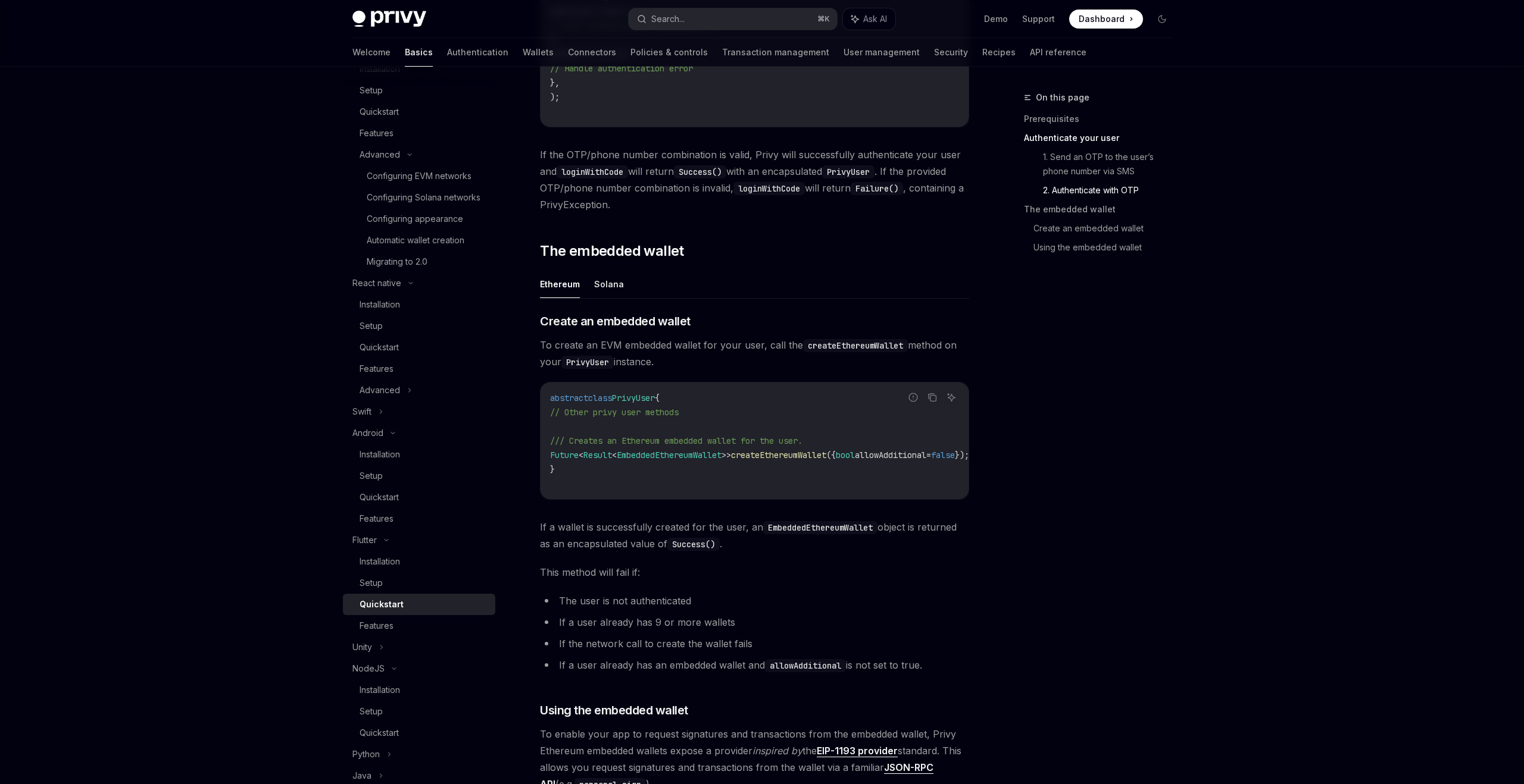
scroll to position [1191, 0]
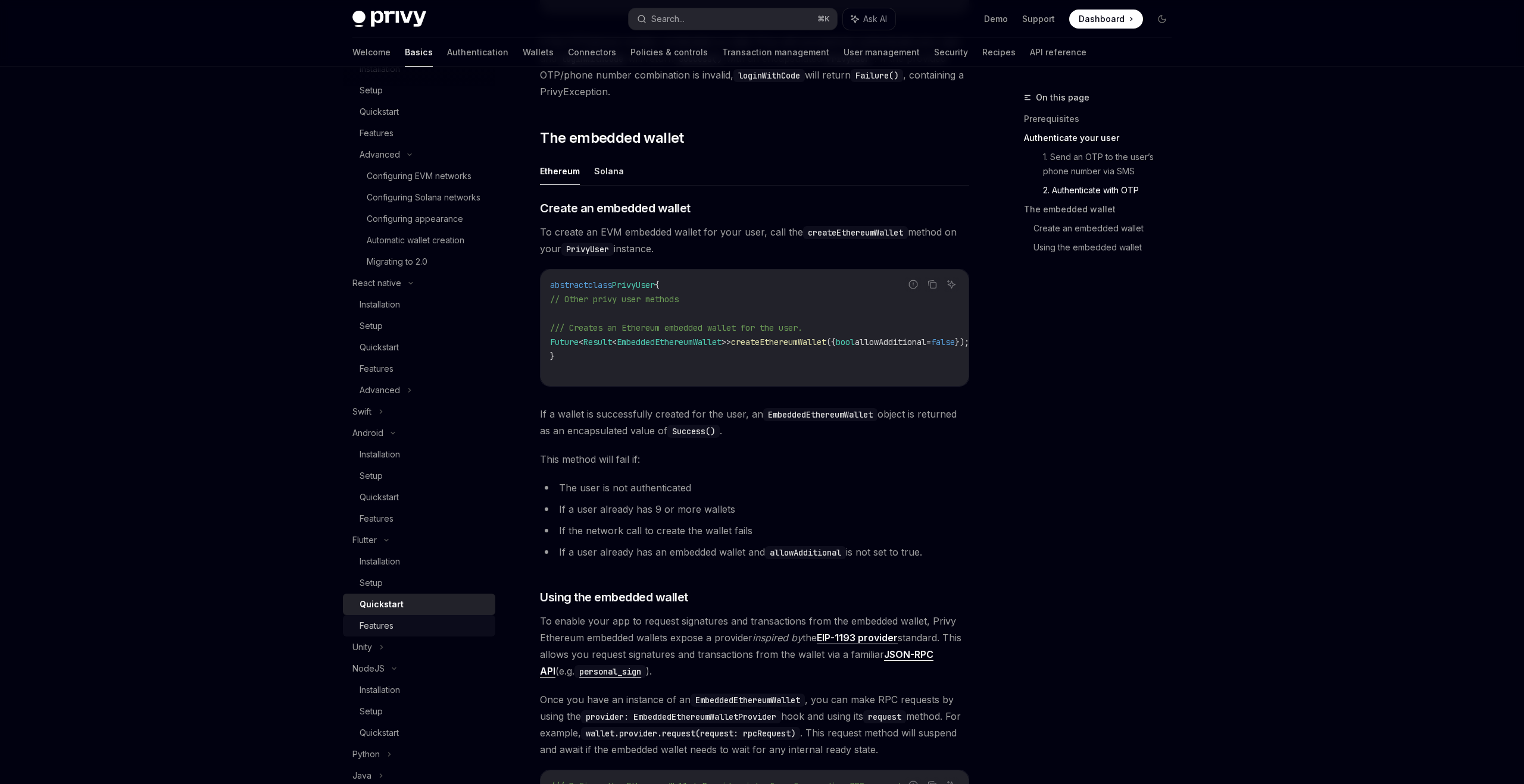
click at [447, 621] on div "Features" at bounding box center [424, 626] width 128 height 15
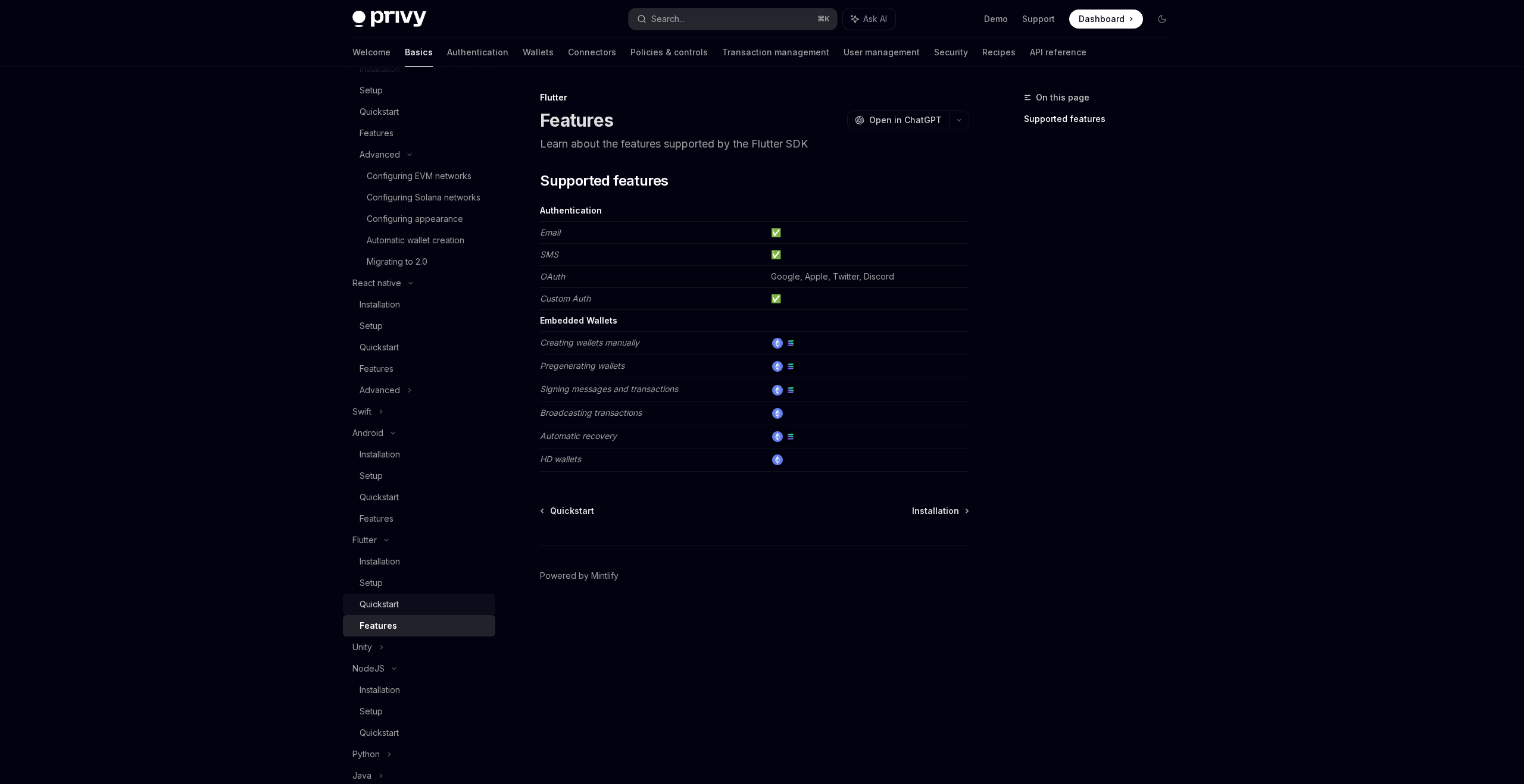
click at [443, 605] on div "Quickstart" at bounding box center [424, 604] width 128 height 15
type textarea "*"
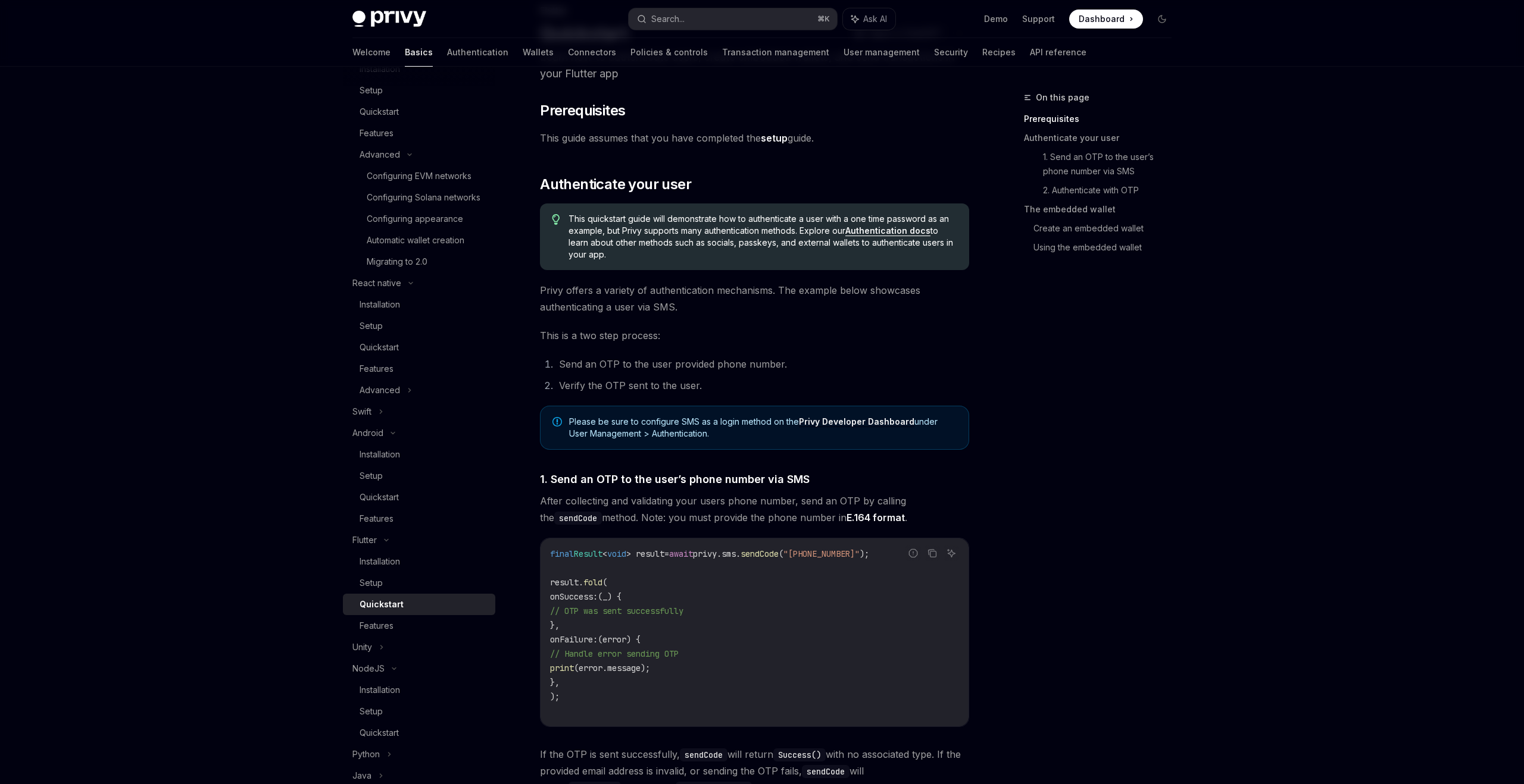
scroll to position [91, 0]
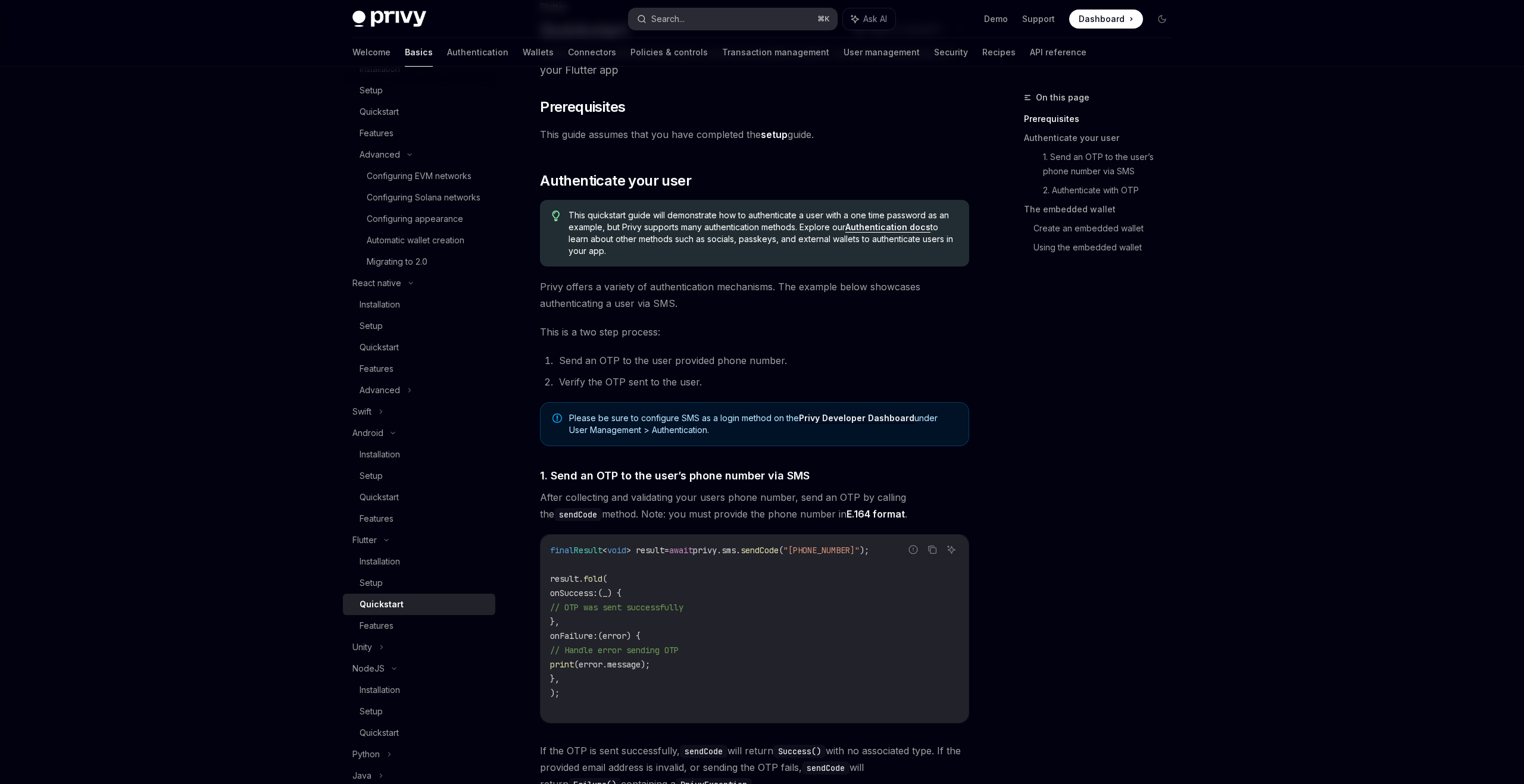
click at [707, 15] on button "Search... ⌘ K" at bounding box center [732, 18] width 208 height 21
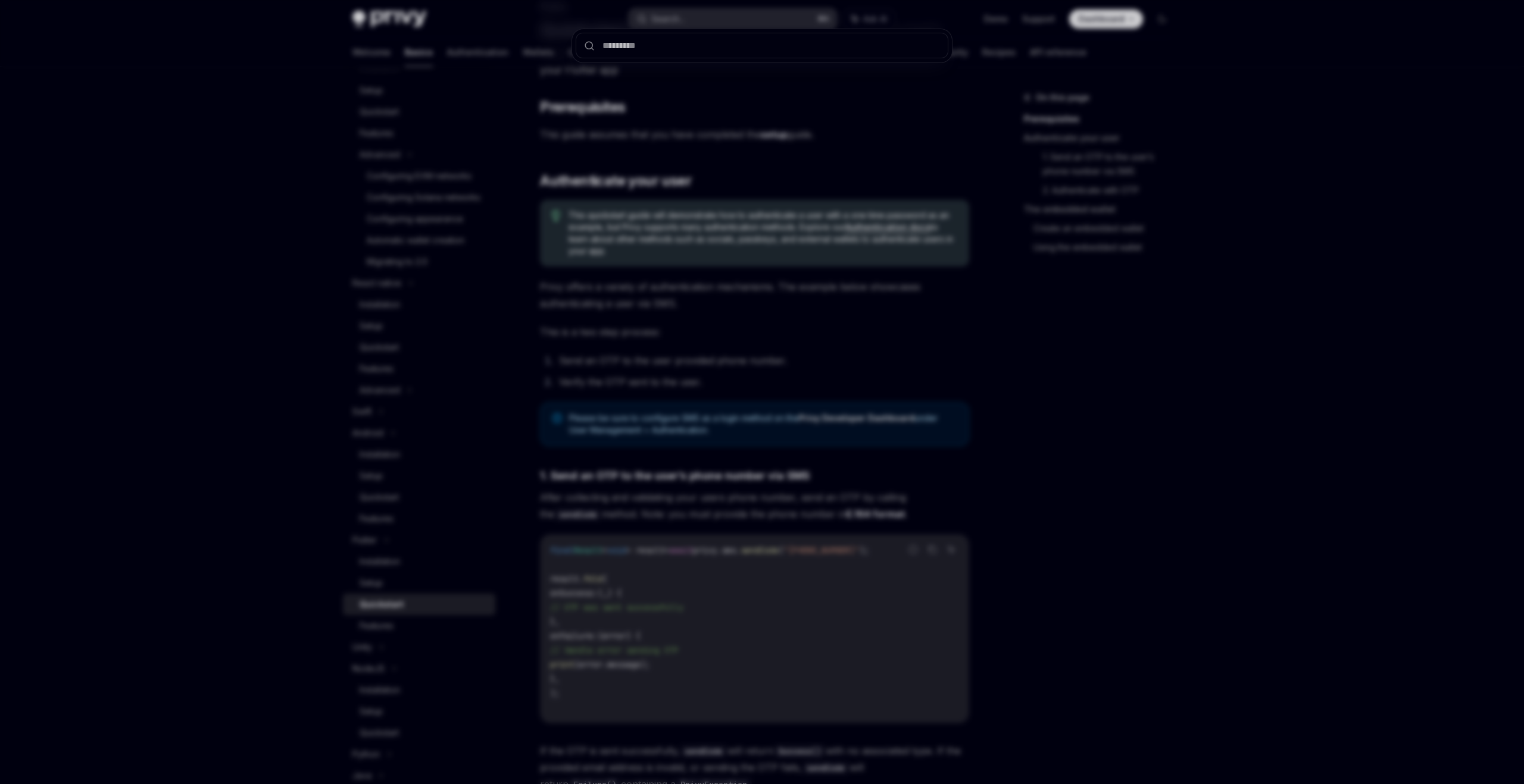
type input "**********"
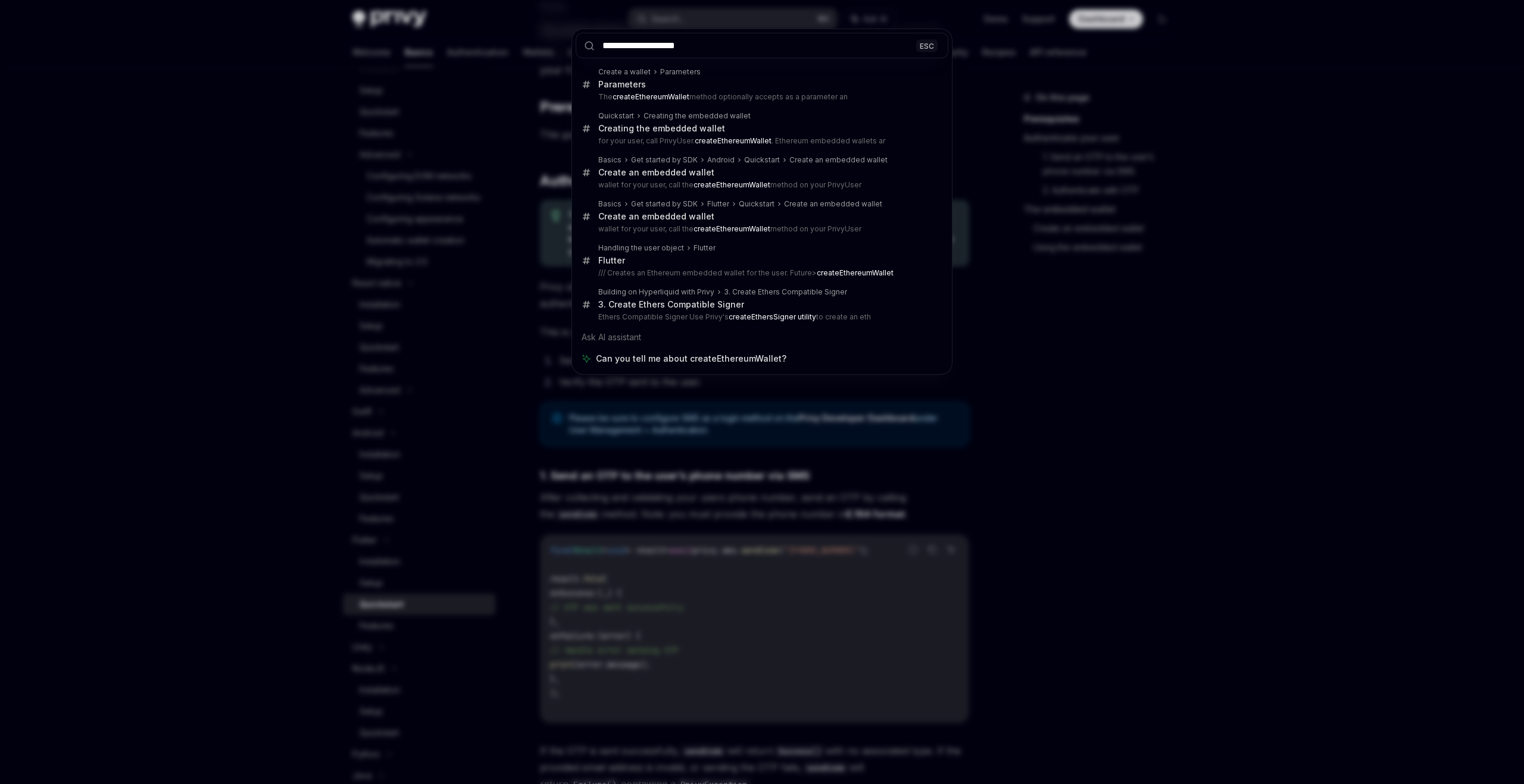
click at [61, 222] on div "**********" at bounding box center [762, 392] width 1524 height 784
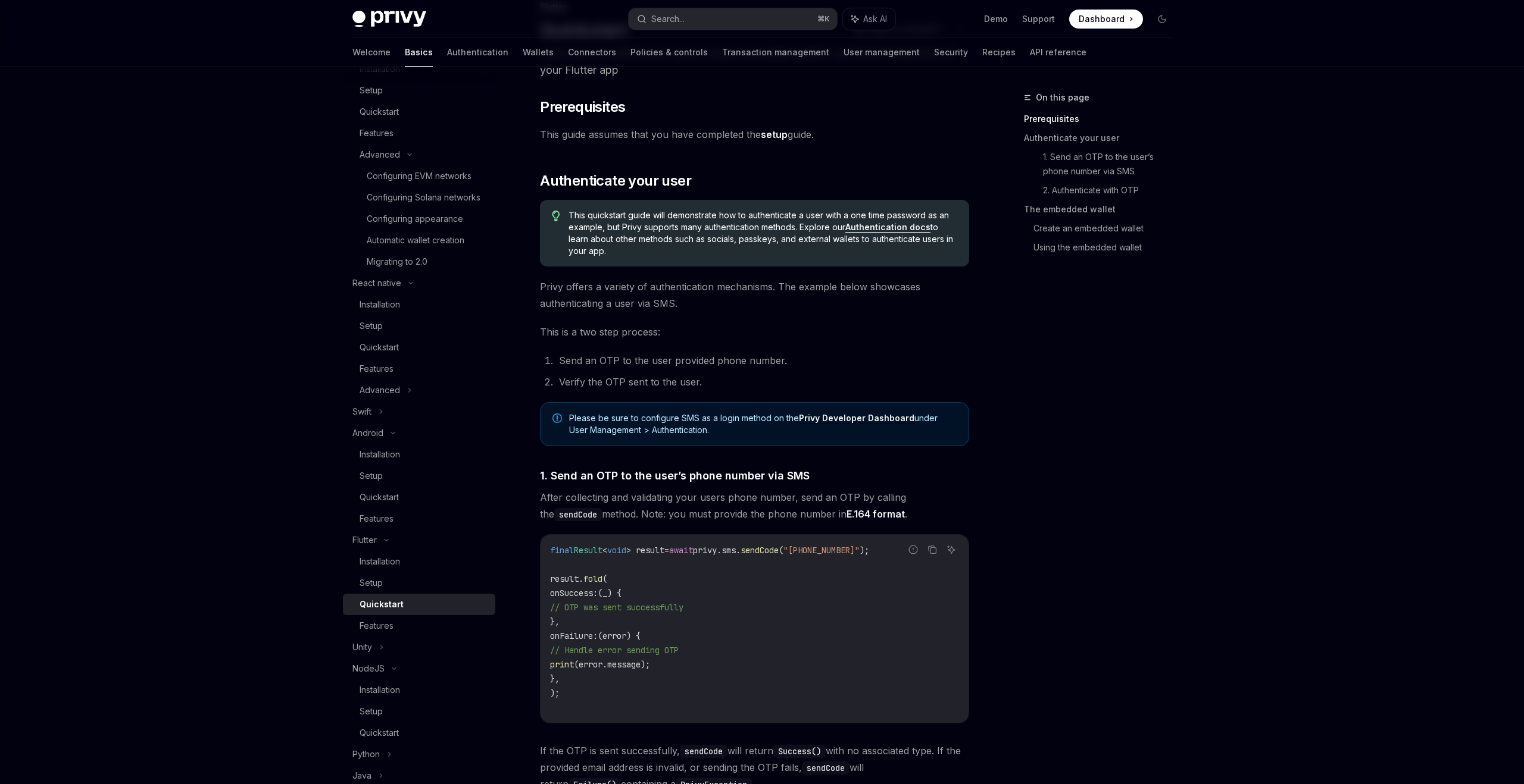
scroll to position [7, 0]
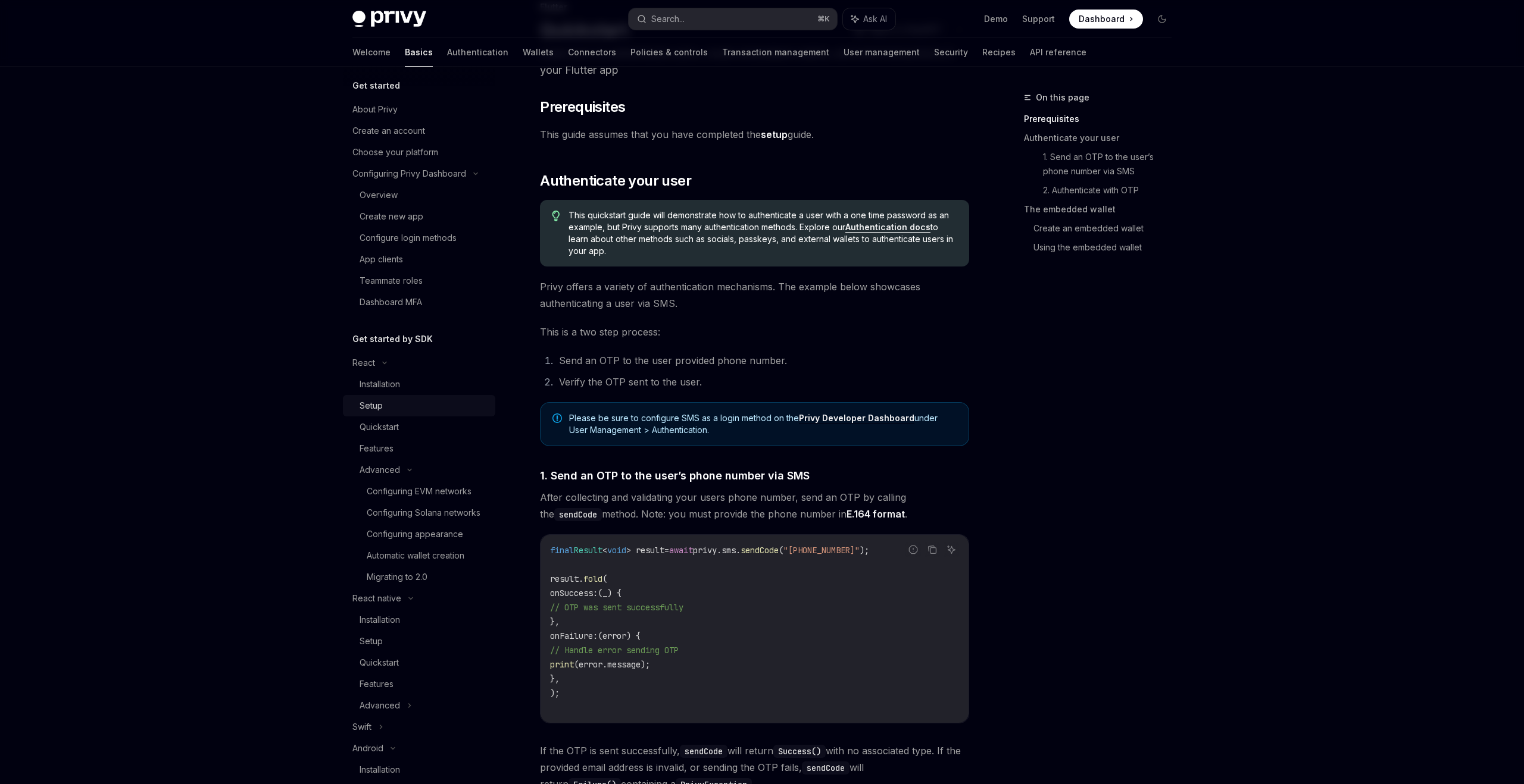
click at [398, 405] on div "Setup" at bounding box center [424, 406] width 128 height 15
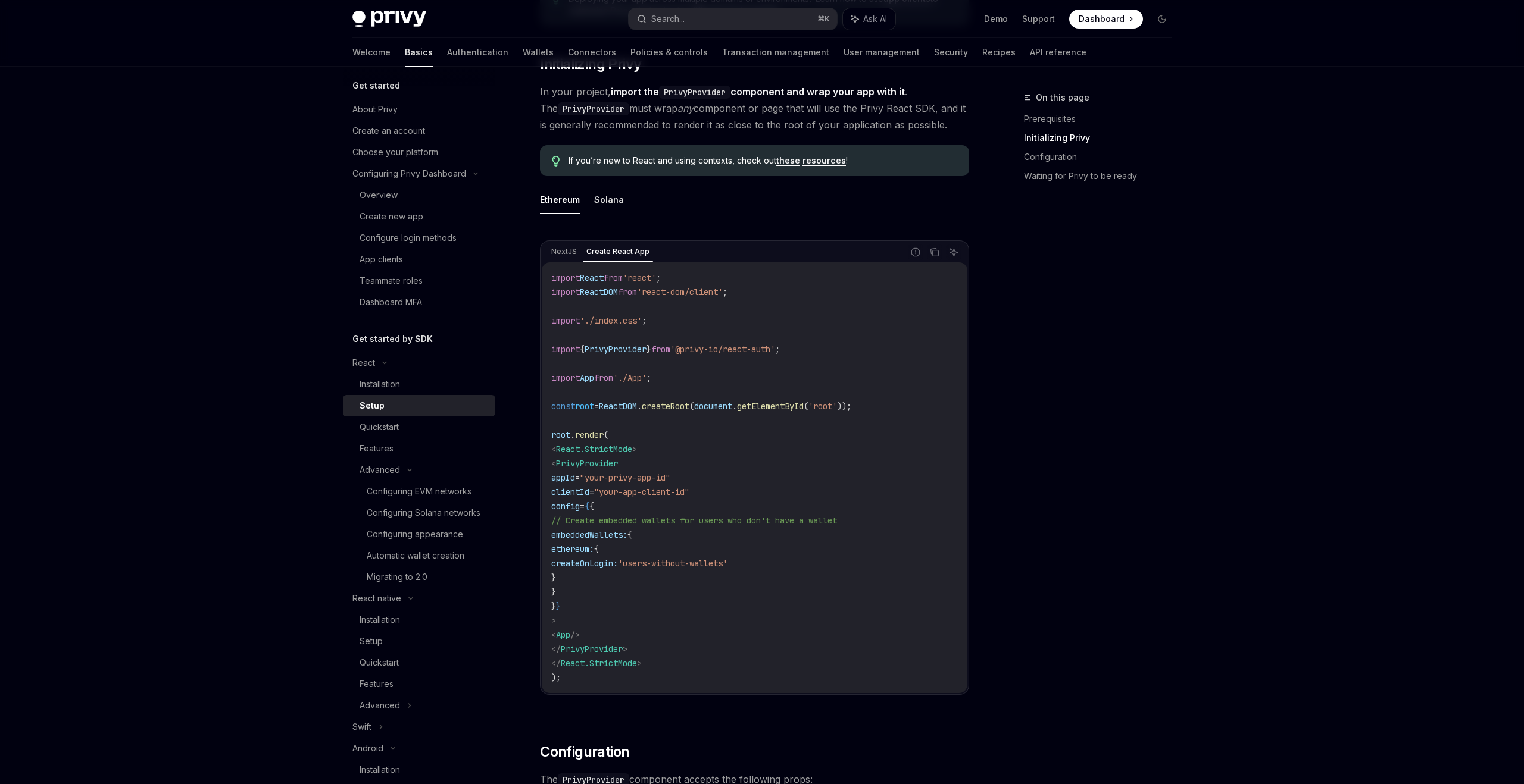
scroll to position [243, 0]
click at [462, 426] on div "Quickstart" at bounding box center [424, 427] width 128 height 15
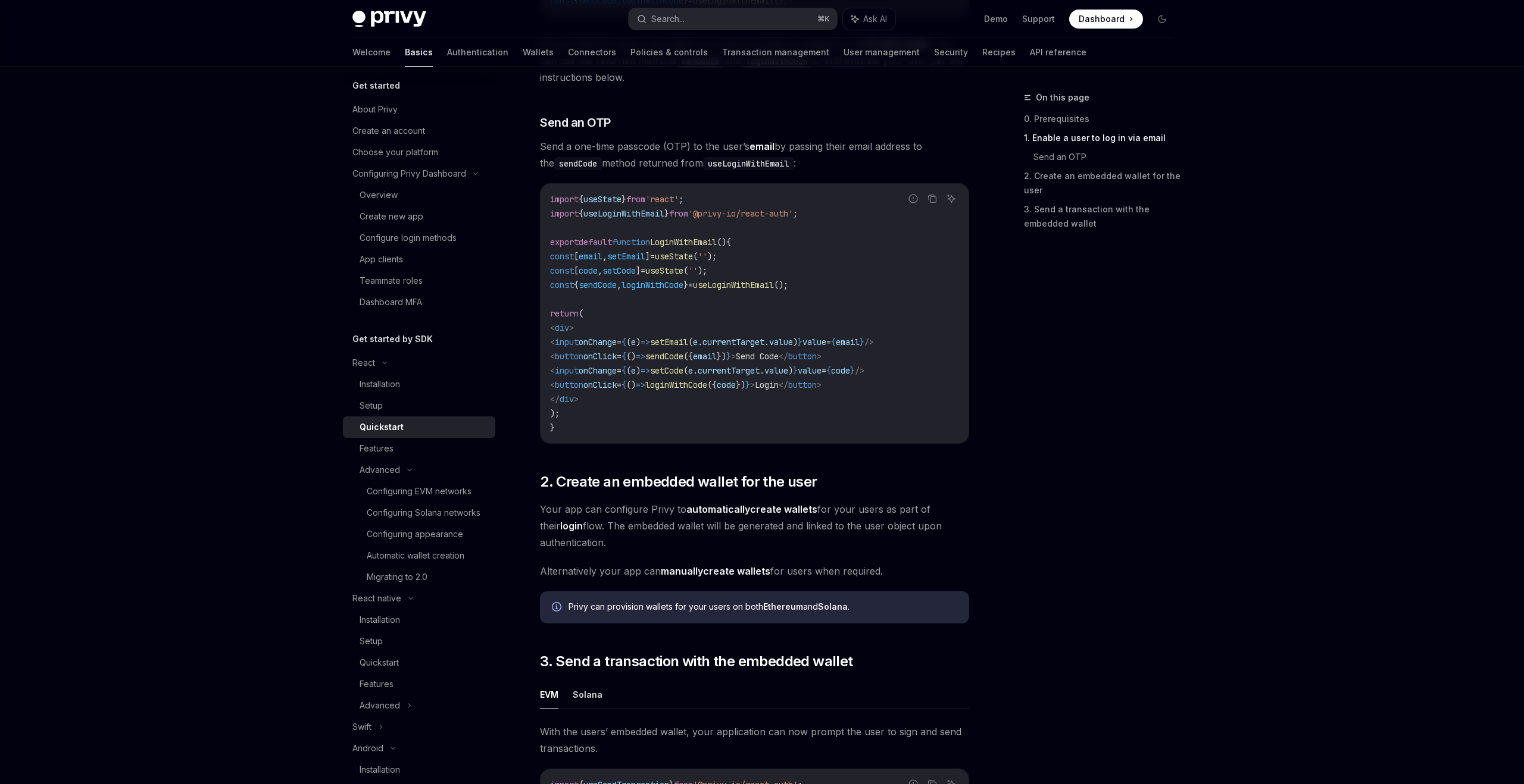
scroll to position [459, 0]
click at [444, 453] on div "Features" at bounding box center [424, 448] width 128 height 15
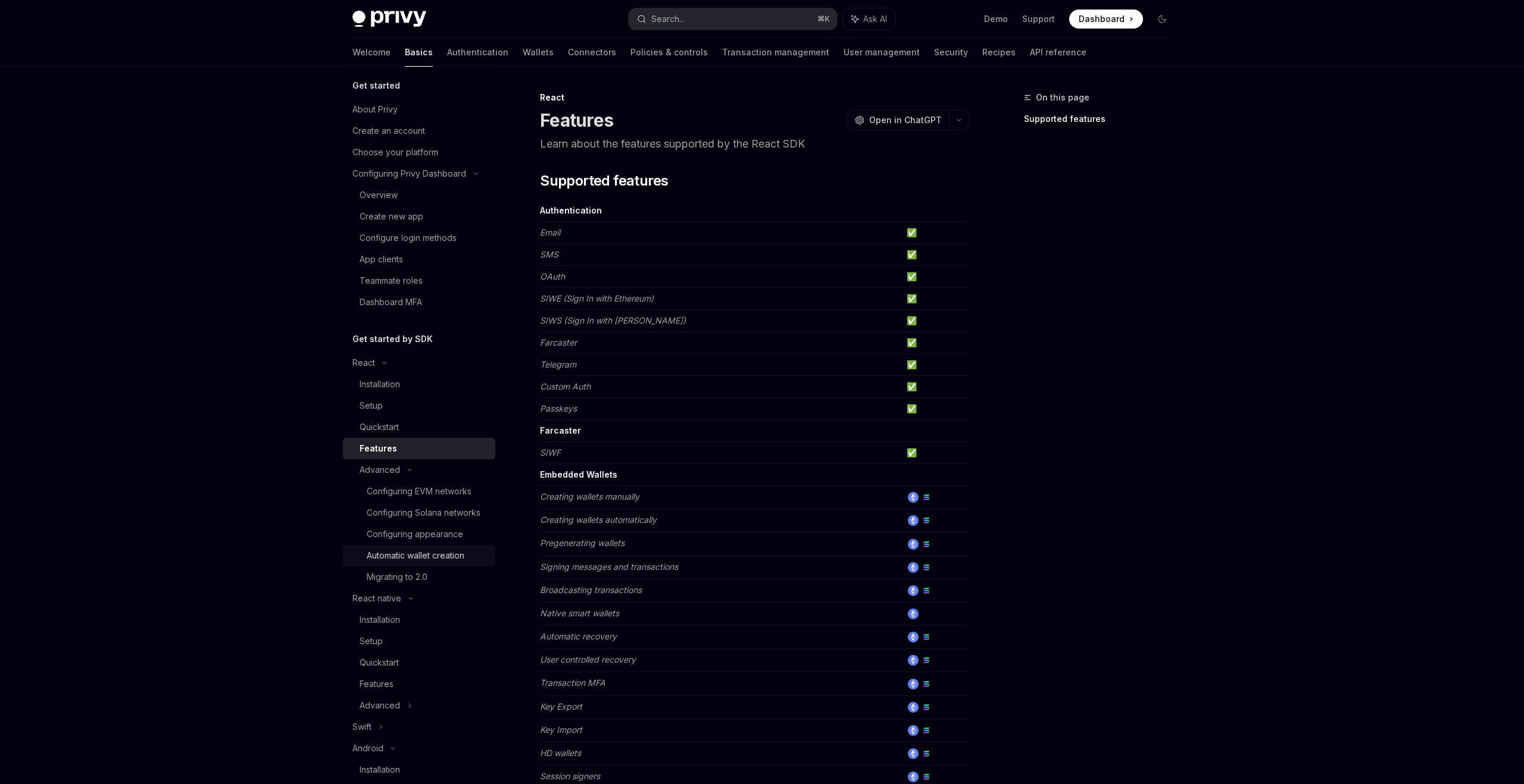
click at [426, 555] on div "Automatic wallet creation" at bounding box center [416, 556] width 97 height 15
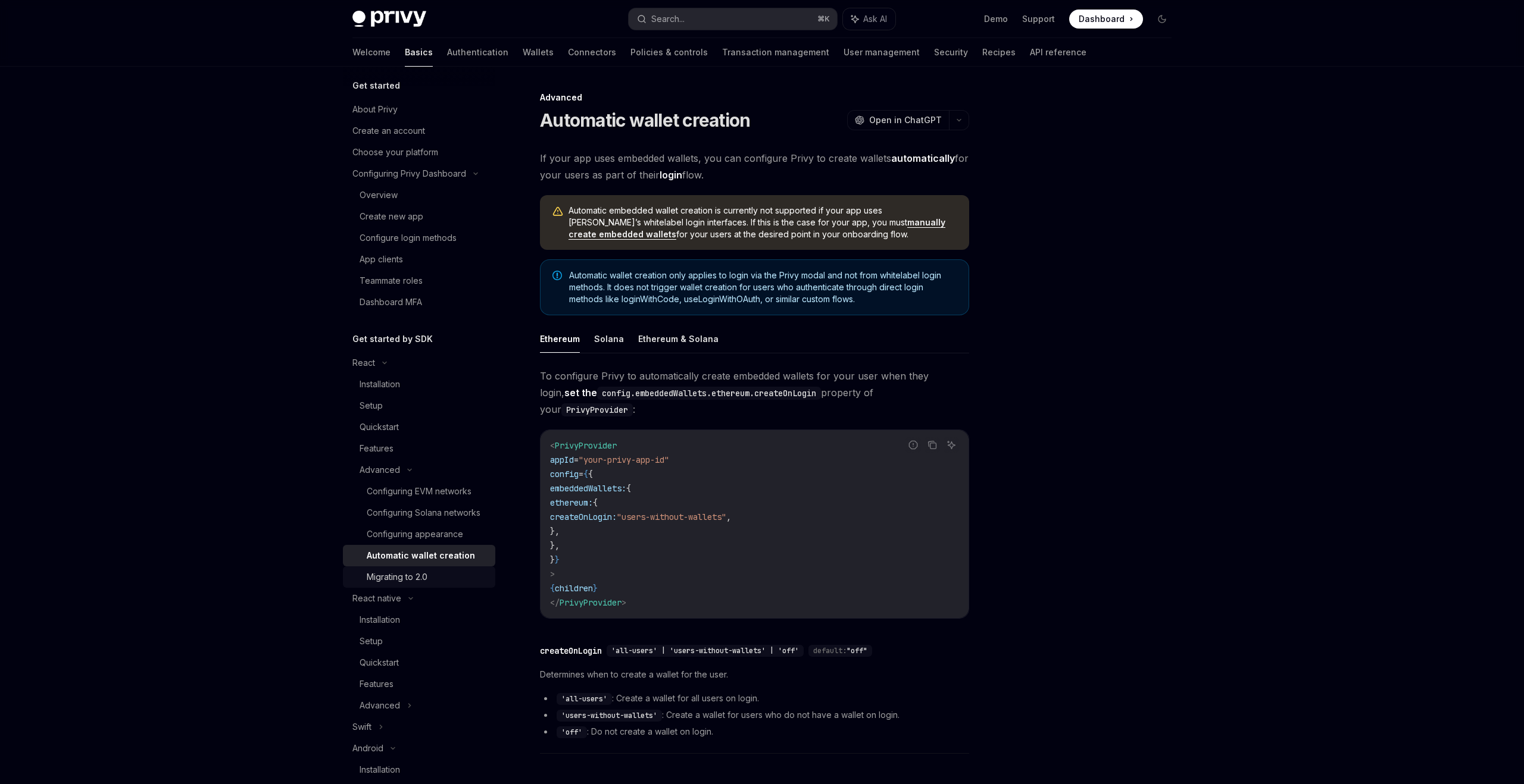
click at [450, 569] on div "Migrating to 2.0" at bounding box center [428, 577] width 121 height 15
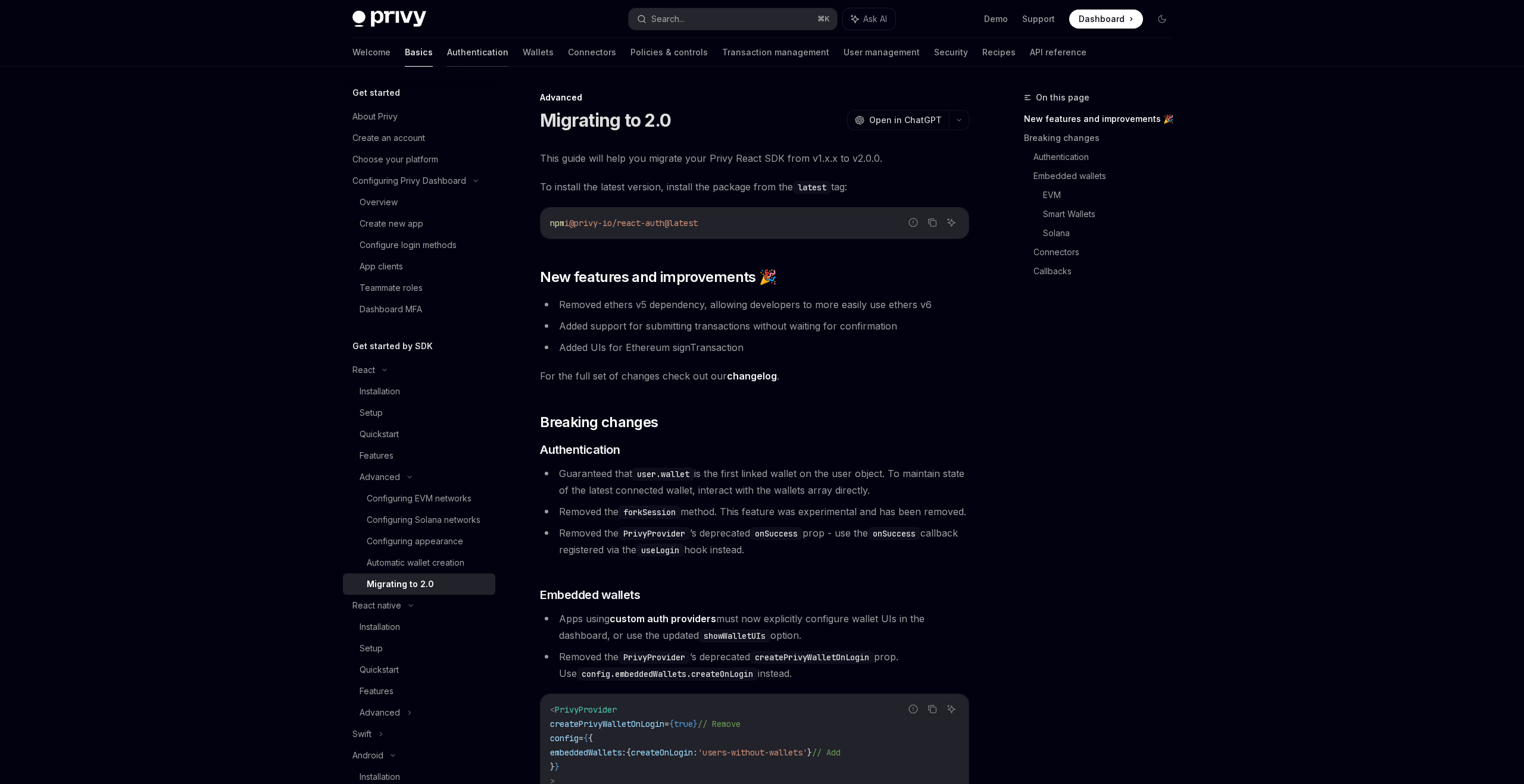
click at [447, 50] on link "Authentication" at bounding box center [477, 52] width 61 height 28
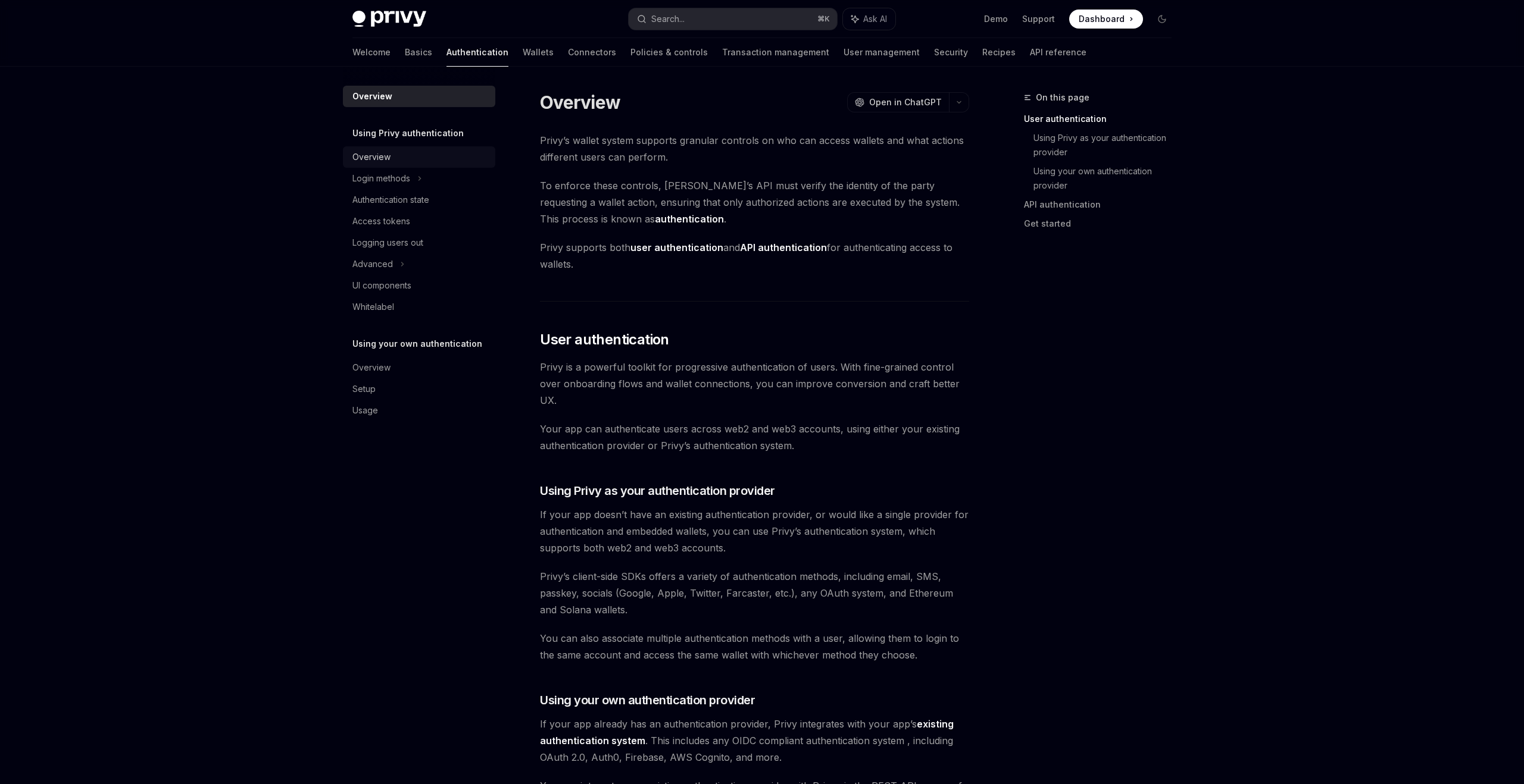
click at [404, 159] on div "Overview" at bounding box center [420, 157] width 136 height 15
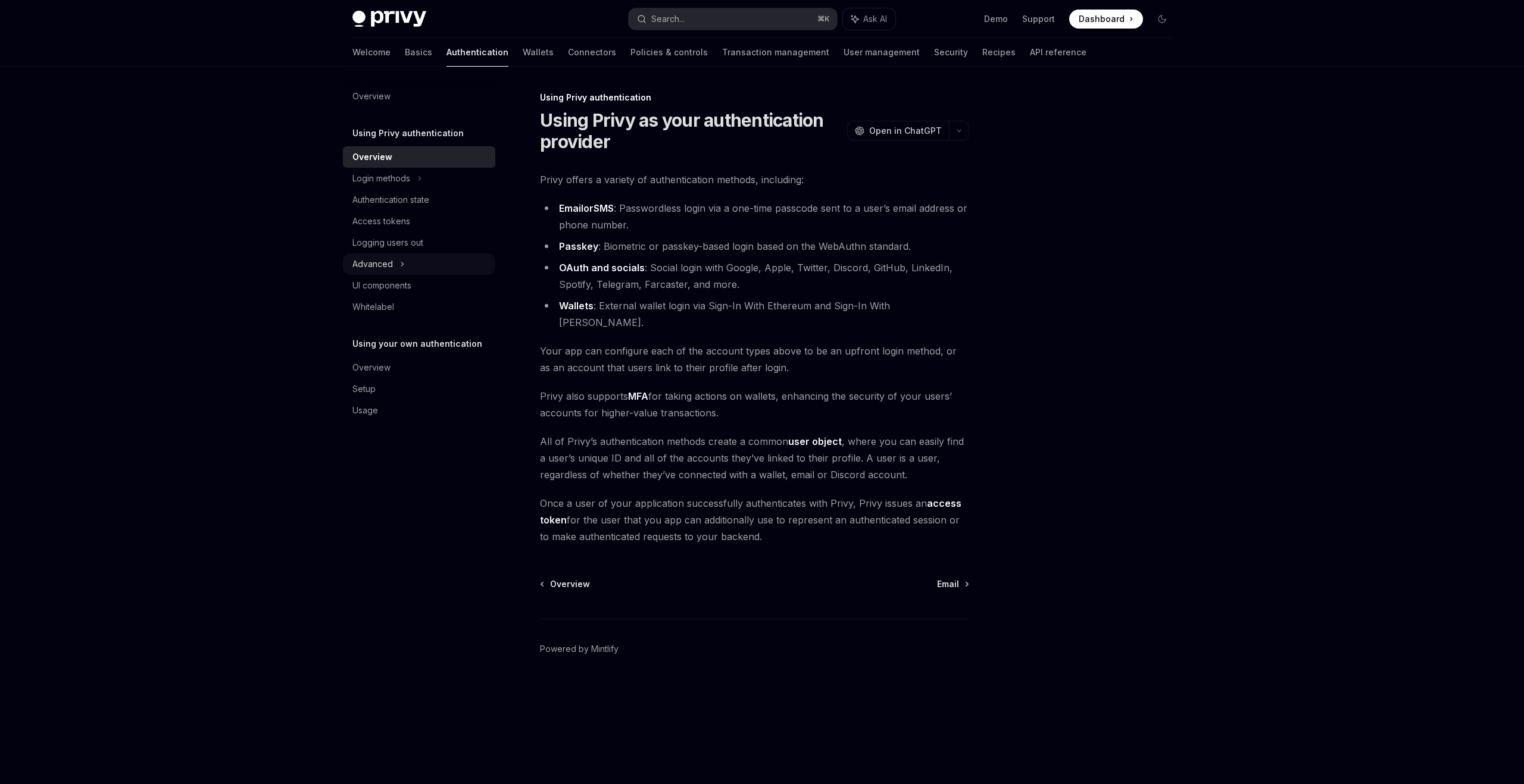
click at [416, 267] on div "Advanced" at bounding box center [419, 263] width 152 height 21
click at [421, 436] on div "Overview" at bounding box center [420, 432] width 136 height 15
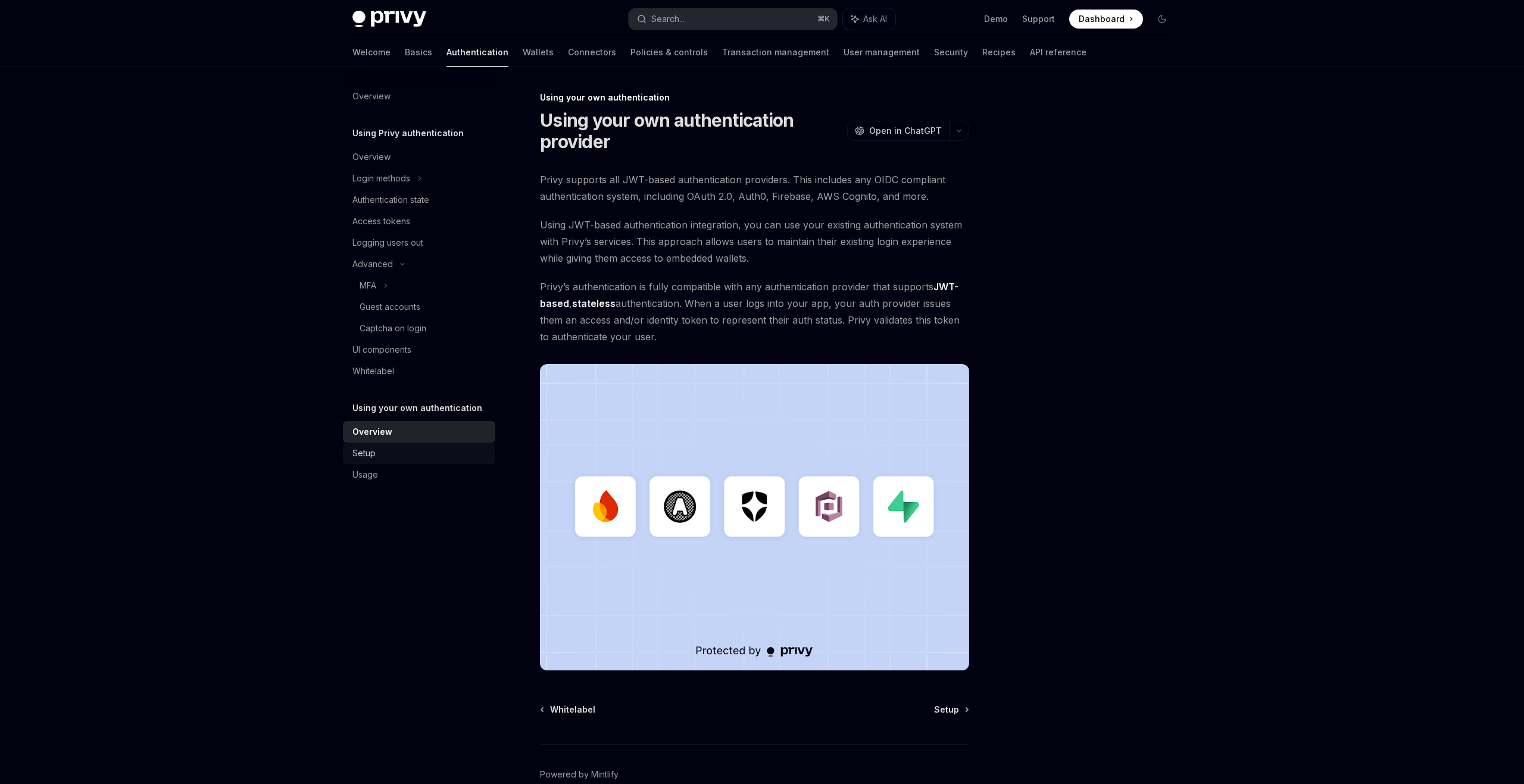
click at [411, 458] on div "Setup" at bounding box center [420, 454] width 136 height 15
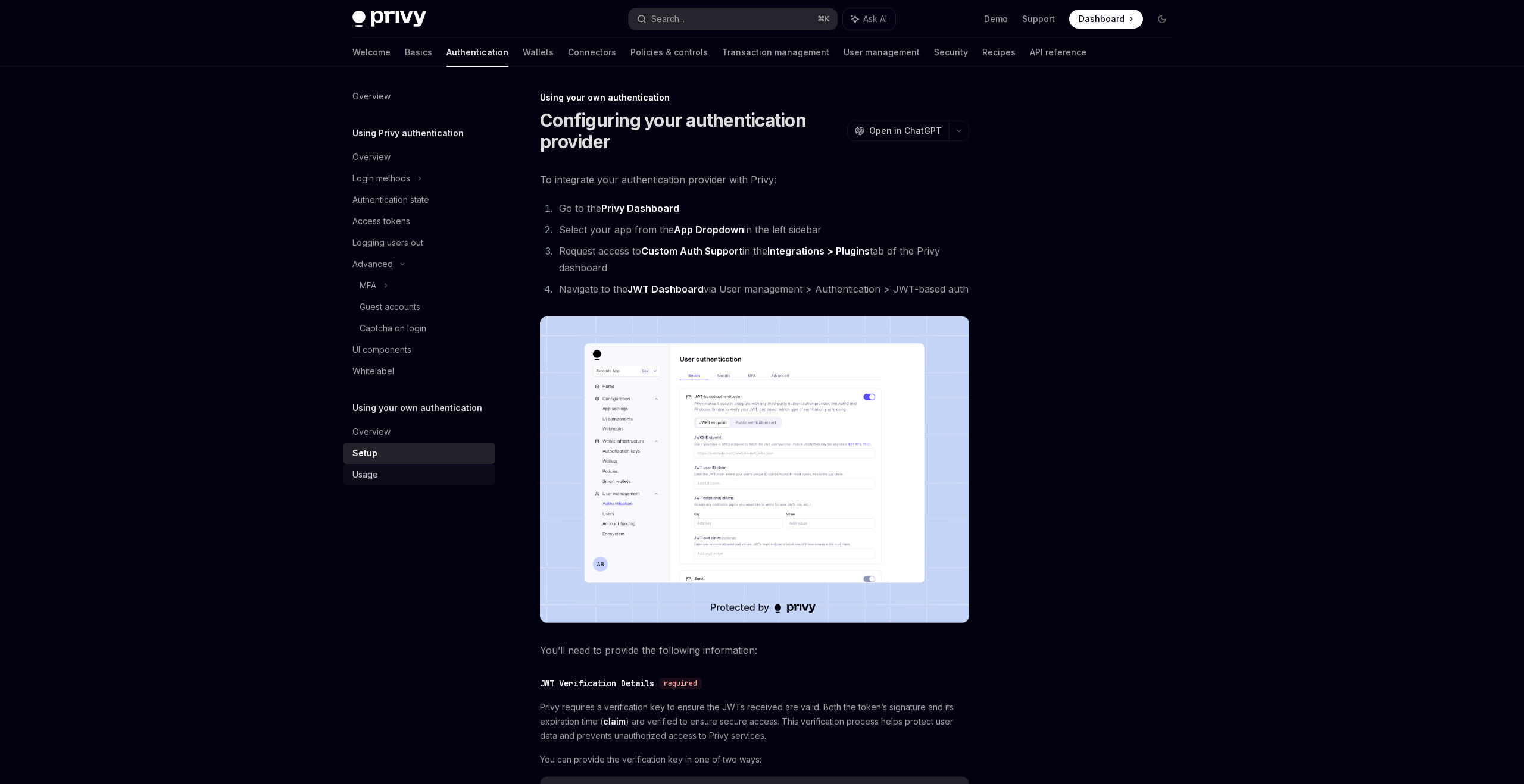
click at [404, 475] on div "Usage" at bounding box center [420, 475] width 136 height 15
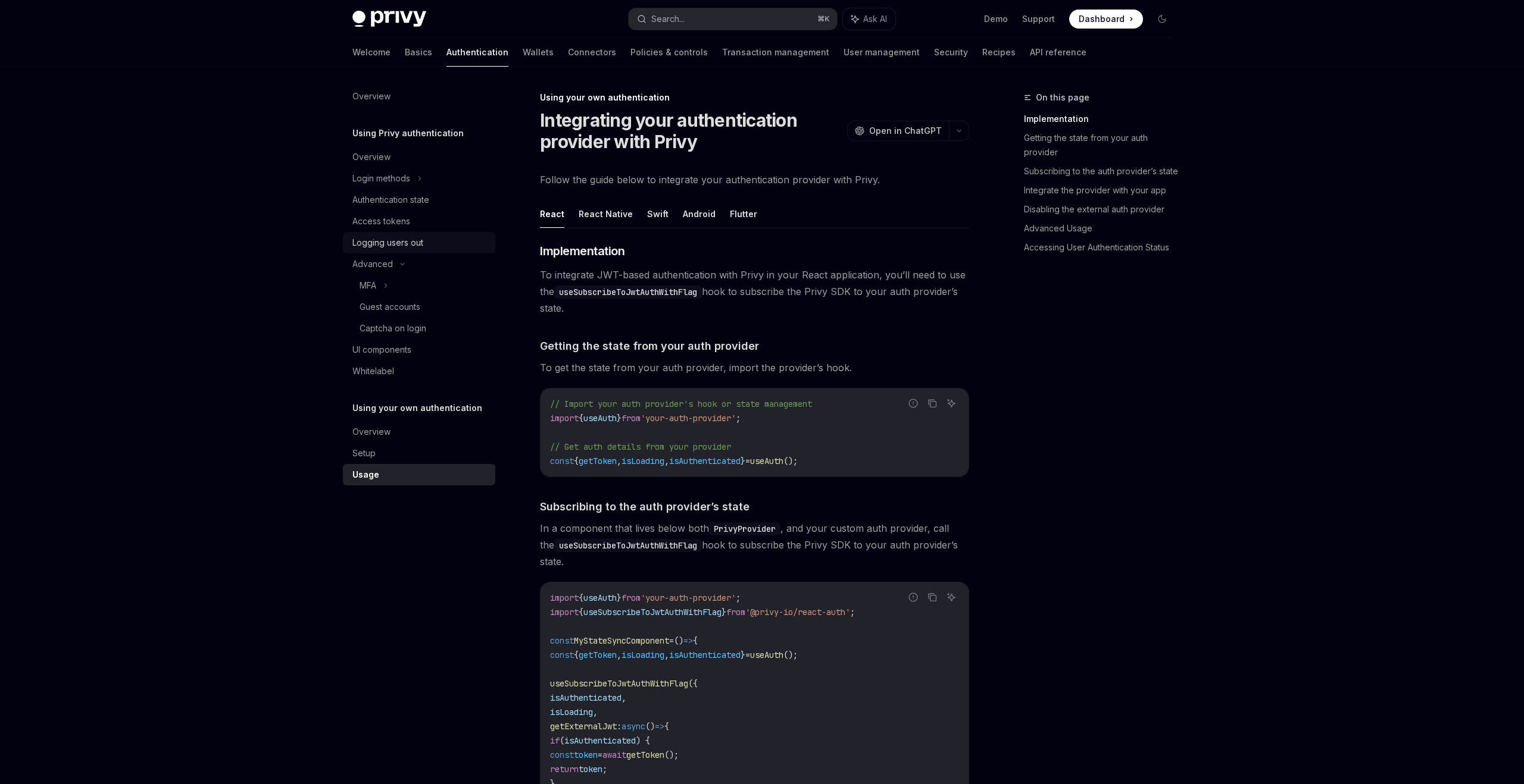
click at [425, 237] on div "Logging users out" at bounding box center [420, 243] width 136 height 15
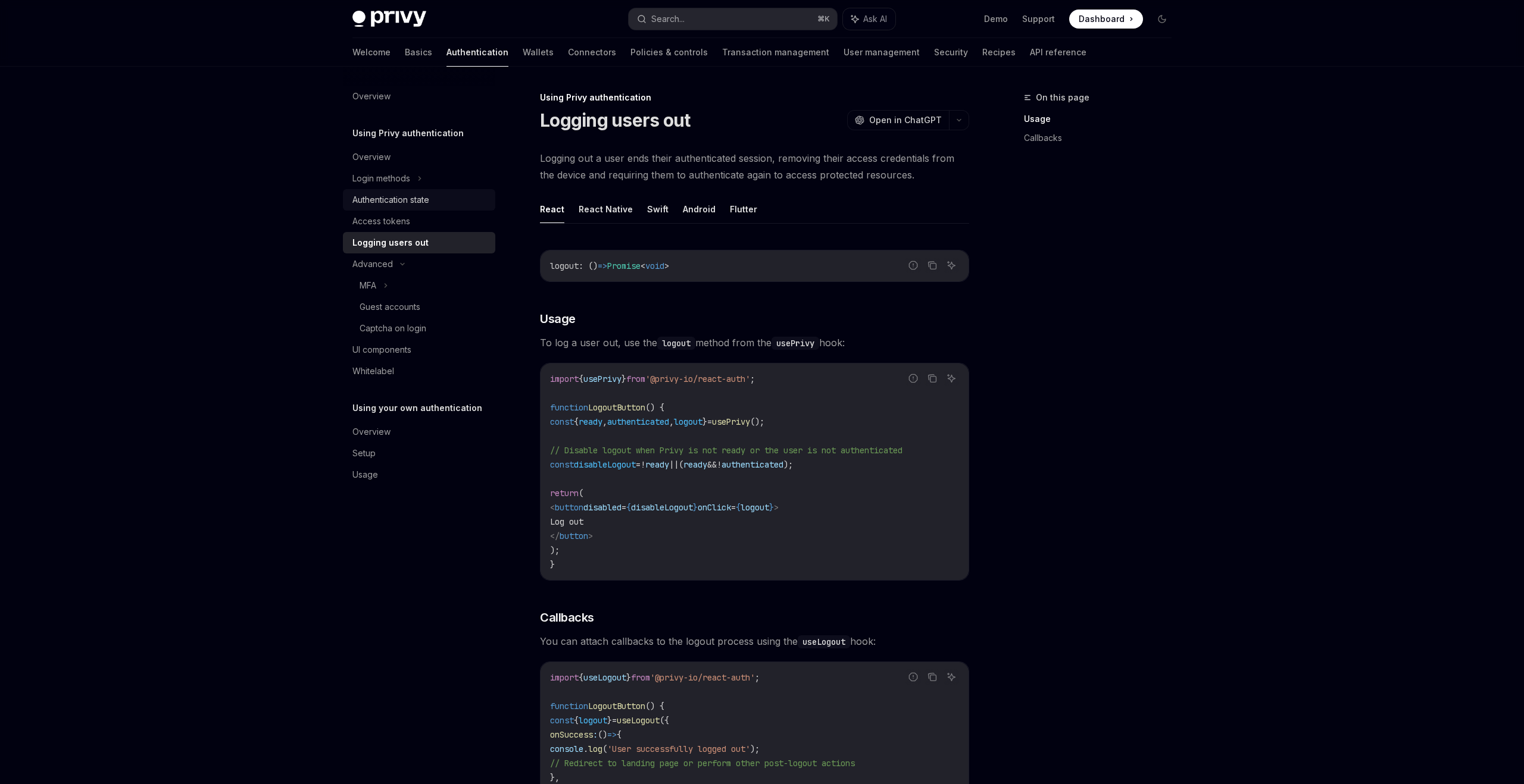
click at [439, 204] on div "Authentication state" at bounding box center [420, 200] width 136 height 15
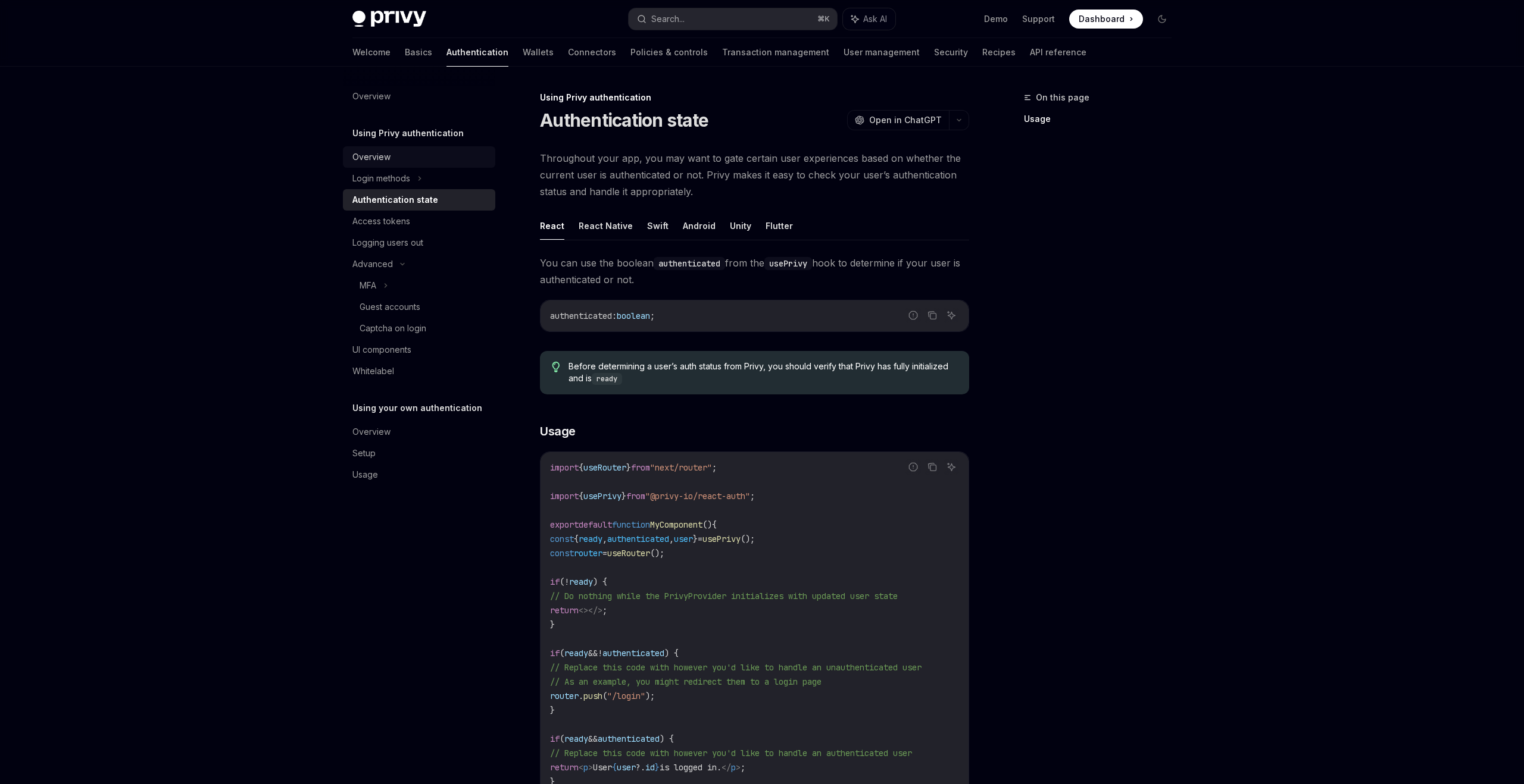
click at [418, 163] on div "Overview" at bounding box center [420, 157] width 136 height 15
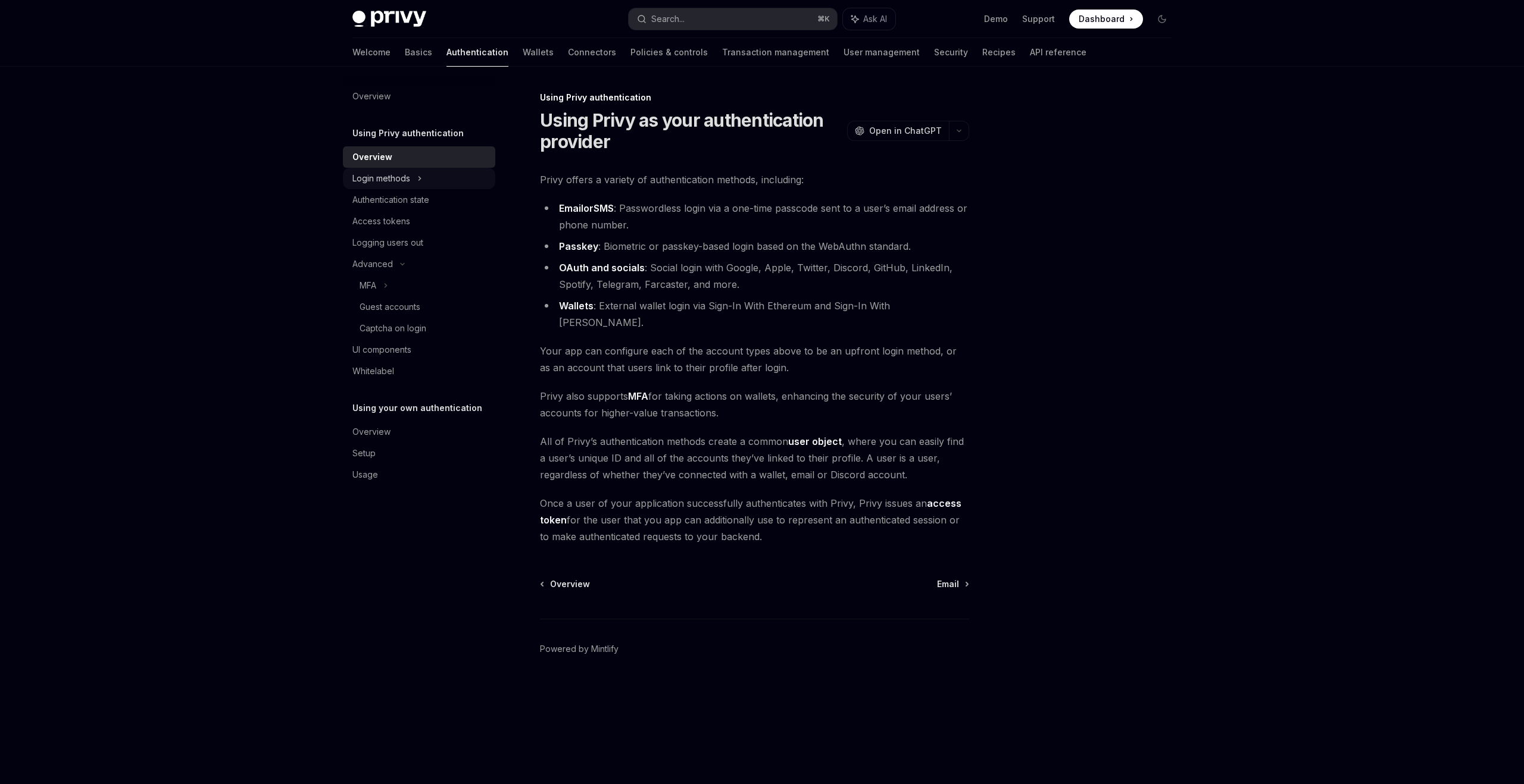
click at [433, 182] on div "Login methods" at bounding box center [419, 178] width 152 height 21
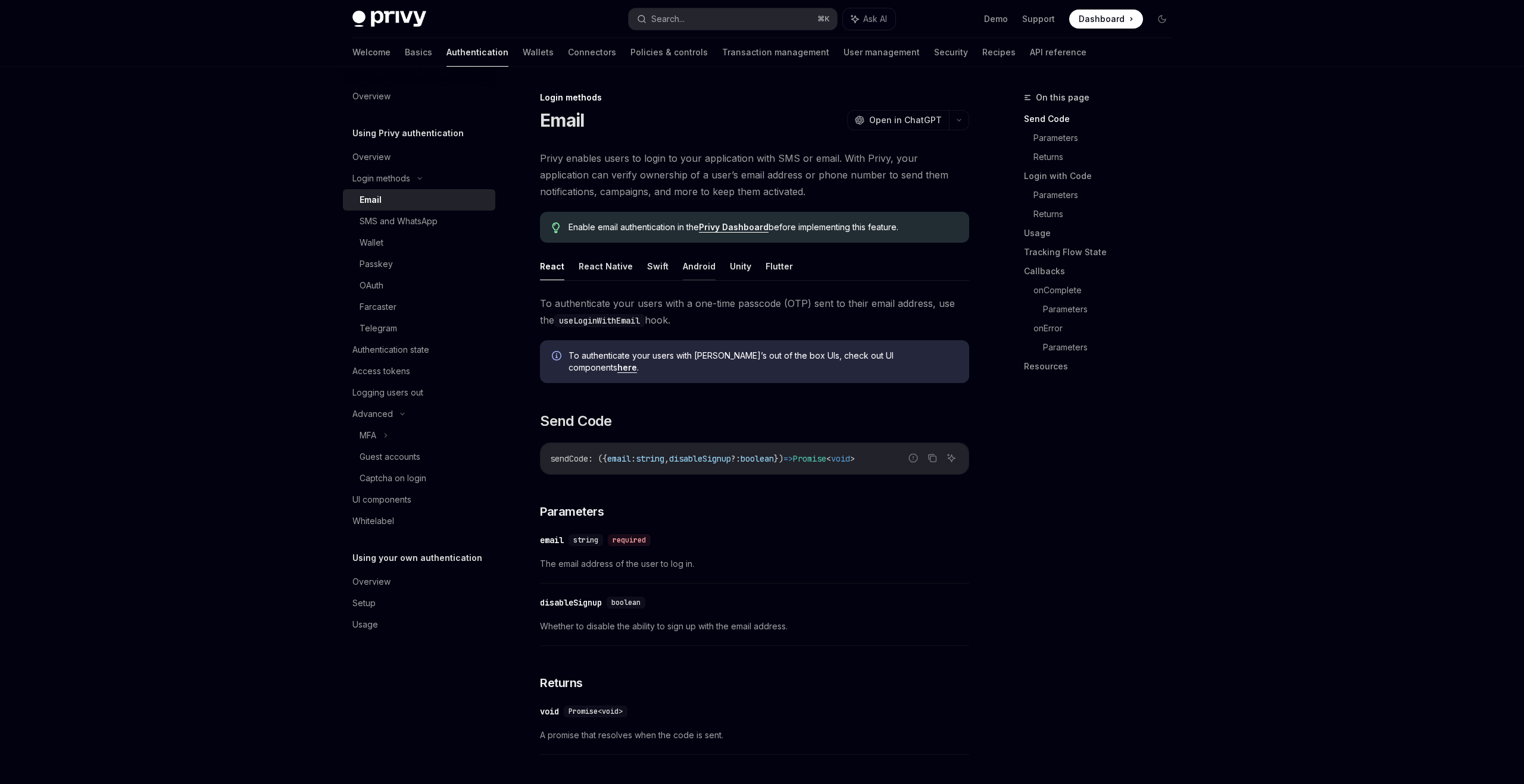
click at [693, 272] on button "Android" at bounding box center [699, 266] width 33 height 28
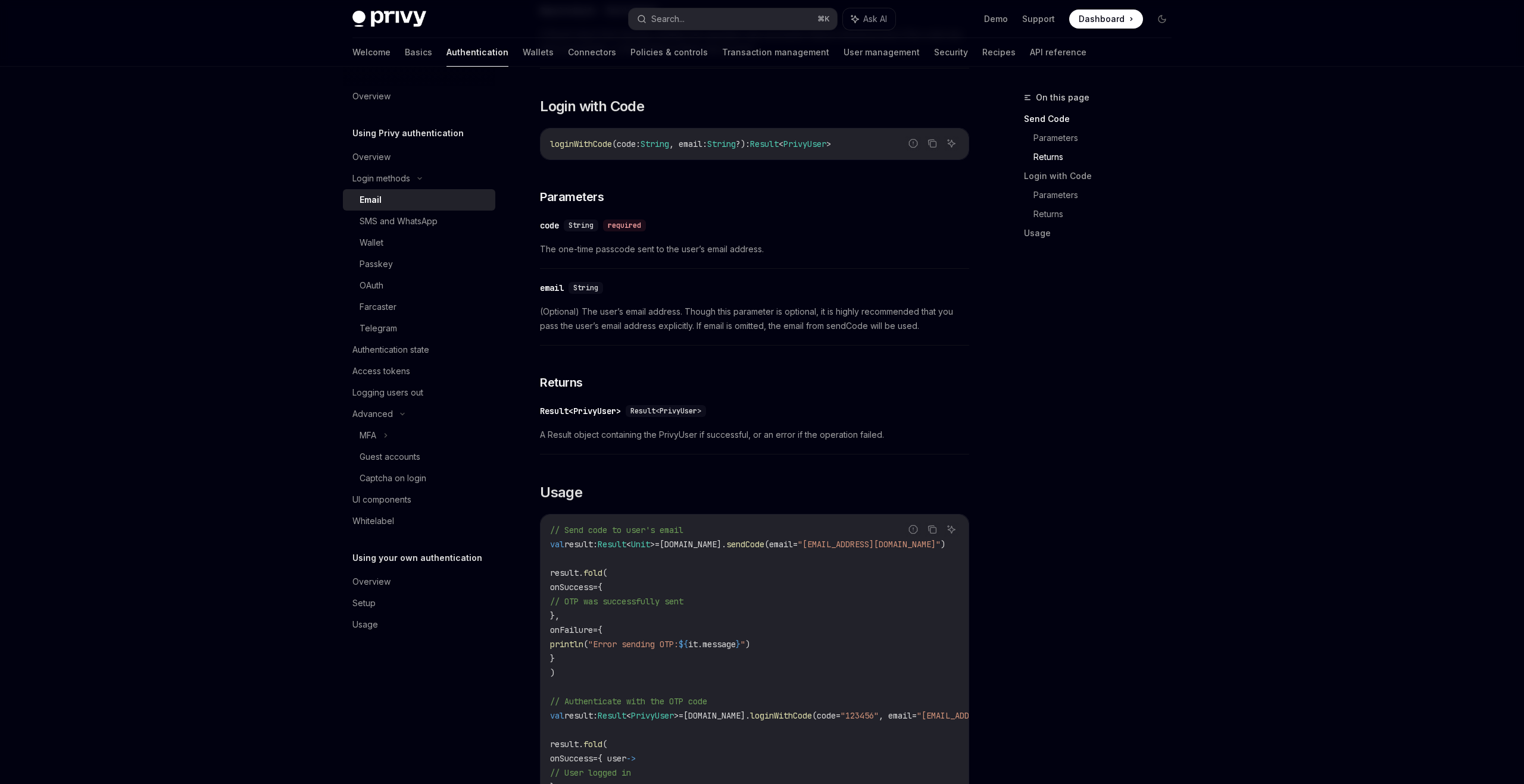
scroll to position [357, 0]
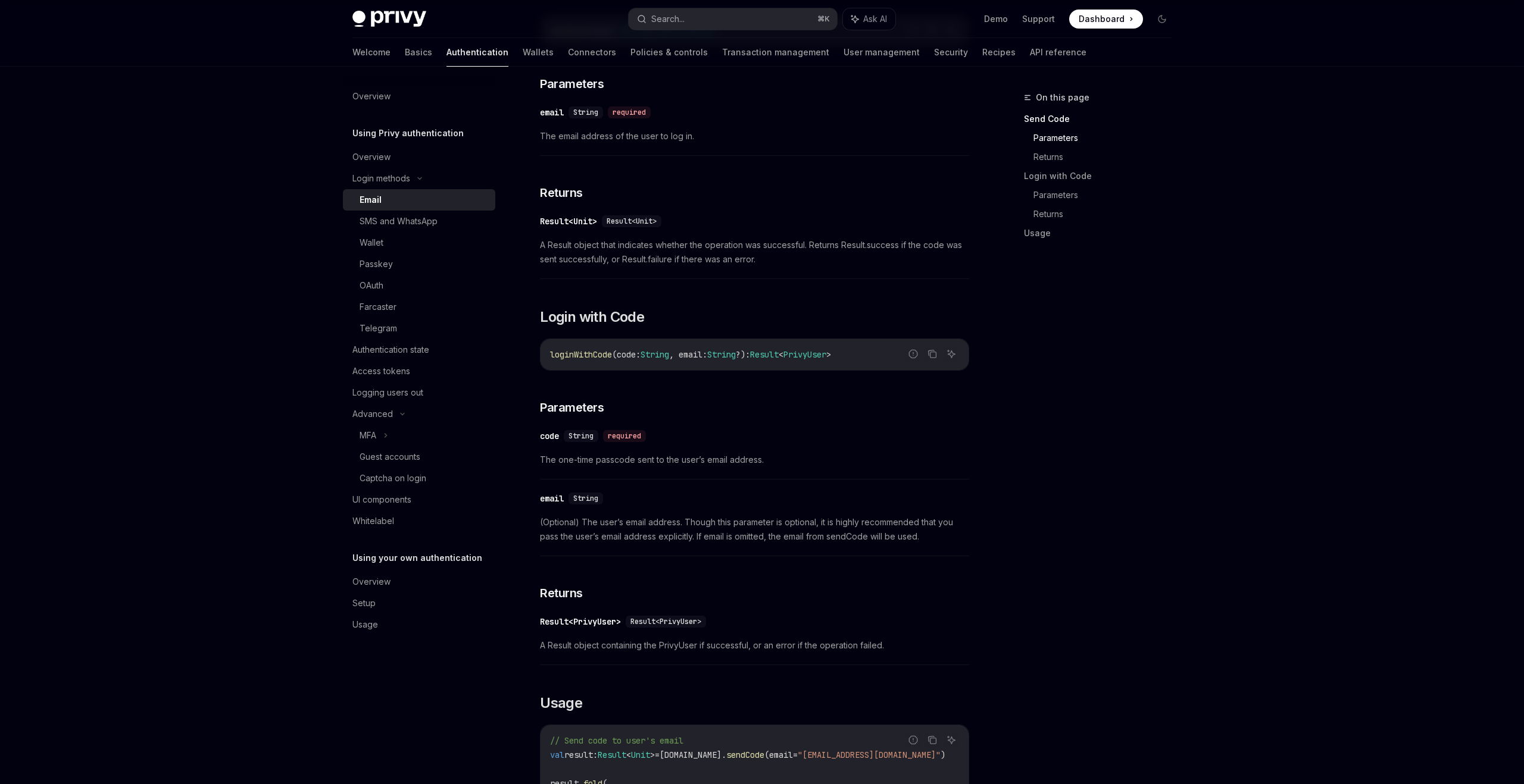
type textarea "*"
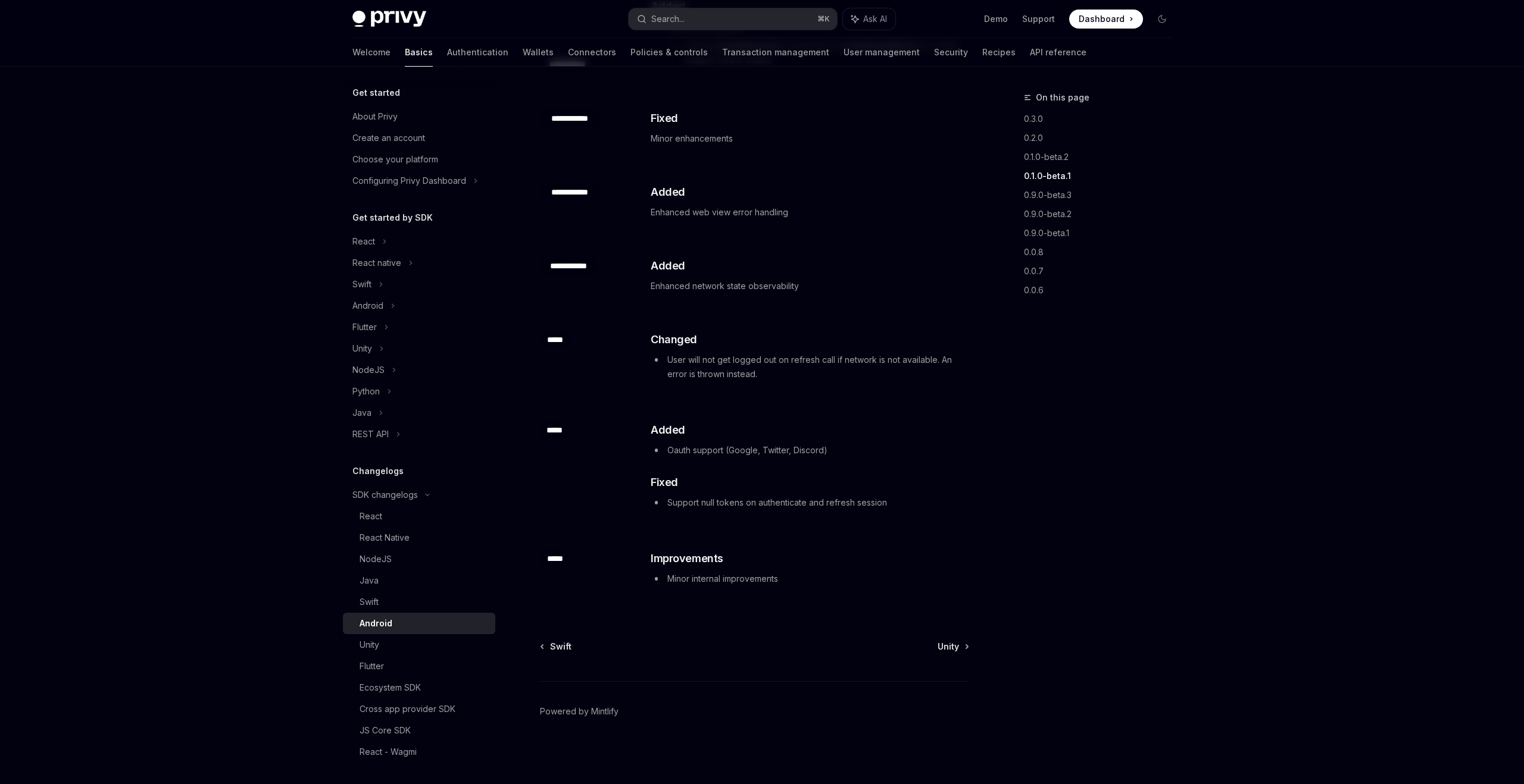
scroll to position [701, 0]
type textarea "*"
